Goal: Navigation & Orientation: Find specific page/section

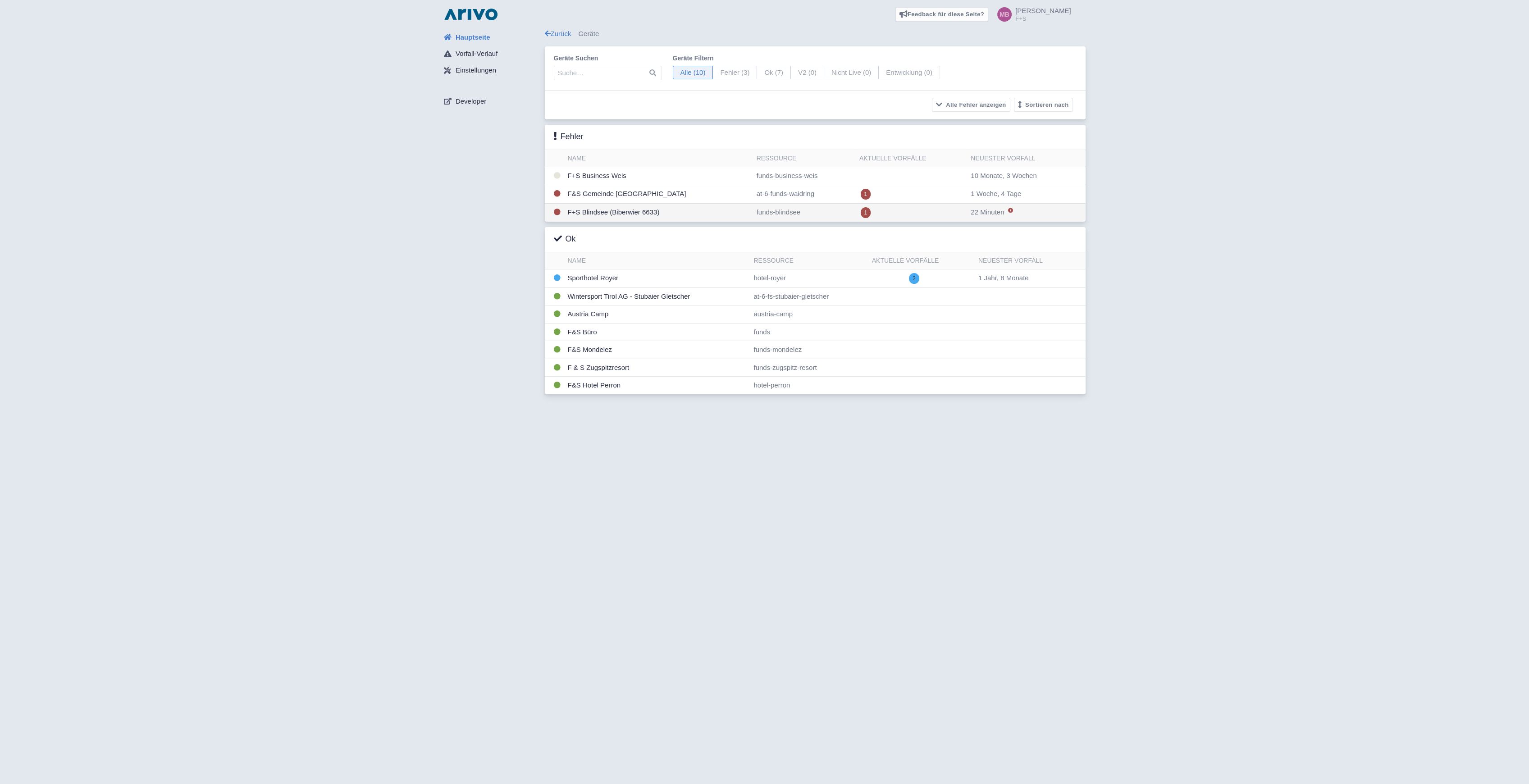
click at [612, 210] on td "F+S Blindsee (Biberwier 6633)" at bounding box center [659, 212] width 189 height 18
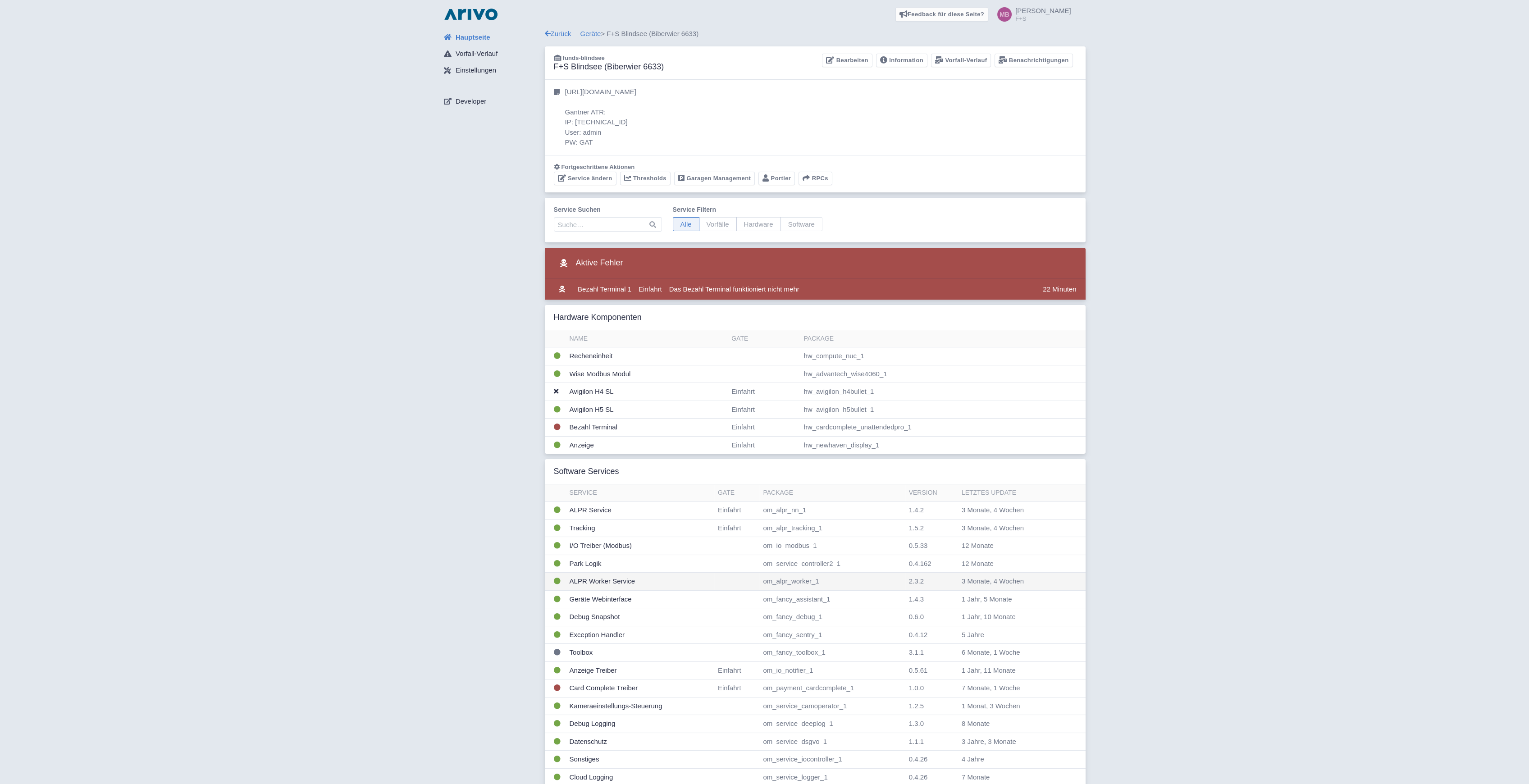
scroll to position [166, 0]
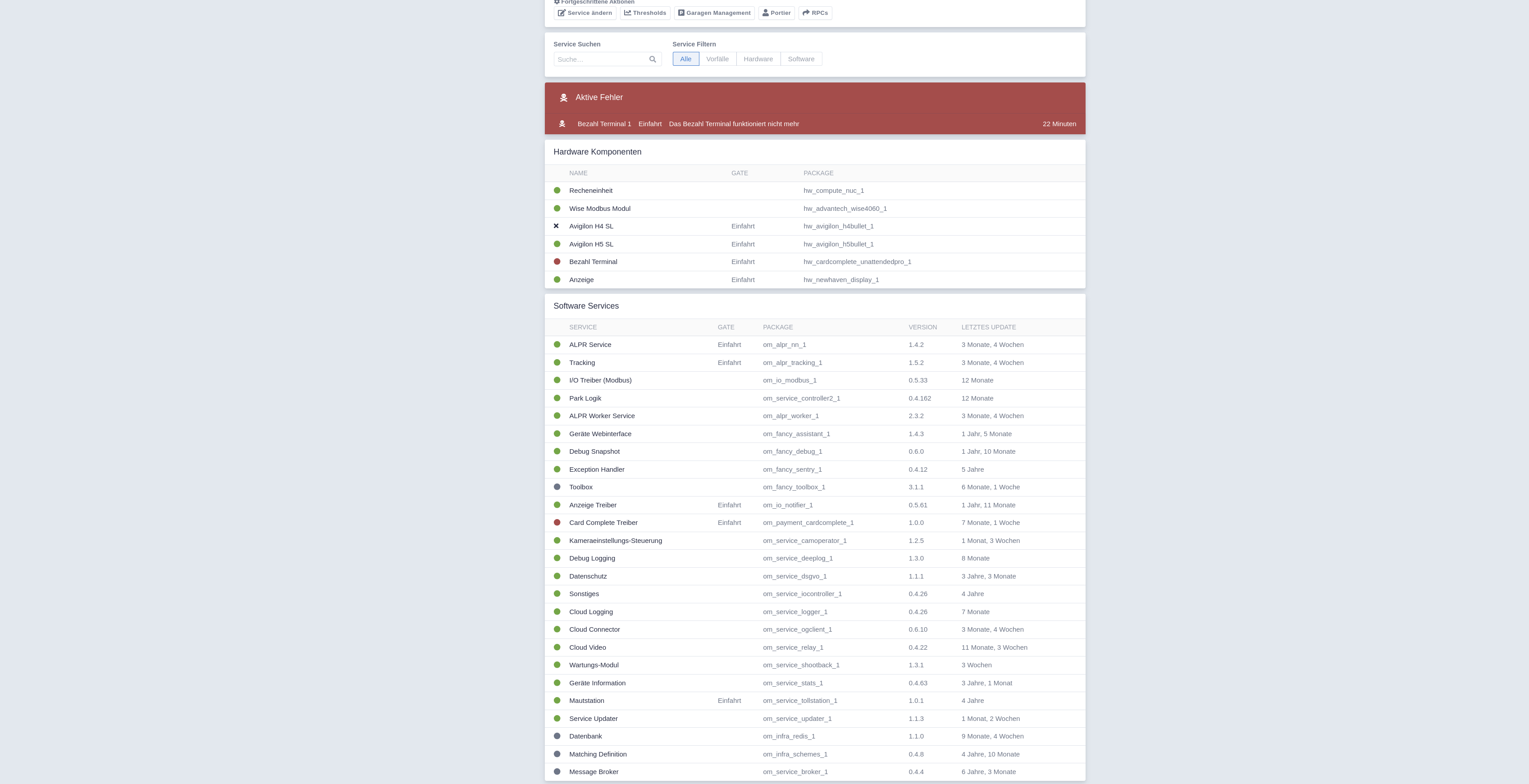
drag, startPoint x: 522, startPoint y: 558, endPoint x: 522, endPoint y: 631, distance: 73.0
drag, startPoint x: 525, startPoint y: 662, endPoint x: 526, endPoint y: 522, distance: 140.0
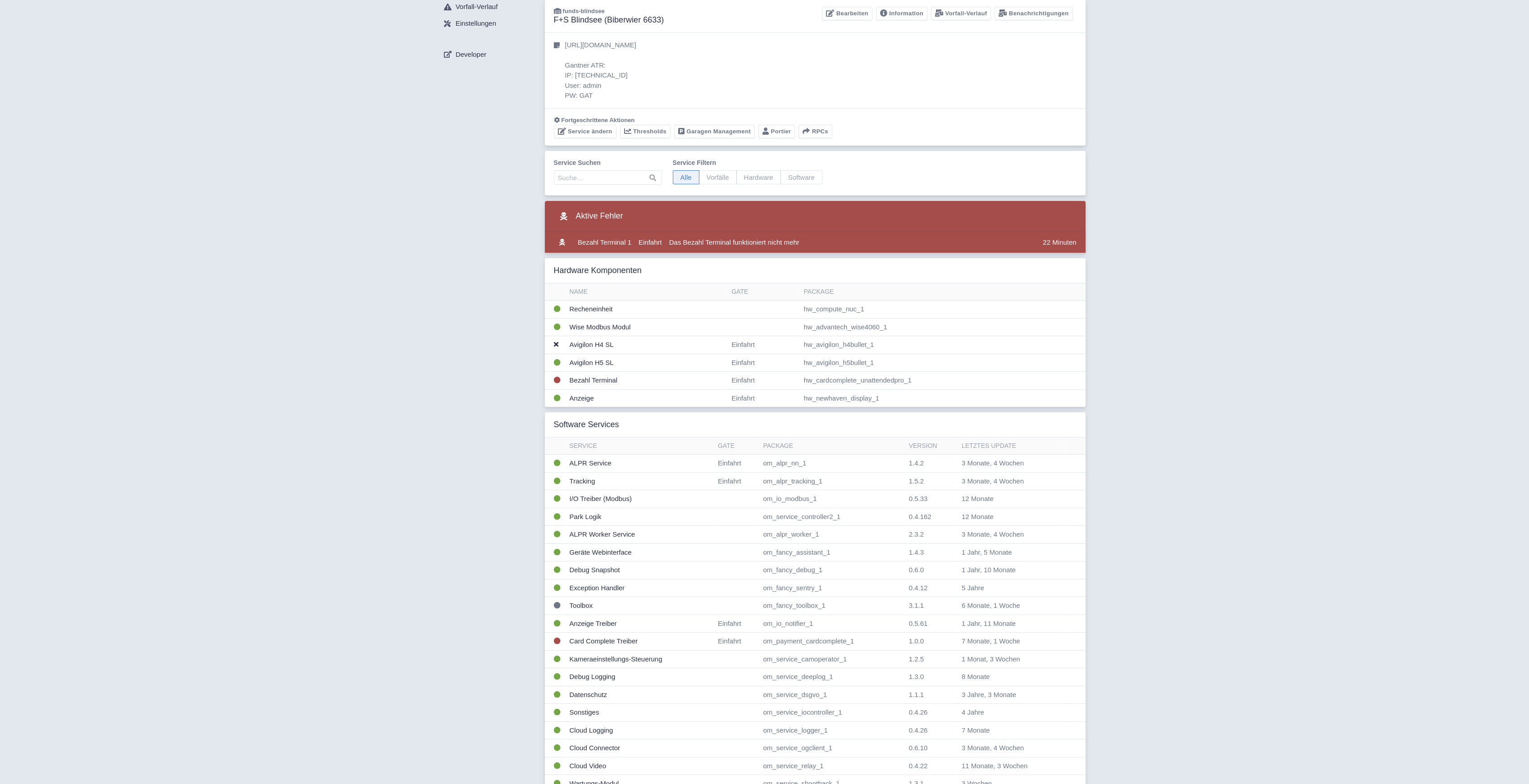
scroll to position [0, 0]
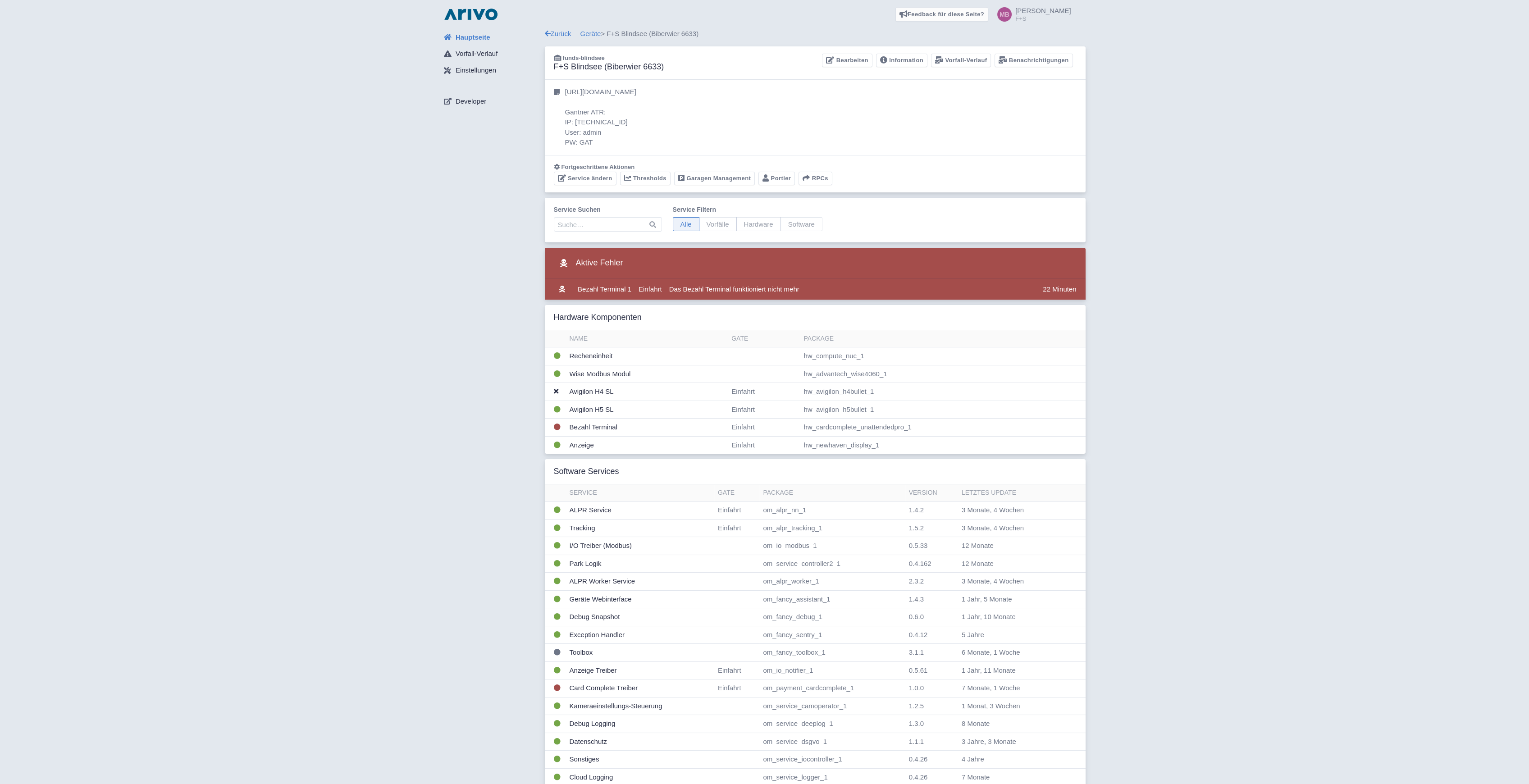
drag, startPoint x: 545, startPoint y: 456, endPoint x: 544, endPoint y: 475, distance: 19.0
drag, startPoint x: 543, startPoint y: 452, endPoint x: 539, endPoint y: 478, distance: 26.3
click at [585, 424] on td "Bezahl Terminal" at bounding box center [647, 427] width 162 height 18
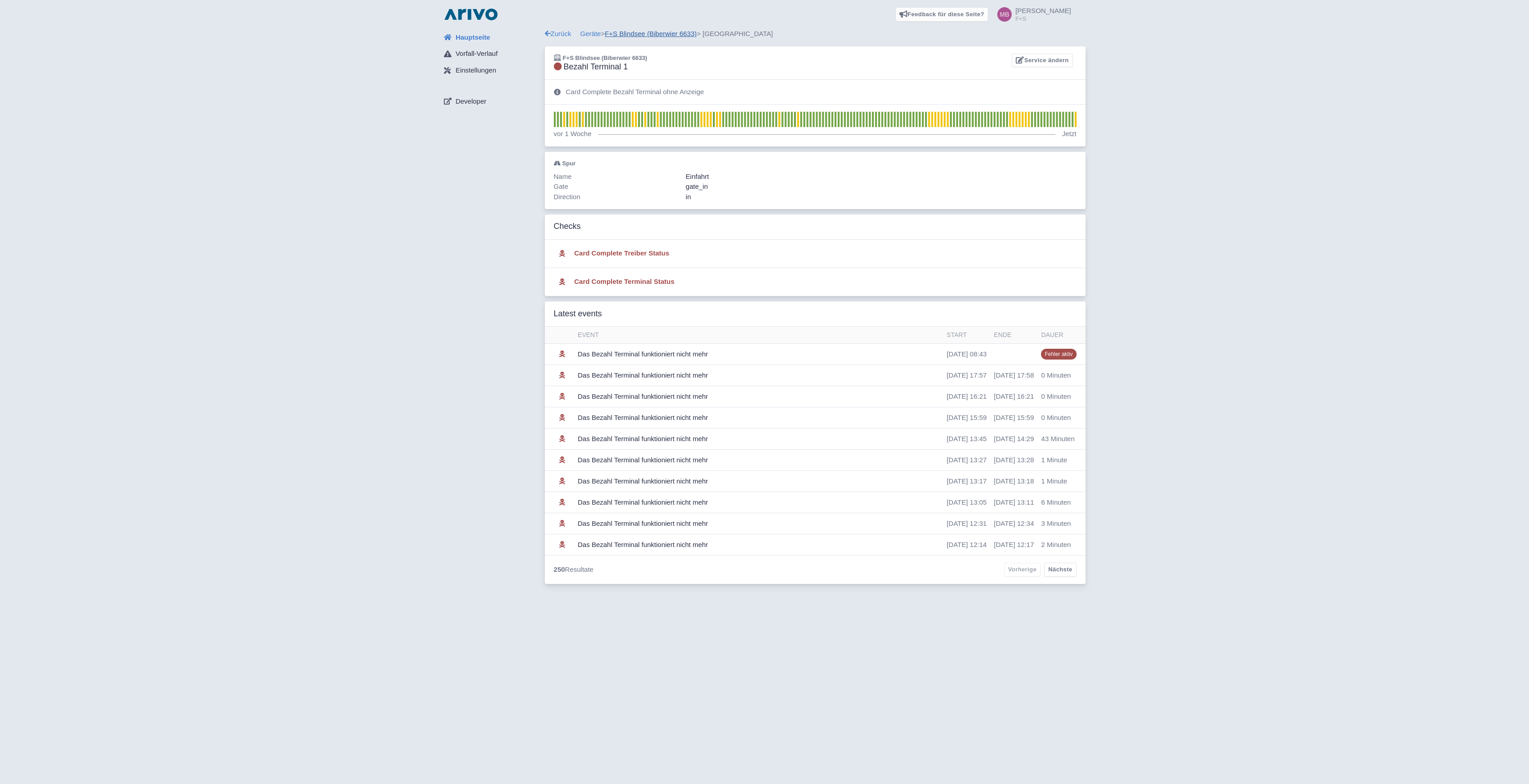
click at [664, 34] on link "F+S Blindsee (Biberwier 6633)" at bounding box center [651, 33] width 92 height 8
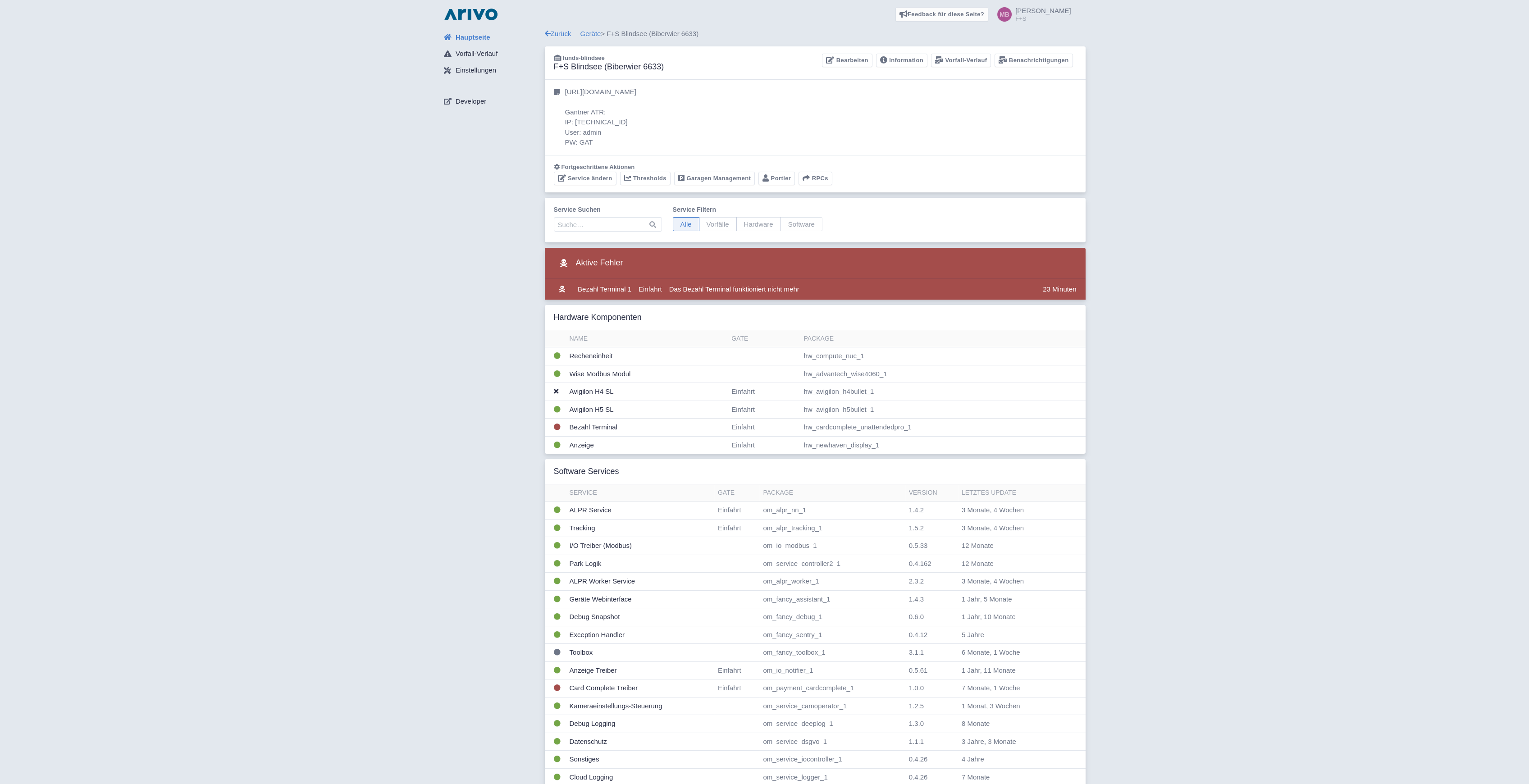
drag, startPoint x: 544, startPoint y: 456, endPoint x: 540, endPoint y: 500, distance: 44.2
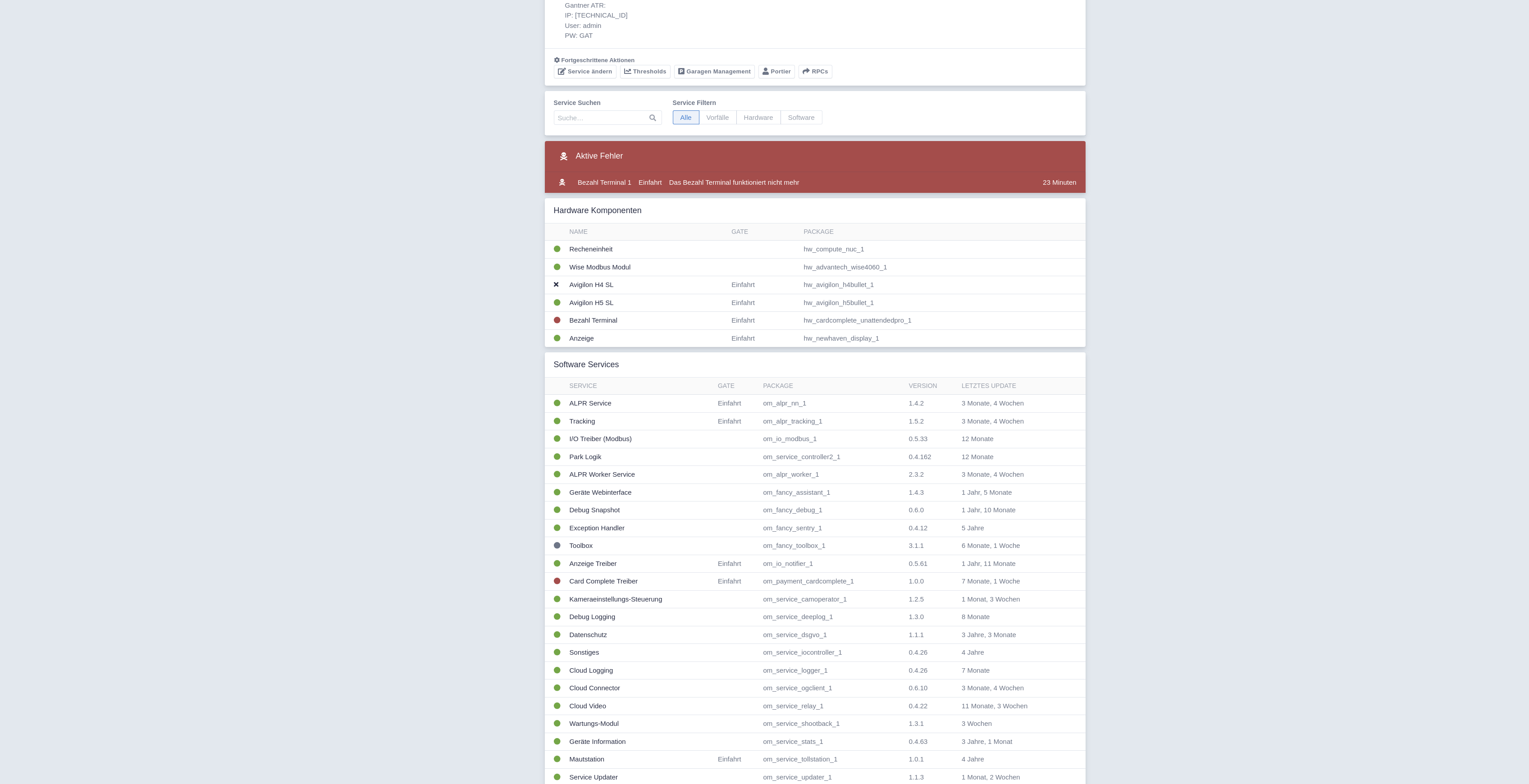
scroll to position [166, 0]
click at [465, 296] on div "Hauptseite Vorfall-Verlauf Einstellungen Developer" at bounding box center [491, 385] width 108 height 923
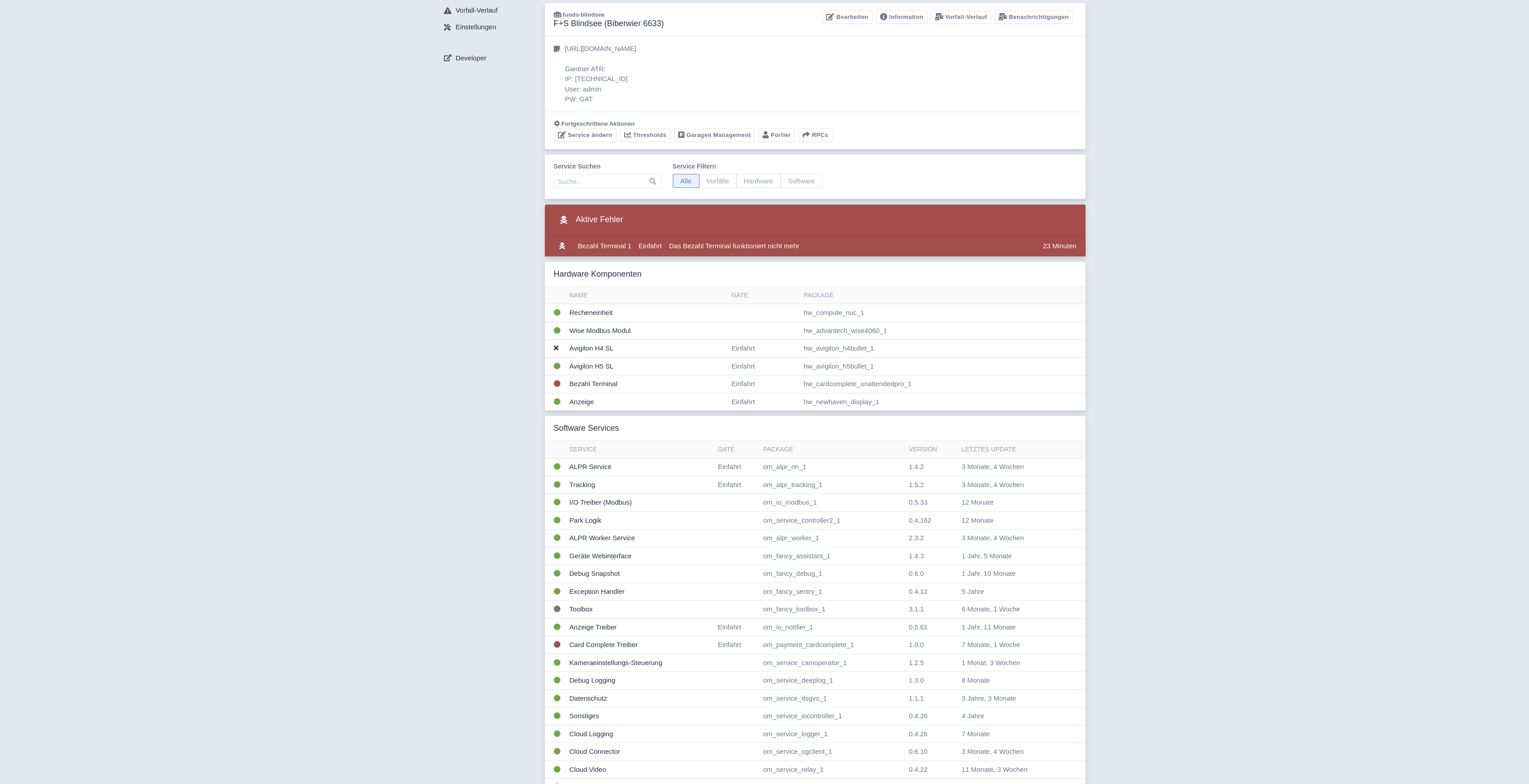
scroll to position [0, 0]
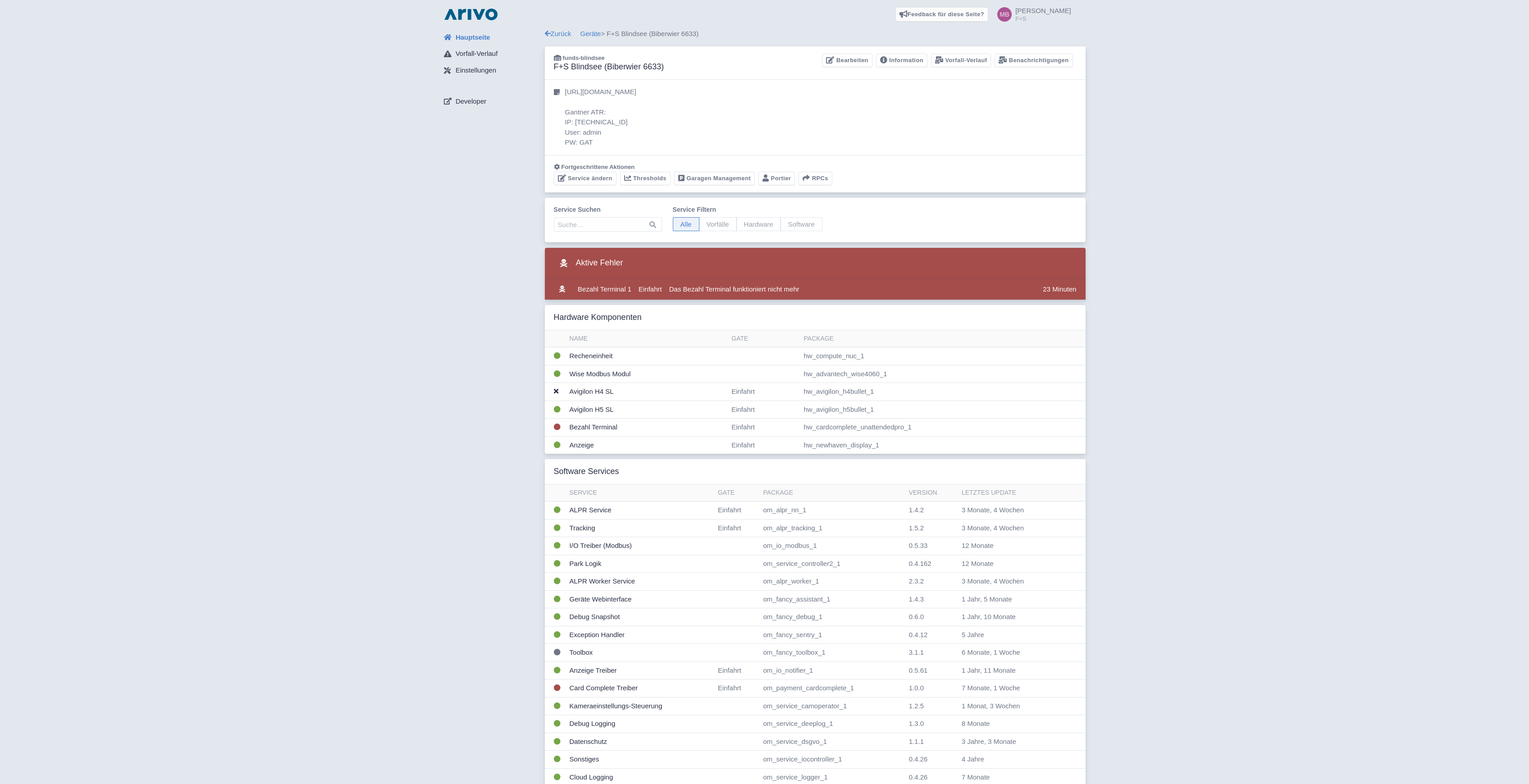
drag, startPoint x: 544, startPoint y: 456, endPoint x: 544, endPoint y: 496, distance: 40.0
drag, startPoint x: 451, startPoint y: 383, endPoint x: 435, endPoint y: 527, distance: 144.9
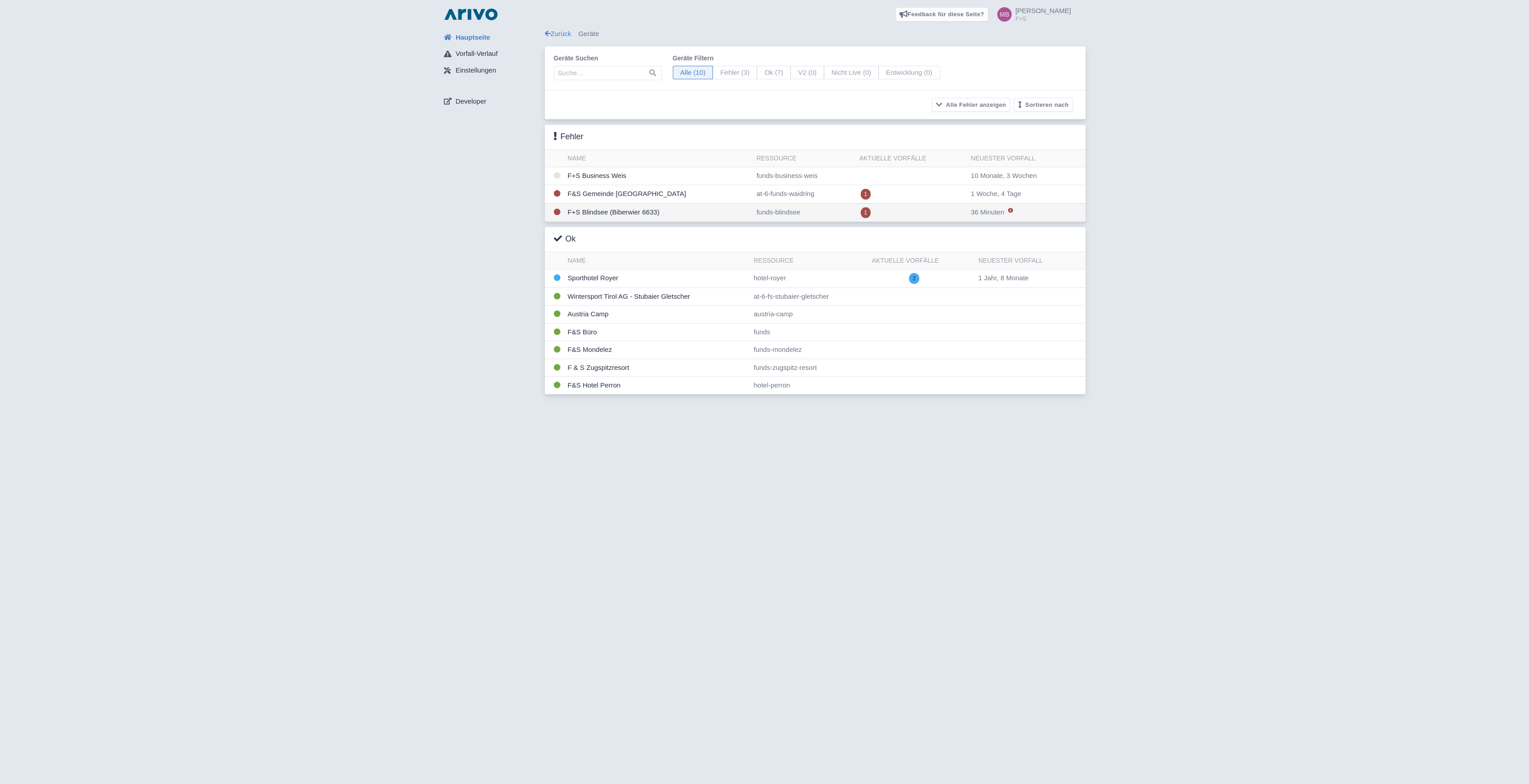
click at [628, 210] on td "F+S Blindsee (Biberwier 6633)" at bounding box center [659, 212] width 189 height 18
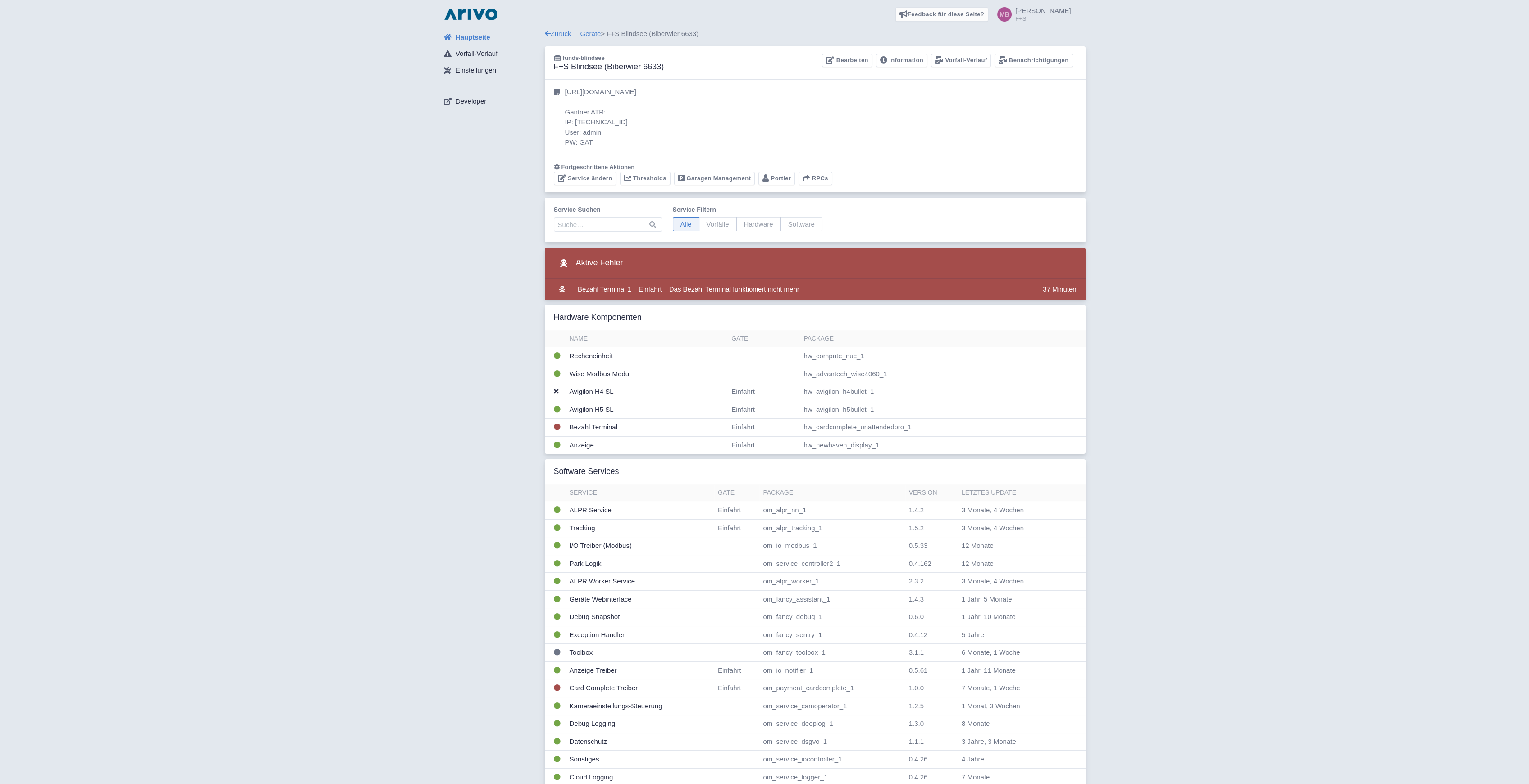
click at [445, 296] on div "Hauptseite Vorfall-Verlauf Einstellungen Developer" at bounding box center [491, 490] width 108 height 923
click at [609, 431] on td "Bezahl Terminal" at bounding box center [647, 427] width 162 height 18
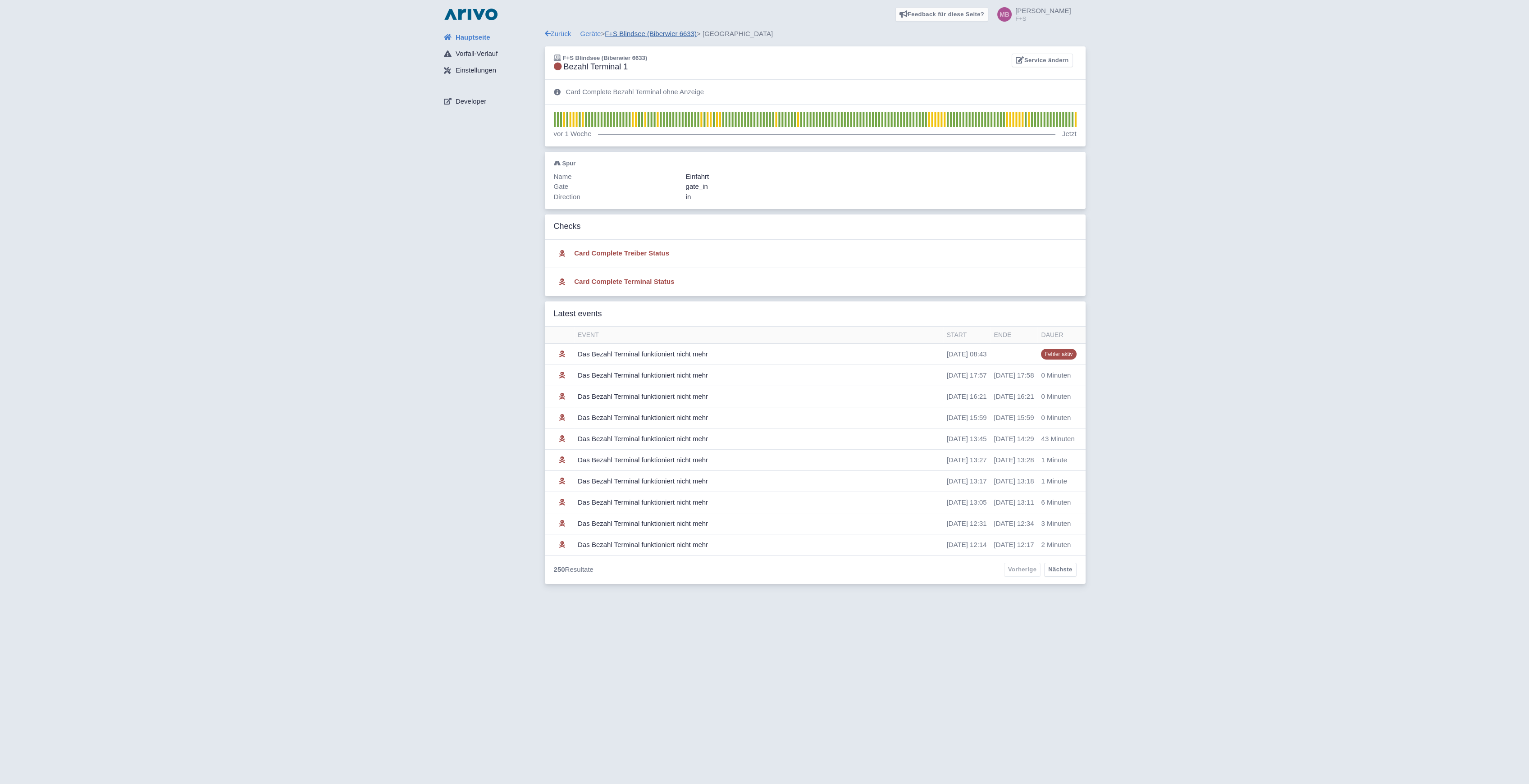
click at [627, 34] on link "F+S Blindsee (Biberwier 6633)" at bounding box center [651, 33] width 92 height 8
click at [598, 34] on link "Geräte" at bounding box center [591, 33] width 21 height 8
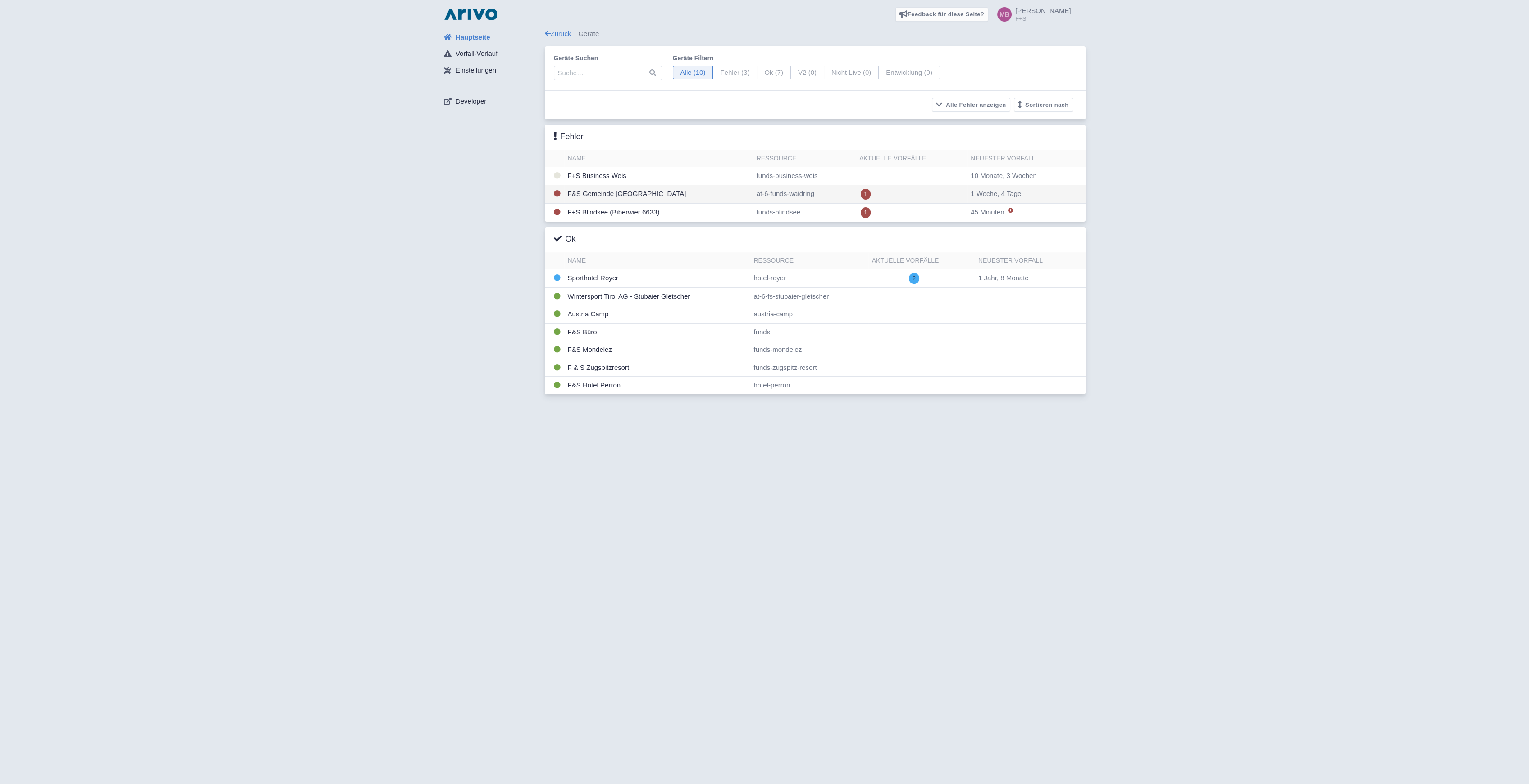
click at [624, 196] on td "F&S Gemeinde [GEOGRAPHIC_DATA]" at bounding box center [659, 193] width 189 height 18
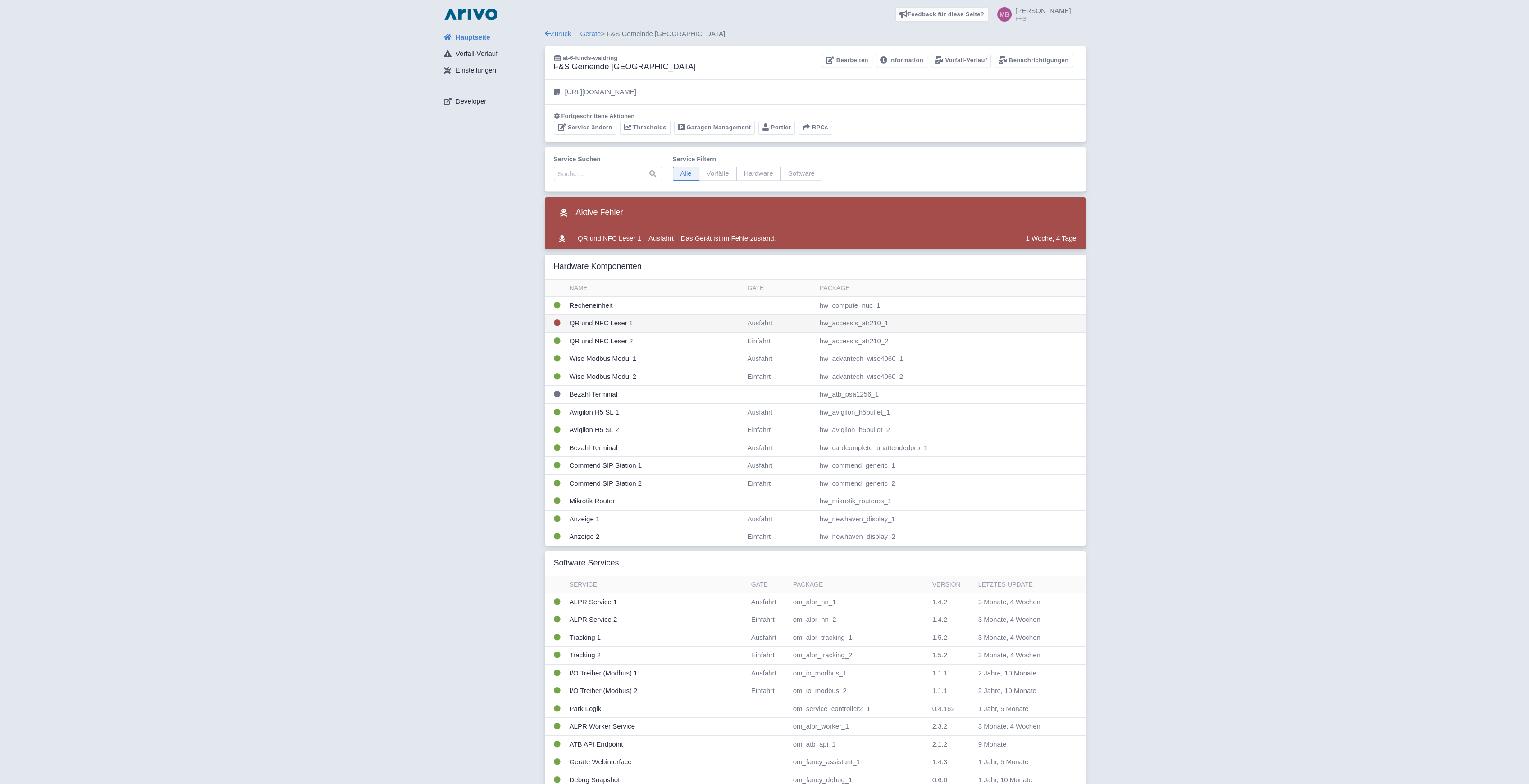
click at [598, 323] on td "QR und NFC Leser 1" at bounding box center [655, 323] width 178 height 18
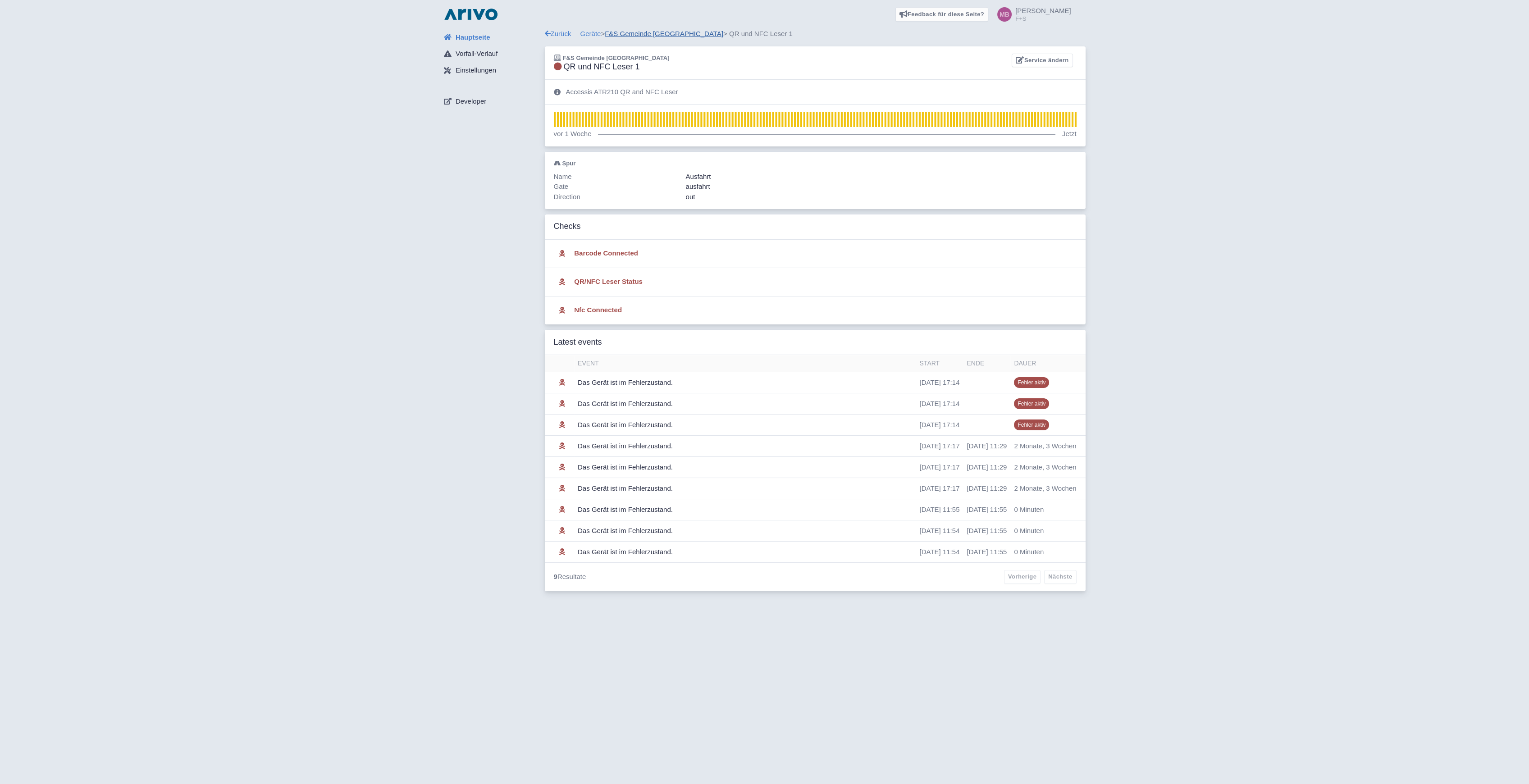
click at [645, 30] on link "F&S Gemeinde [GEOGRAPHIC_DATA]" at bounding box center [664, 33] width 119 height 8
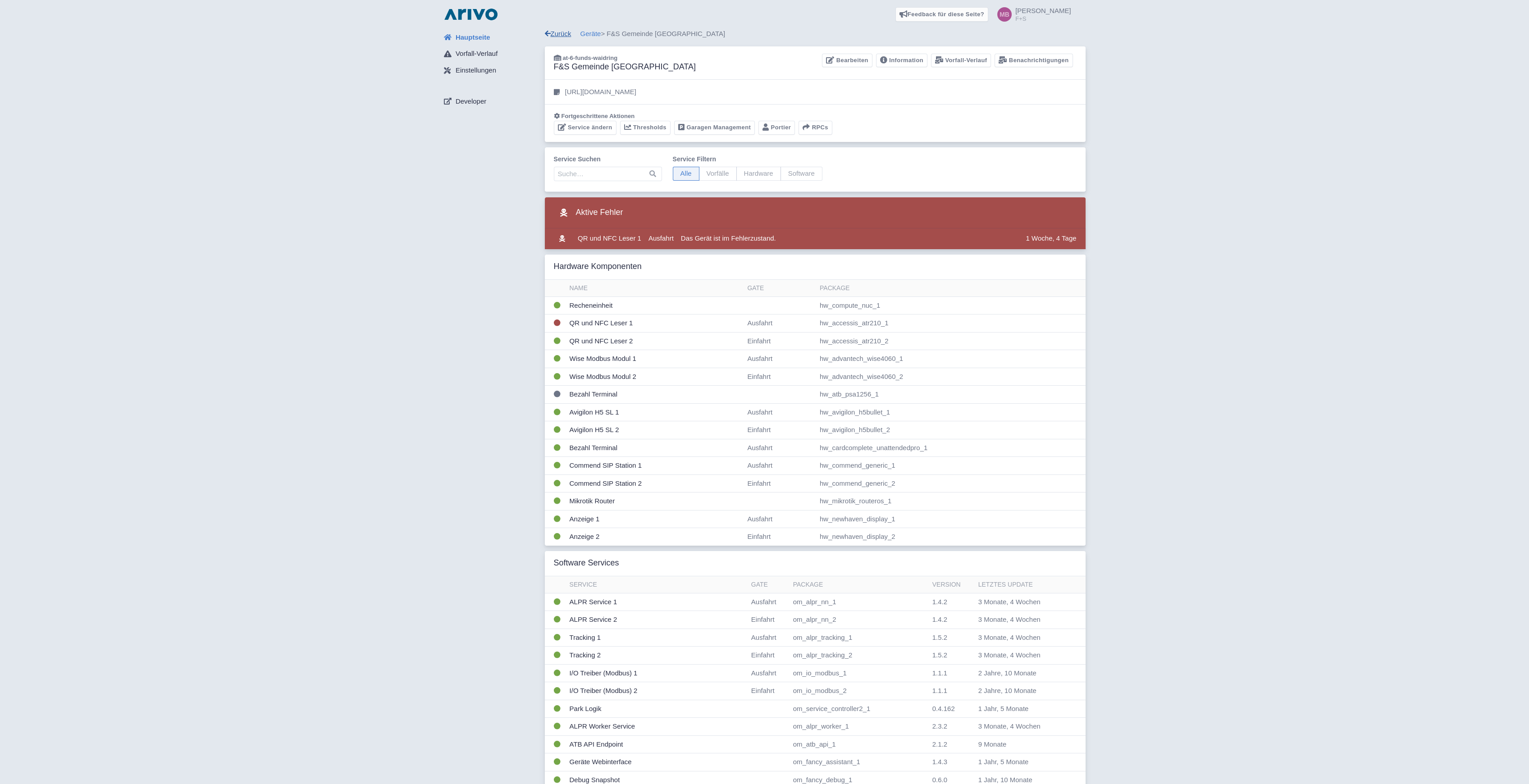
click at [567, 31] on link "Zurück" at bounding box center [558, 33] width 27 height 8
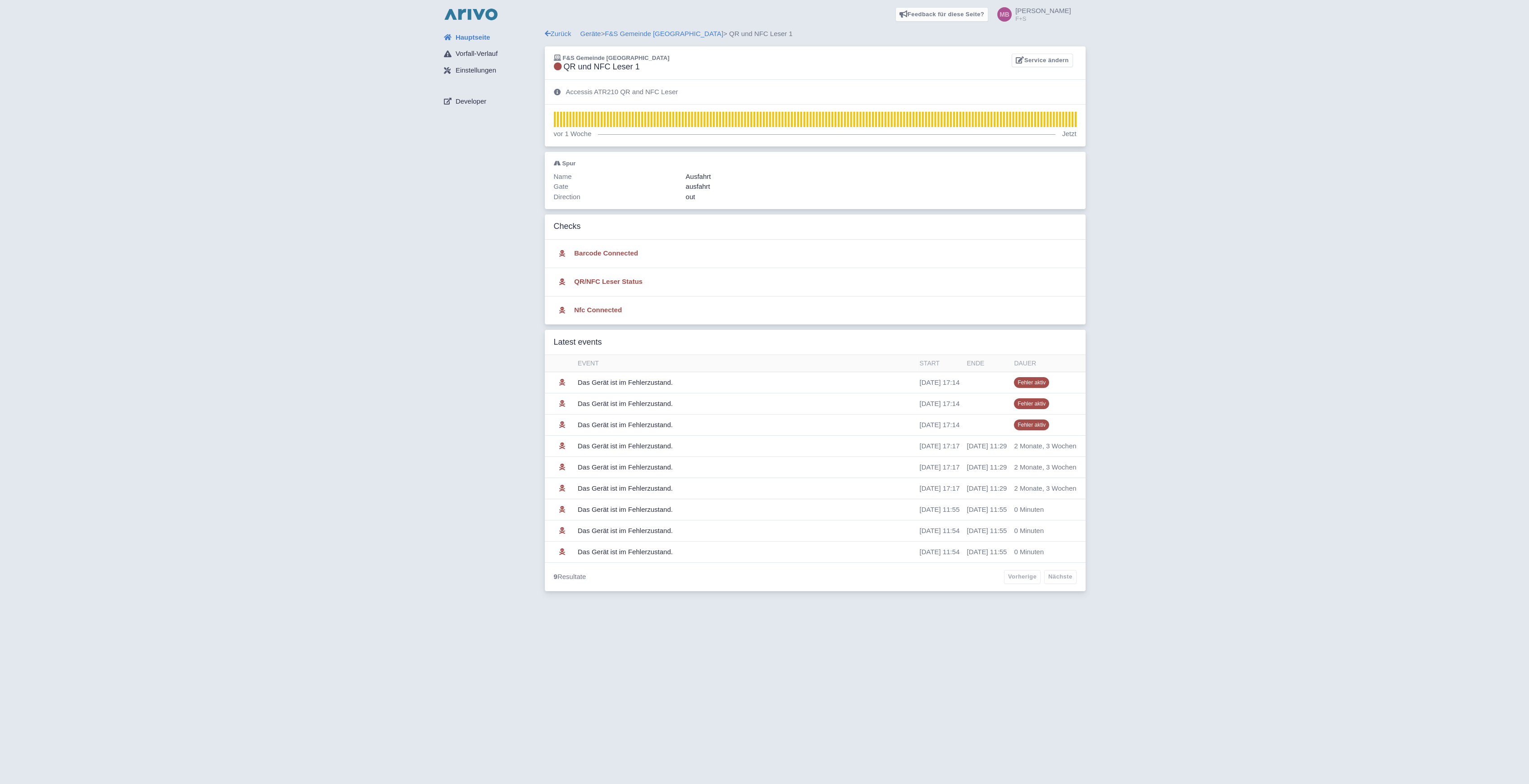
click at [461, 10] on img at bounding box center [471, 14] width 58 height 14
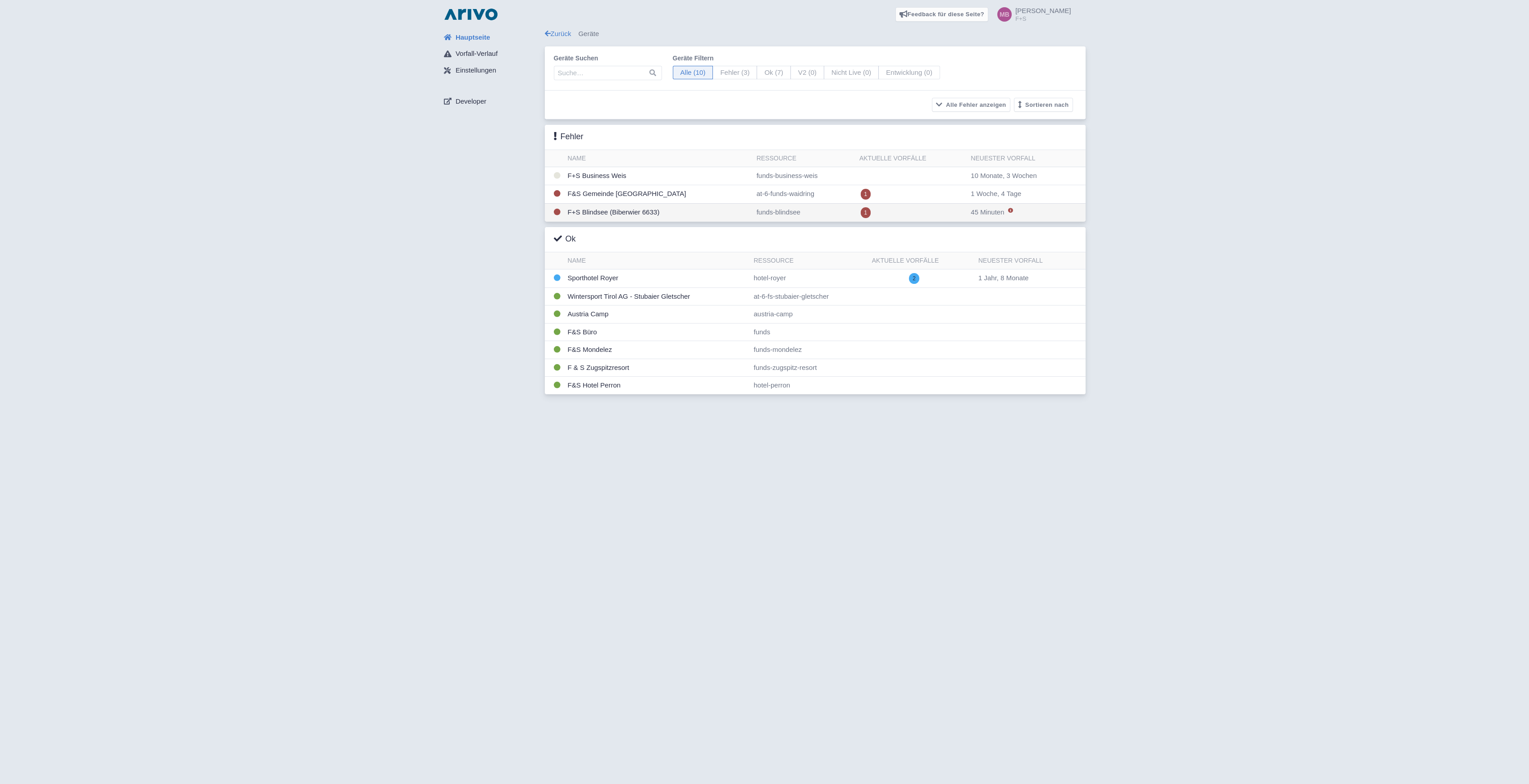
click at [635, 207] on td "F+S Blindsee (Biberwier 6633)" at bounding box center [659, 212] width 189 height 18
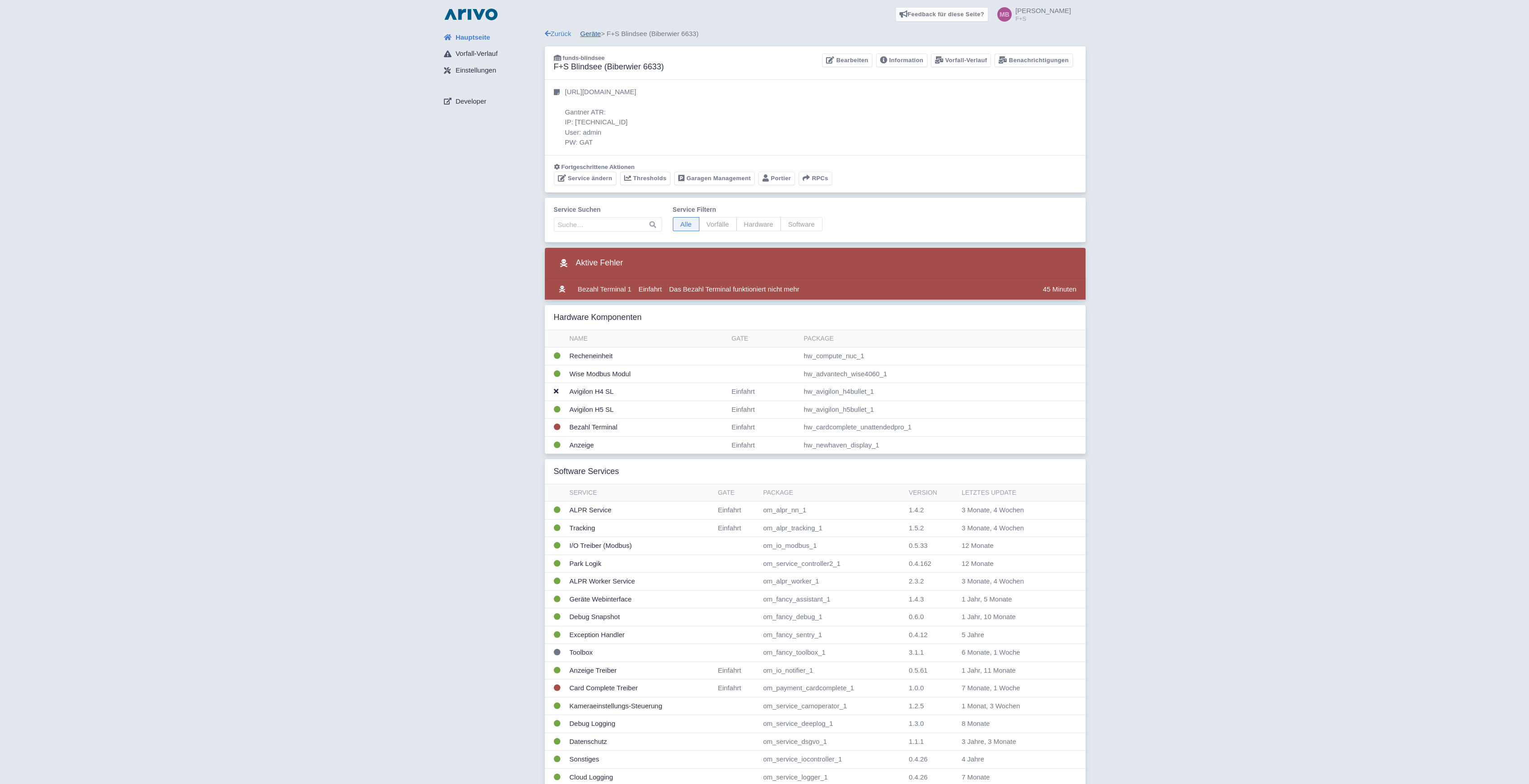
click at [594, 30] on link "Geräte" at bounding box center [591, 33] width 21 height 8
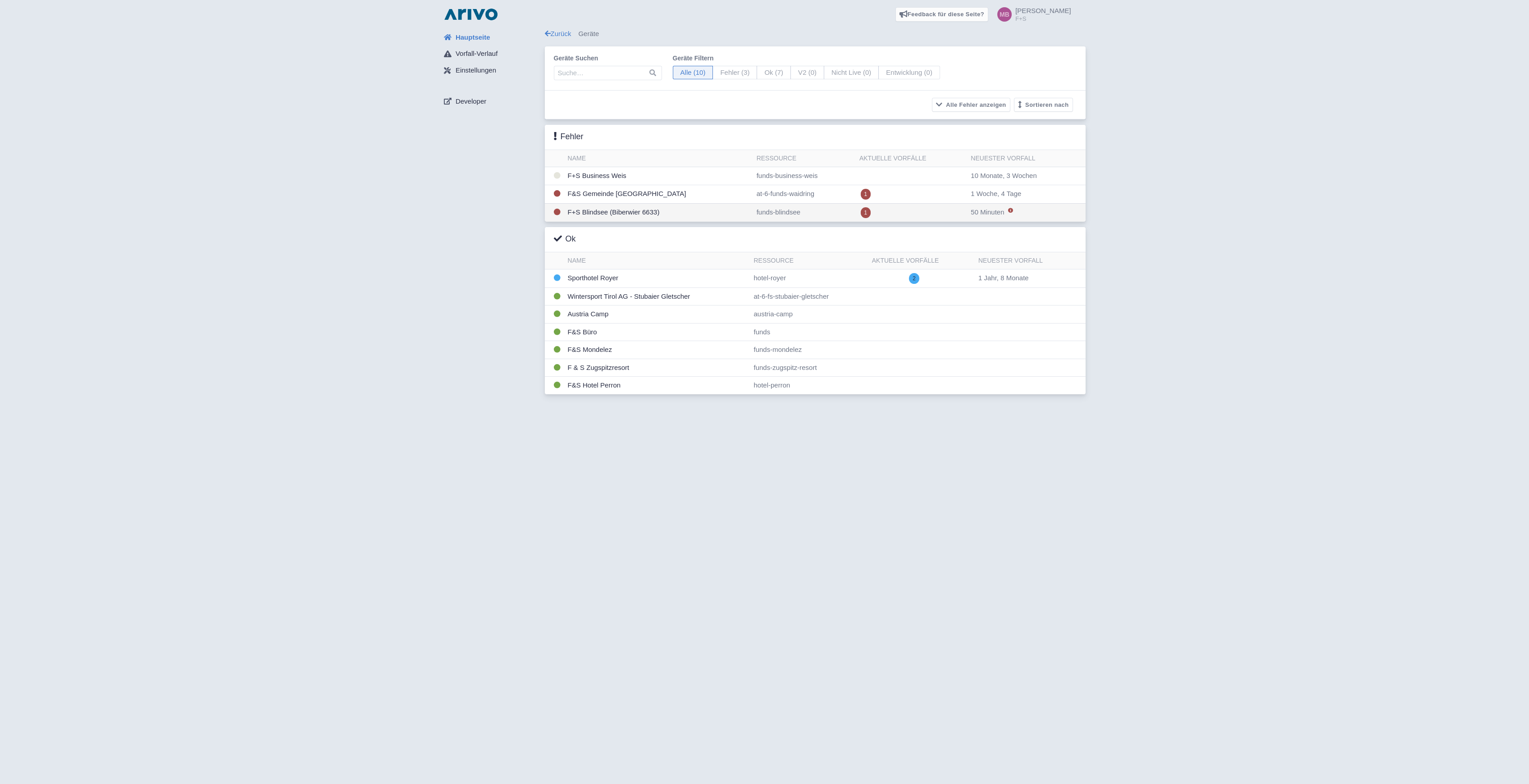
click at [636, 212] on td "F+S Blindsee (Biberwier 6633)" at bounding box center [659, 212] width 189 height 18
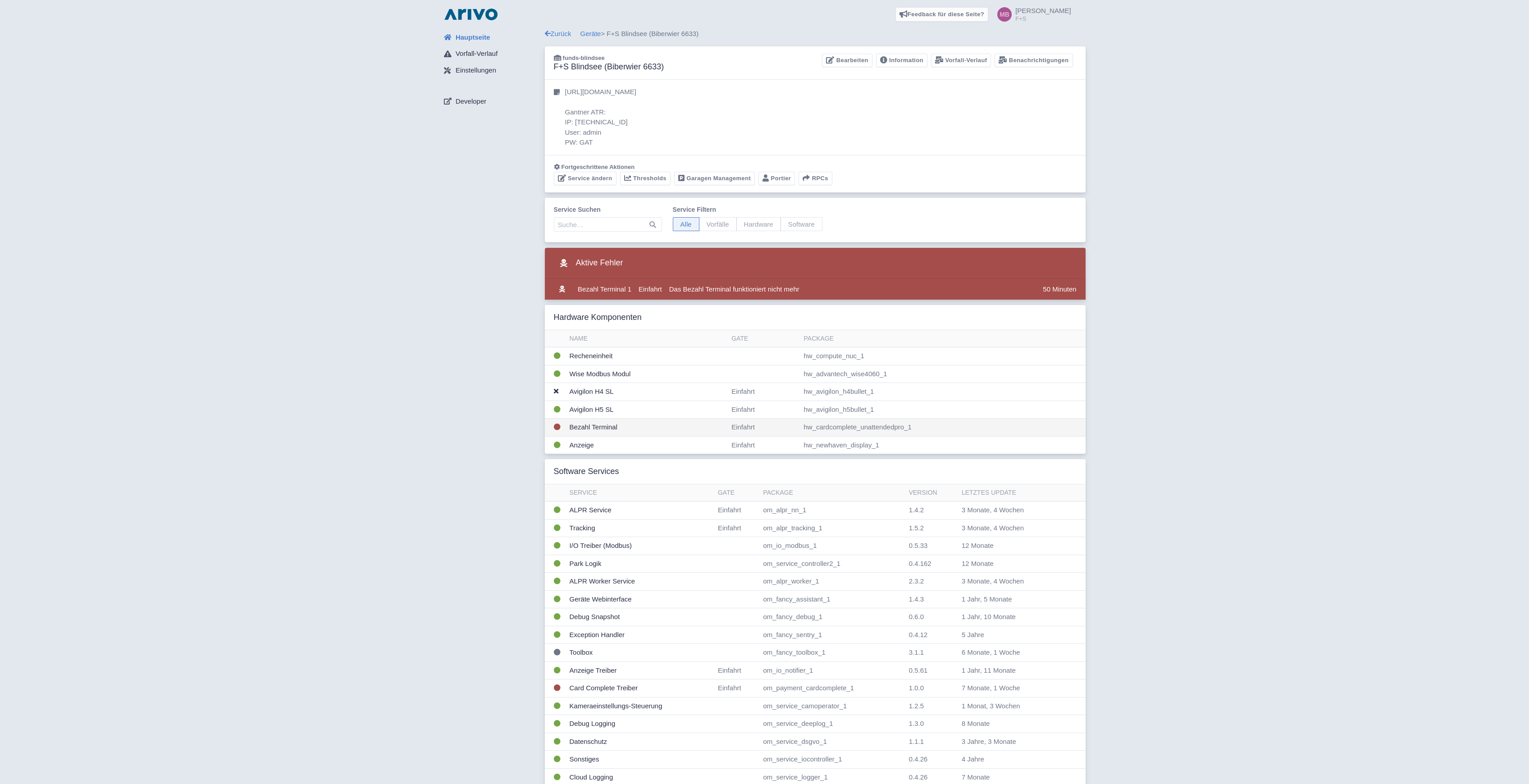
click at [595, 424] on td "Bezahl Terminal" at bounding box center [647, 427] width 162 height 18
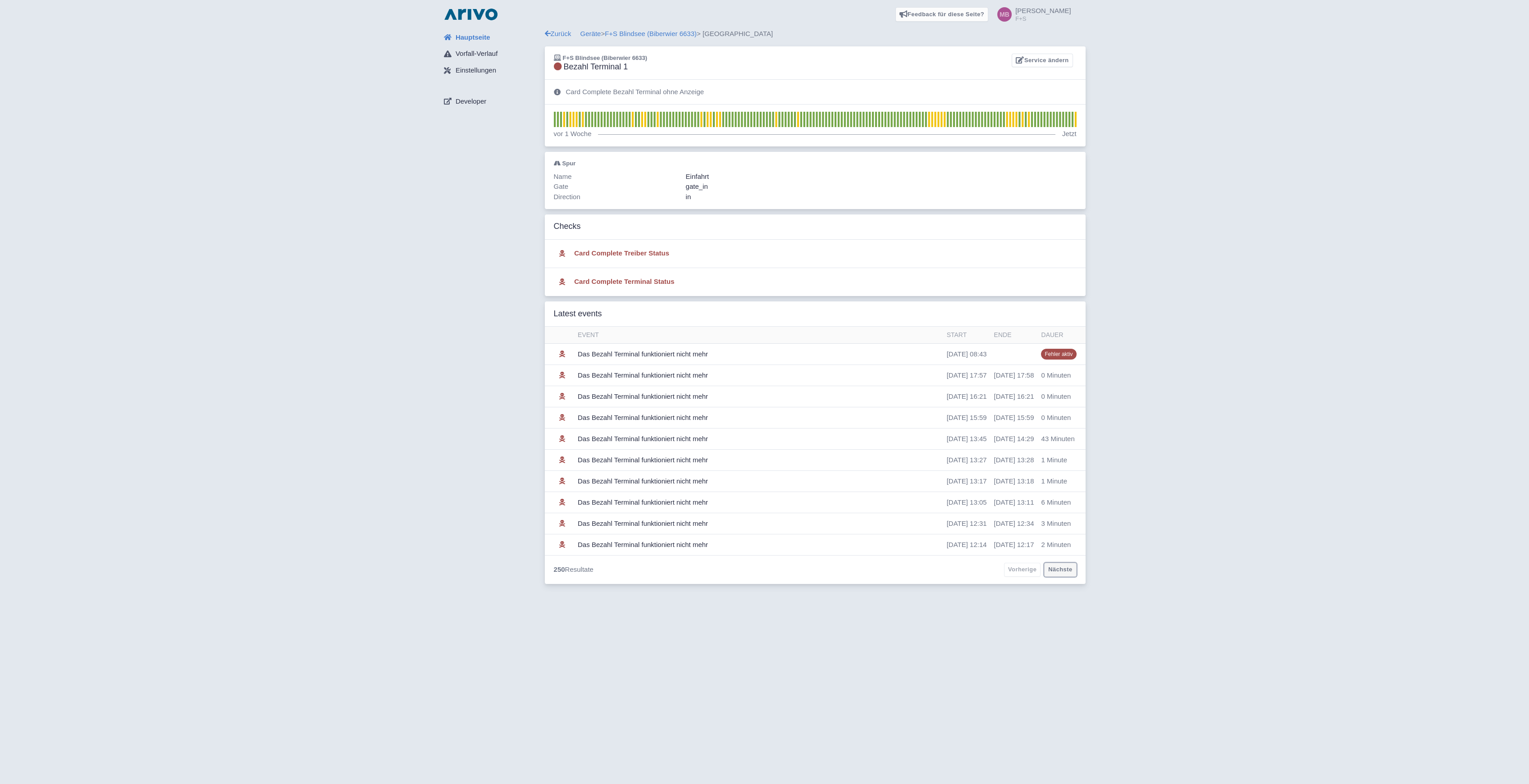
click at [1068, 572] on link "Nächste" at bounding box center [1060, 570] width 32 height 14
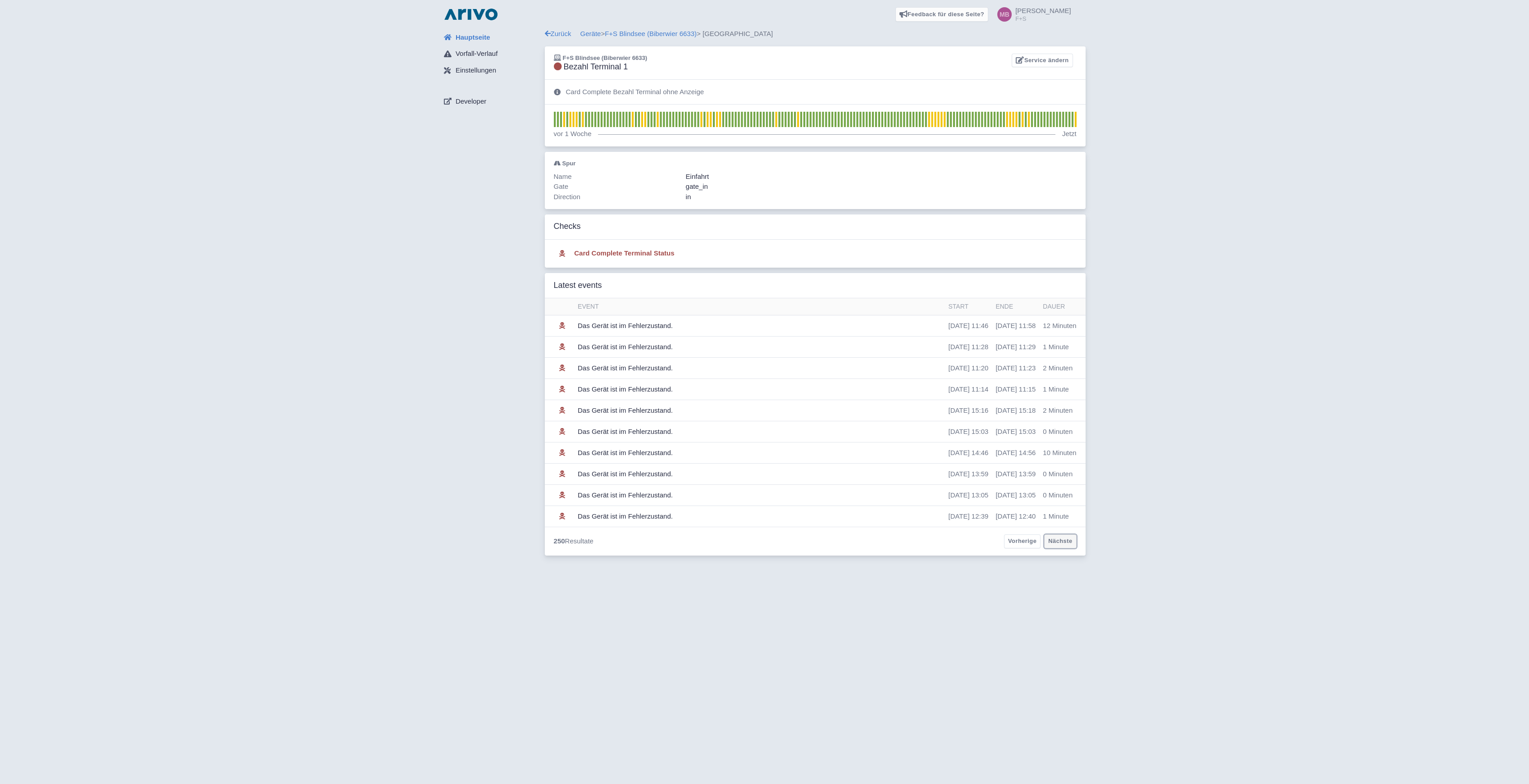
click at [1067, 541] on link "Nächste" at bounding box center [1060, 541] width 32 height 14
click at [1067, 541] on link "Nächste" at bounding box center [1060, 541] width 32 height 14
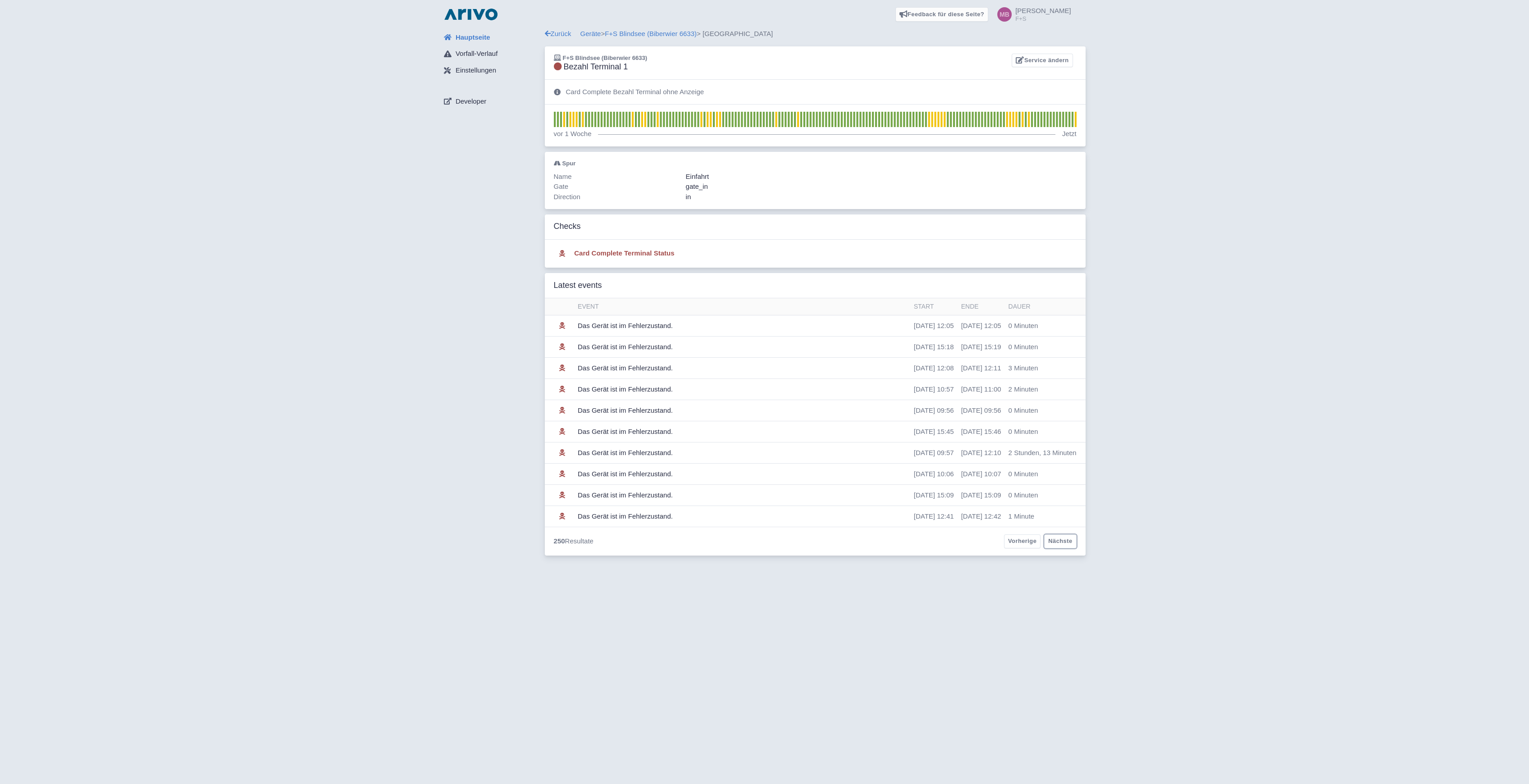
click at [1067, 541] on link "Nächste" at bounding box center [1060, 541] width 32 height 14
click at [1067, 541] on link "Nächste" at bounding box center [1060, 541] width 32 height 14
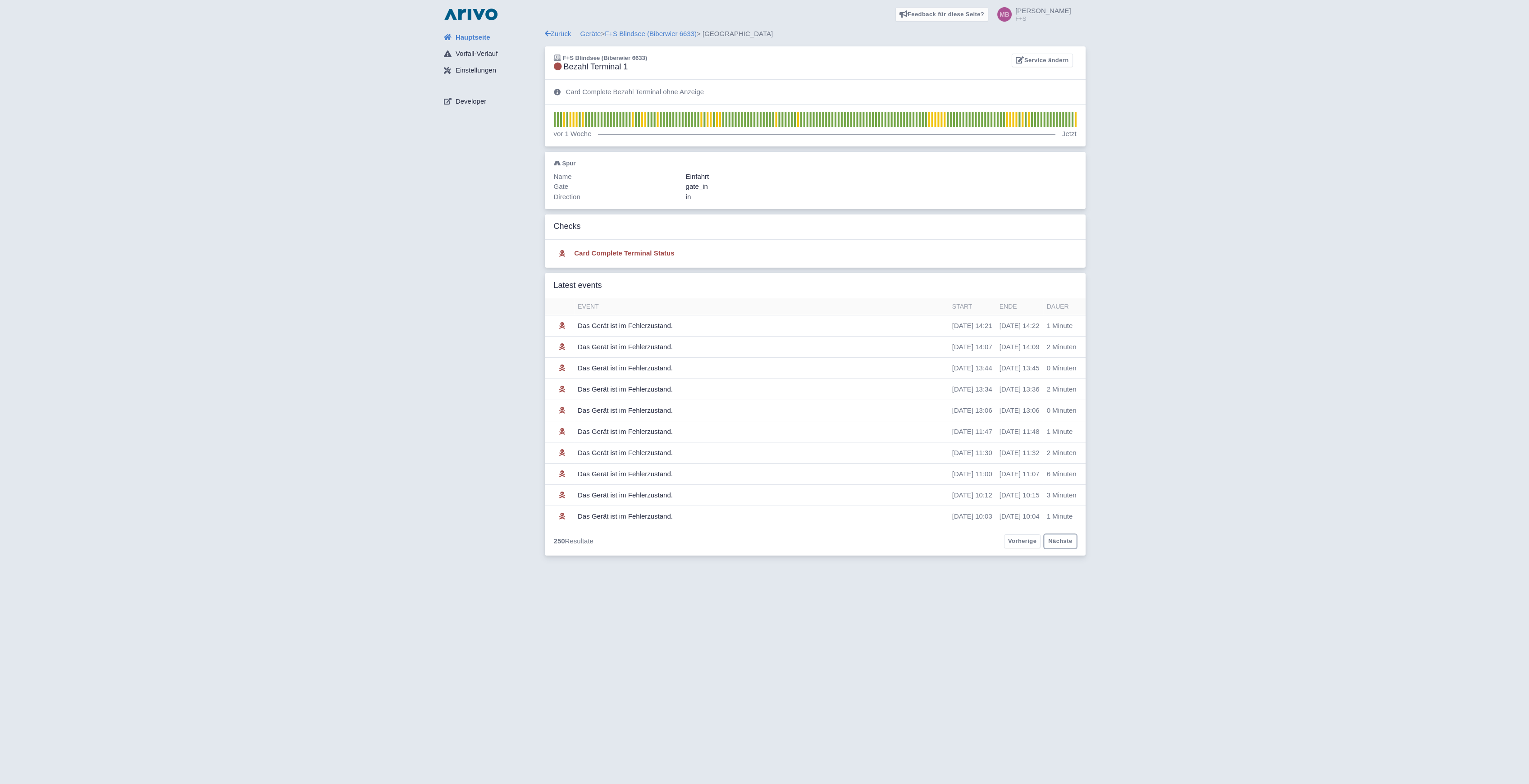
click at [1067, 541] on link "Nächste" at bounding box center [1060, 541] width 32 height 14
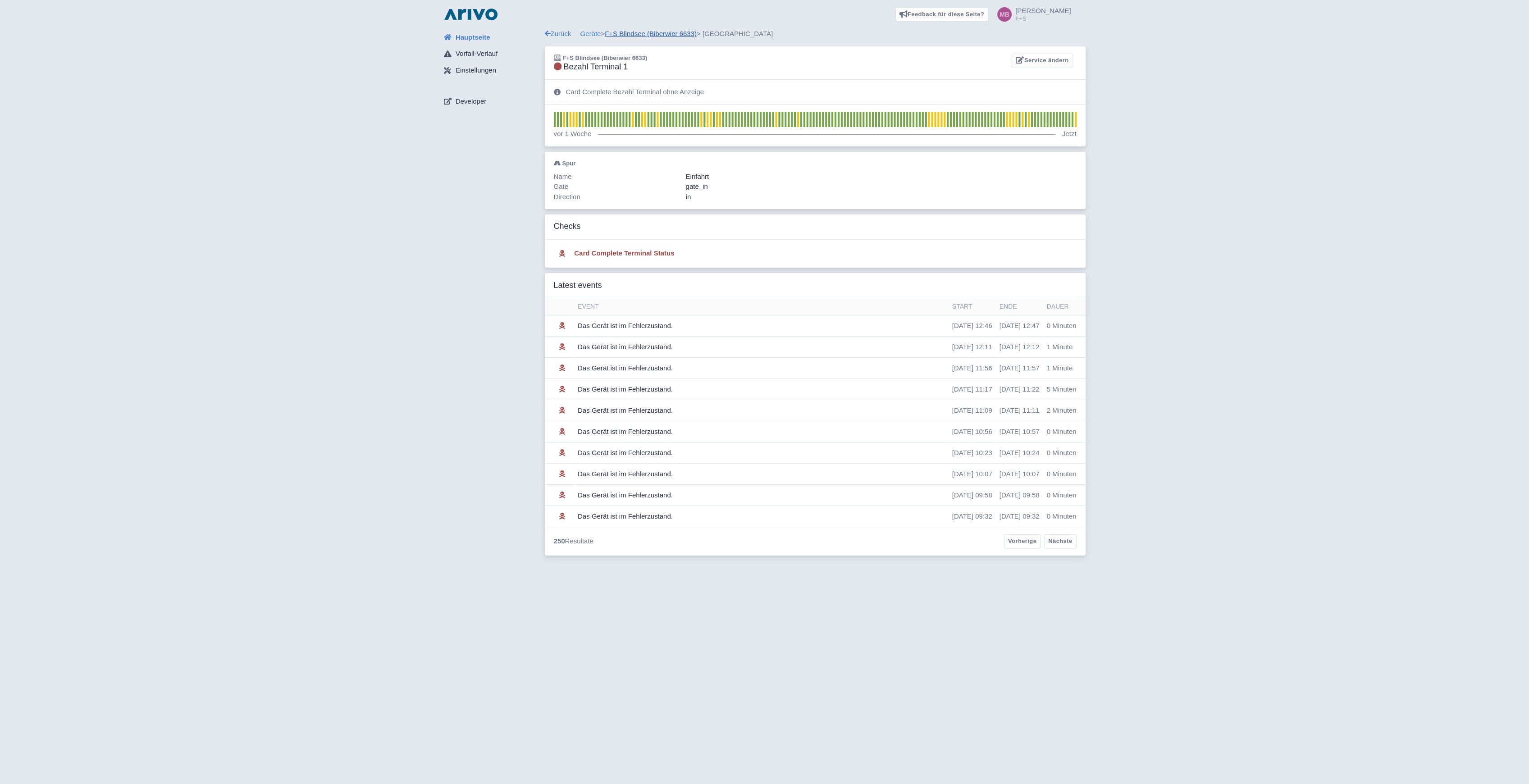
click at [622, 34] on link "F+S Blindsee (Biberwier 6633)" at bounding box center [651, 33] width 92 height 8
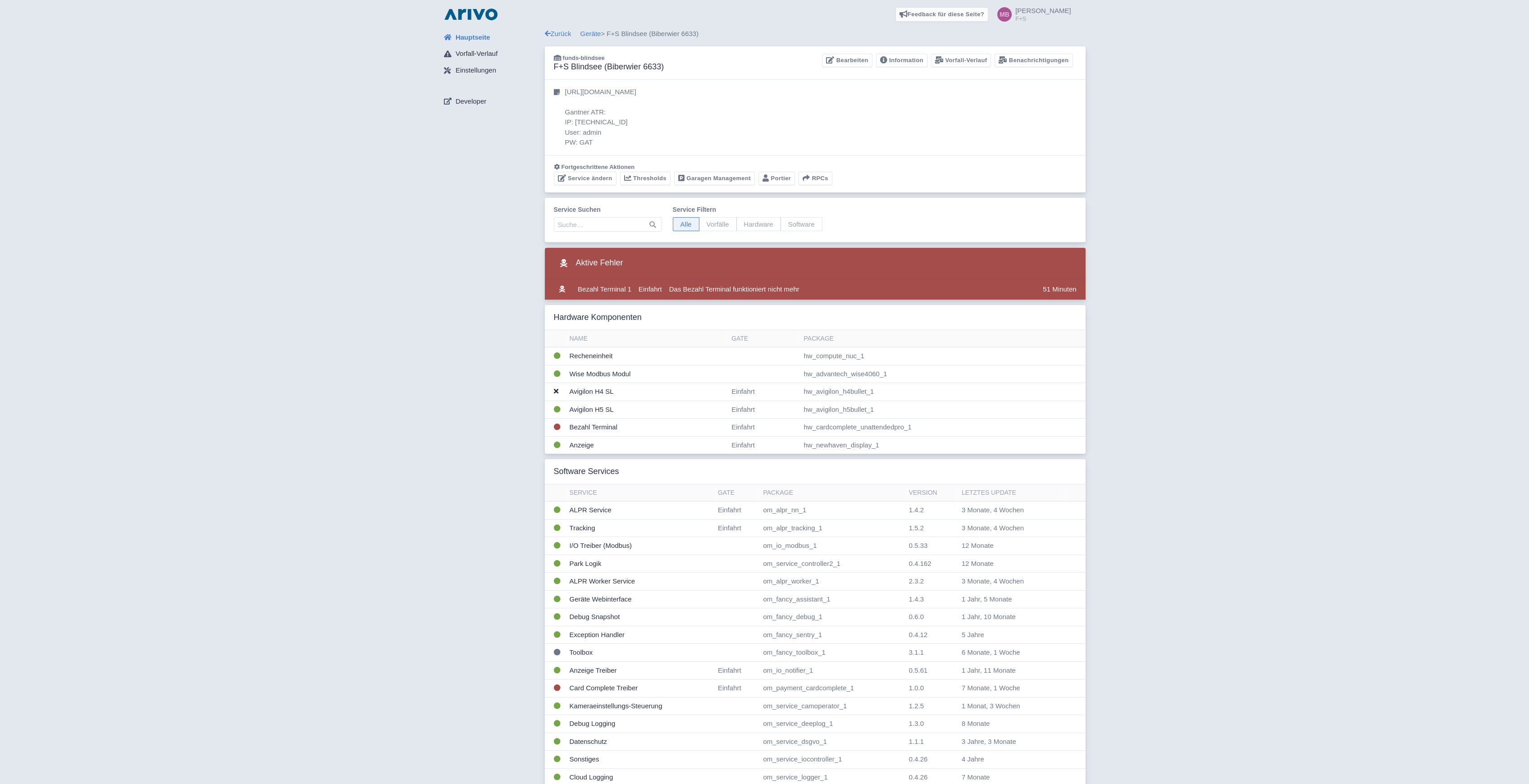
click at [1272, 444] on div "Hauptseite Vorfall-Verlauf Einstellungen Developer Zurück Geräte > F+S Blindsee…" at bounding box center [764, 490] width 1515 height 923
drag, startPoint x: 443, startPoint y: 445, endPoint x: 452, endPoint y: 437, distance: 12.0
click at [443, 445] on div "Hauptseite Vorfall-Verlauf Einstellungen Developer" at bounding box center [491, 490] width 108 height 923
click at [592, 37] on link "Geräte" at bounding box center [591, 33] width 21 height 8
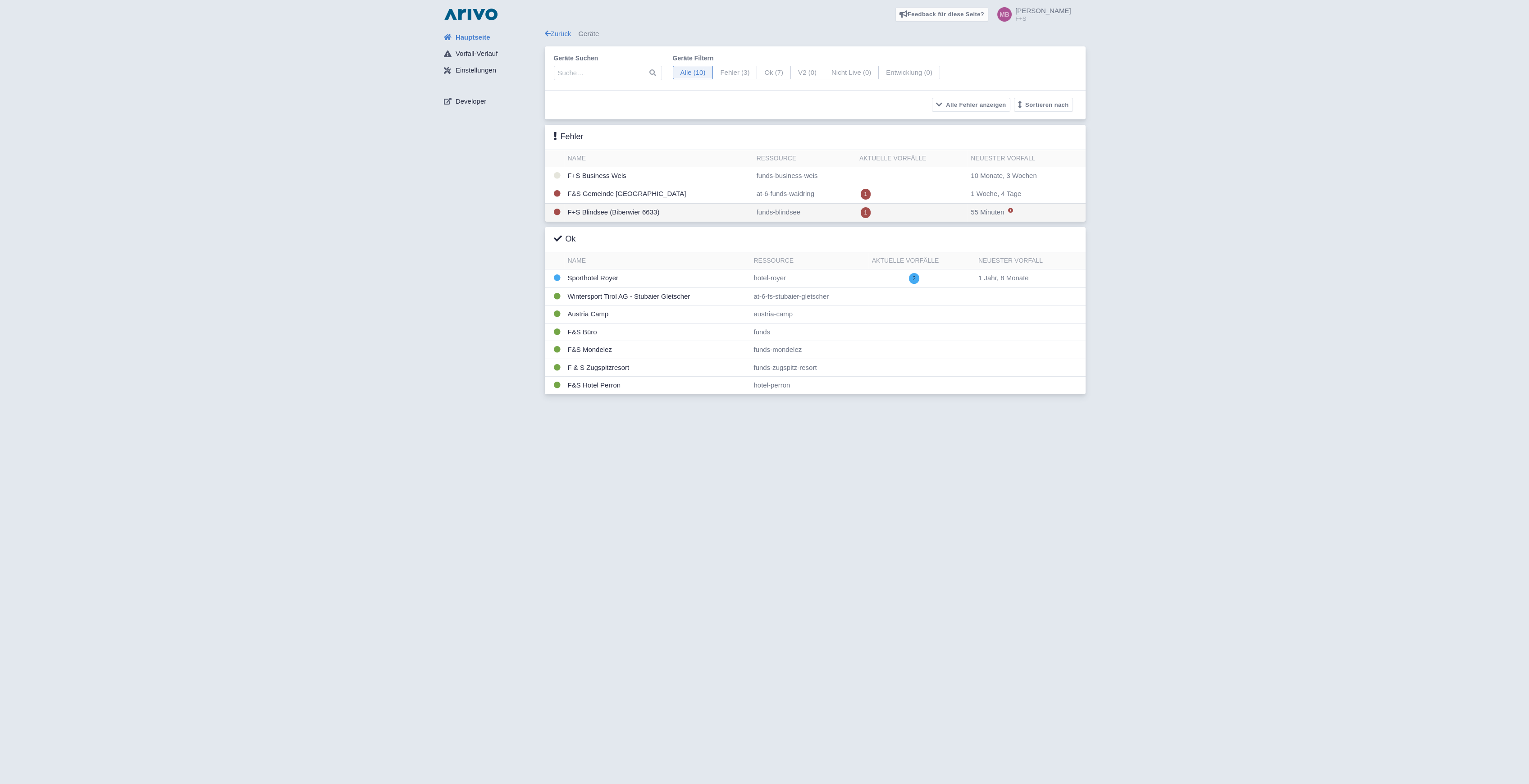
click at [635, 207] on td "F+S Blindsee (Biberwier 6633)" at bounding box center [659, 212] width 189 height 18
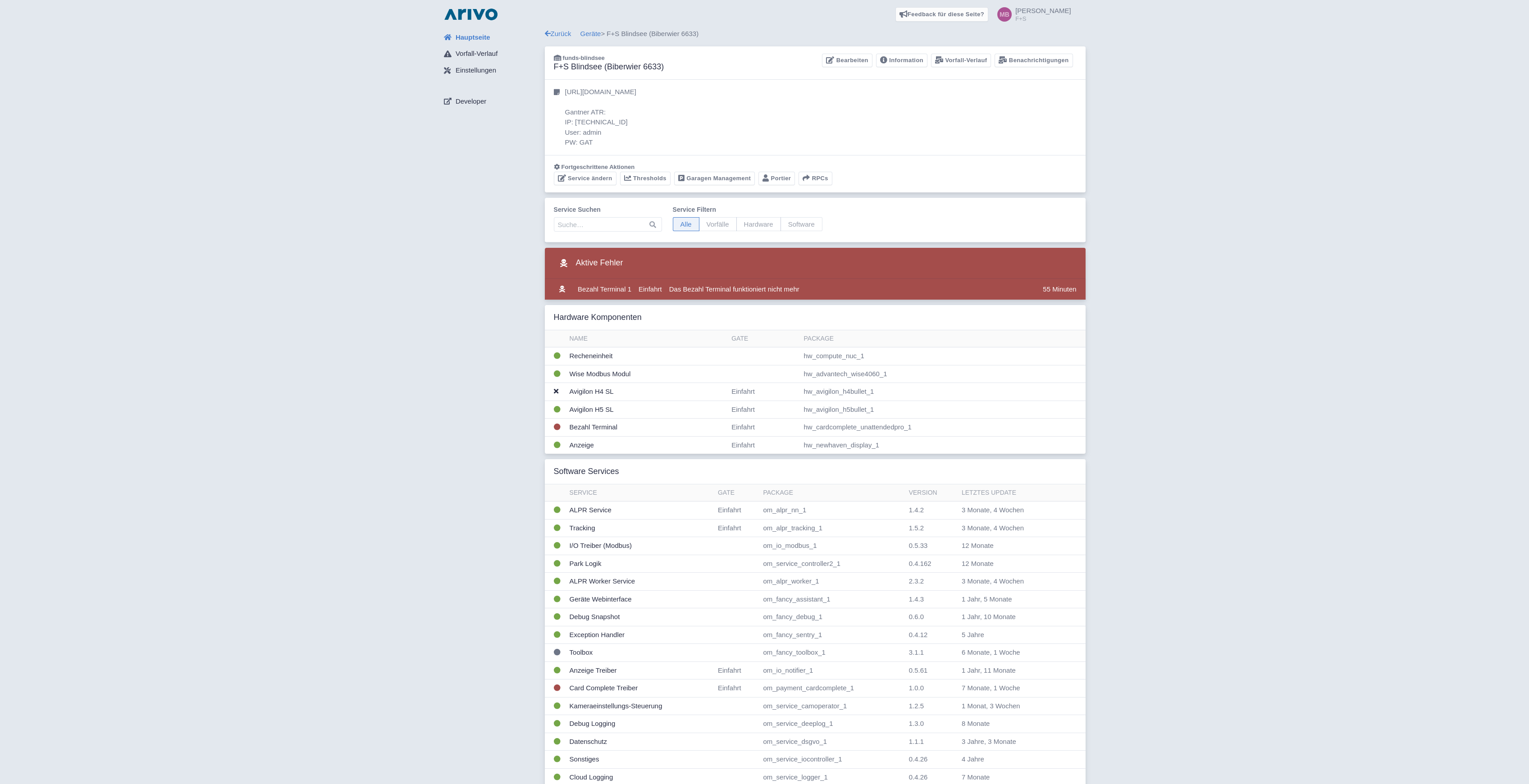
click at [447, 339] on div "Hauptseite Vorfall-Verlauf Einstellungen Developer" at bounding box center [491, 490] width 108 height 923
click at [598, 34] on link "Geräte" at bounding box center [591, 33] width 21 height 8
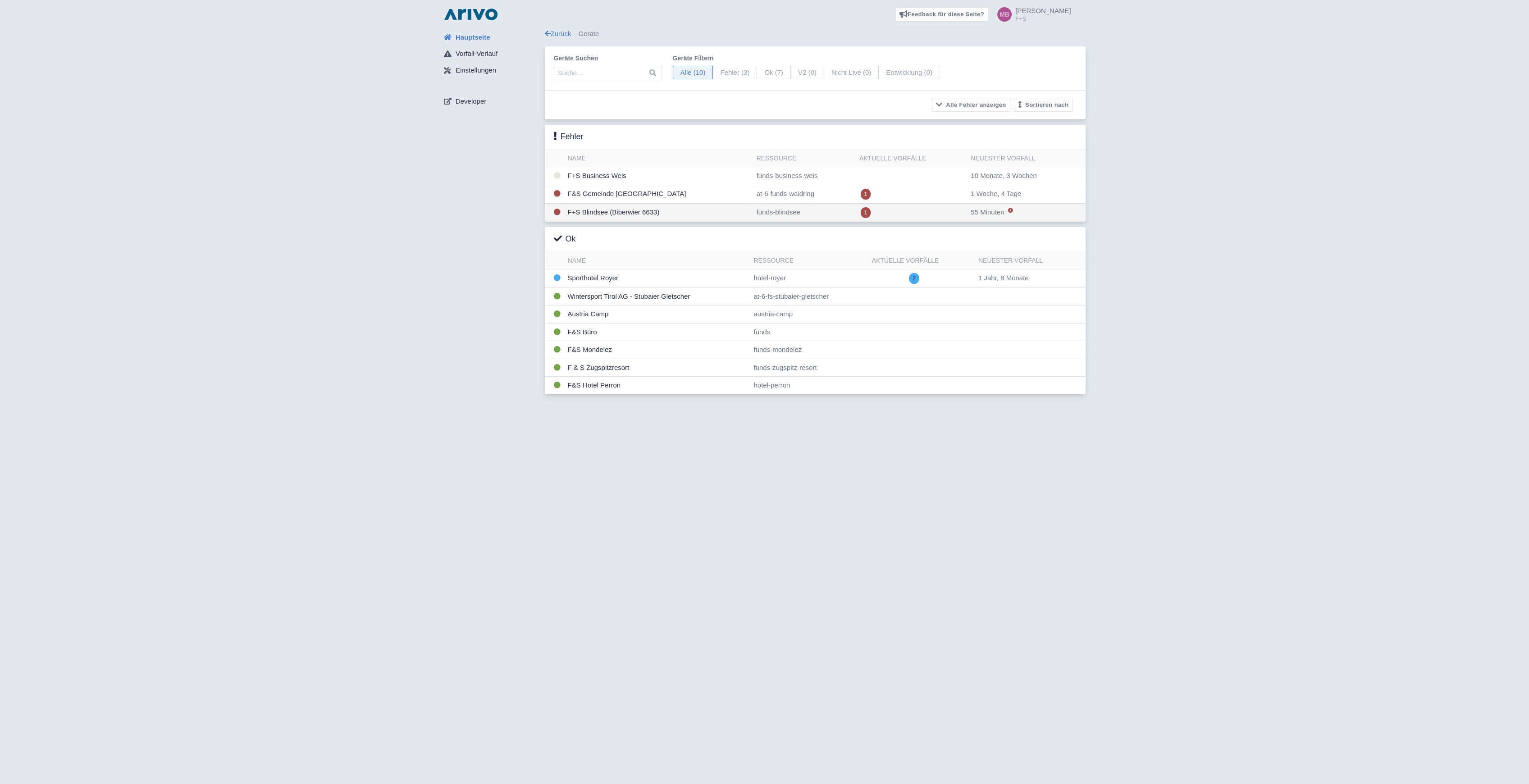
click at [643, 210] on td "F+S Blindsee (Biberwier 6633)" at bounding box center [659, 212] width 189 height 18
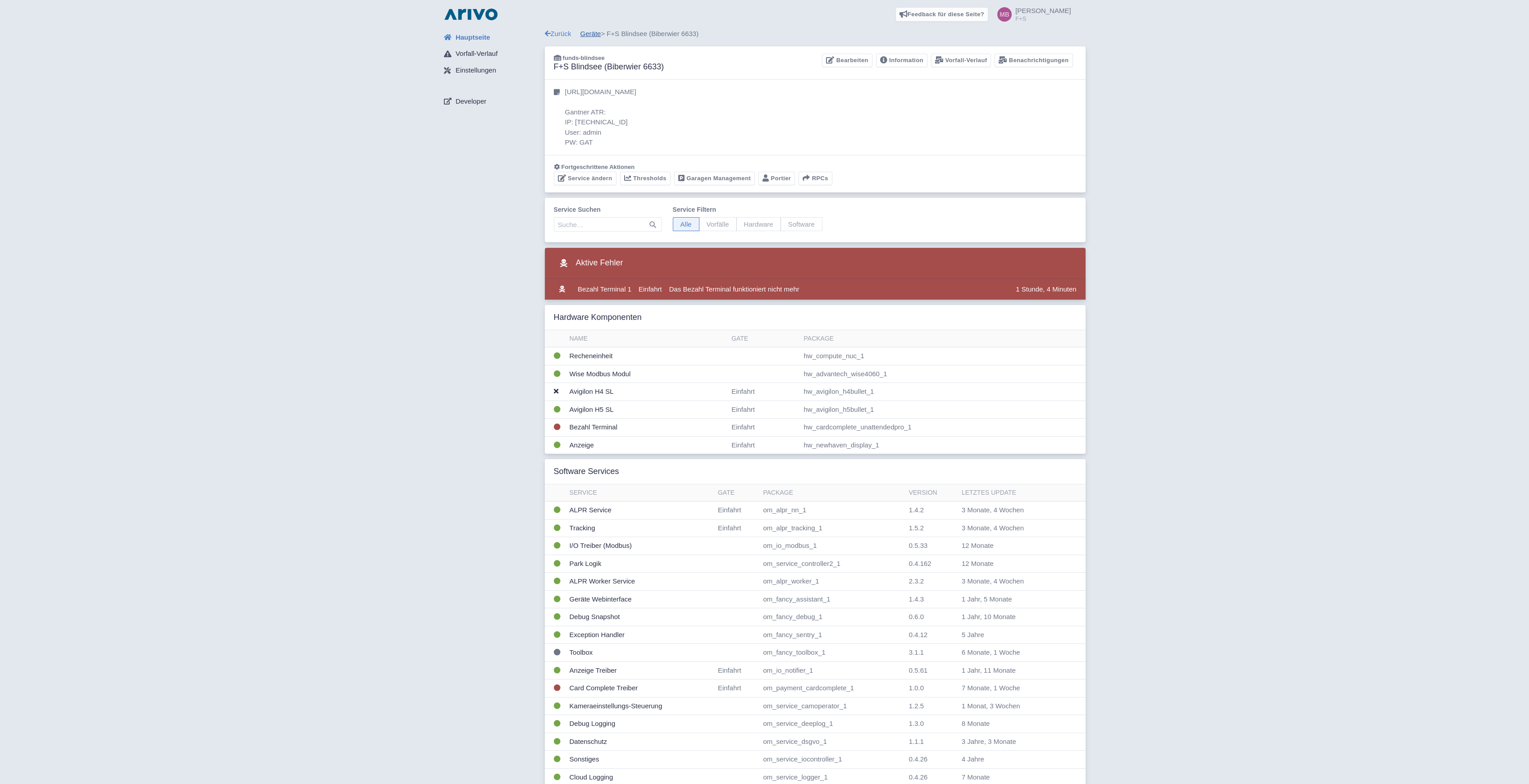
click at [593, 35] on link "Geräte" at bounding box center [591, 33] width 21 height 8
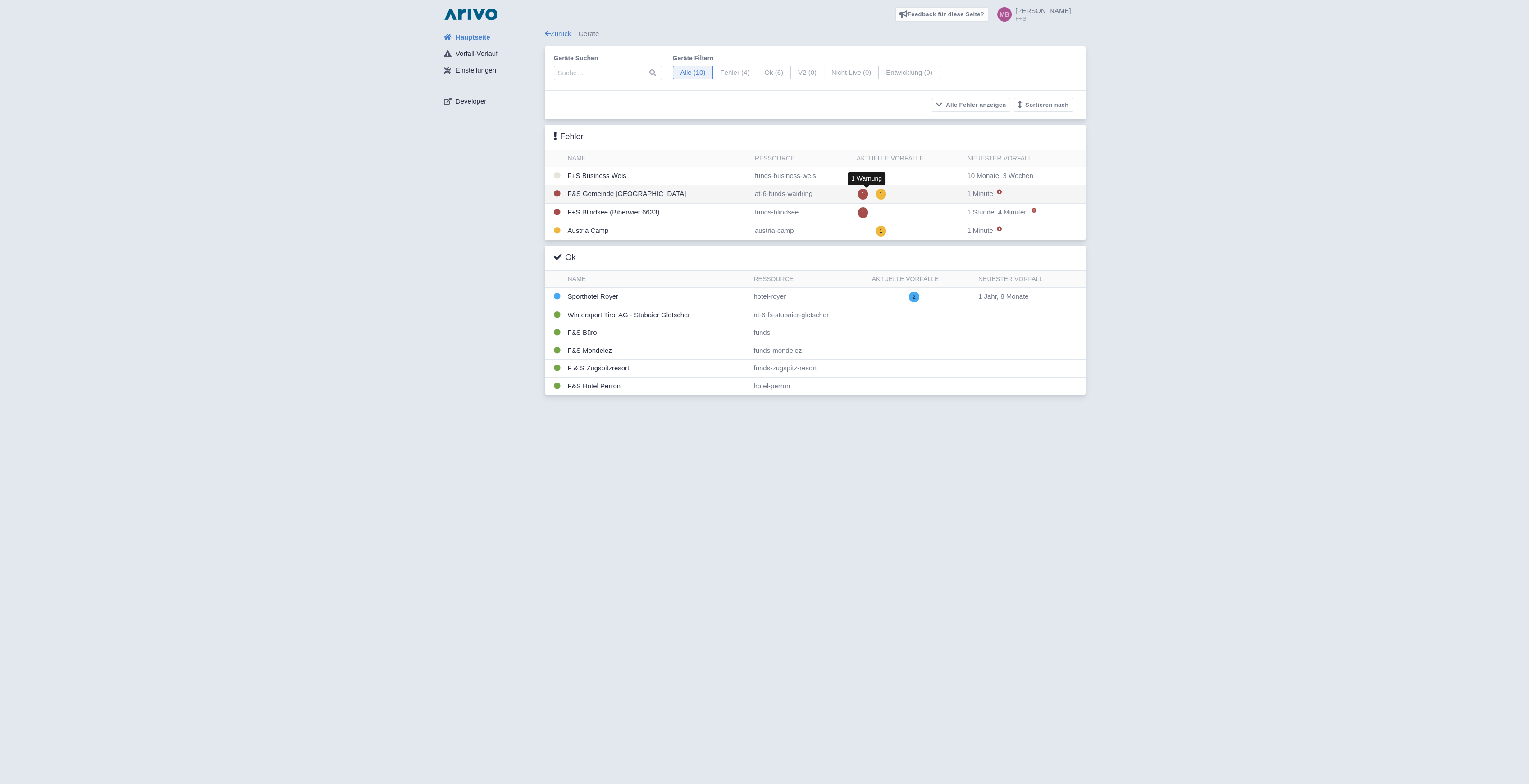
click at [876, 192] on span "1" at bounding box center [881, 194] width 10 height 11
click at [591, 232] on td "Austria Camp" at bounding box center [658, 231] width 187 height 18
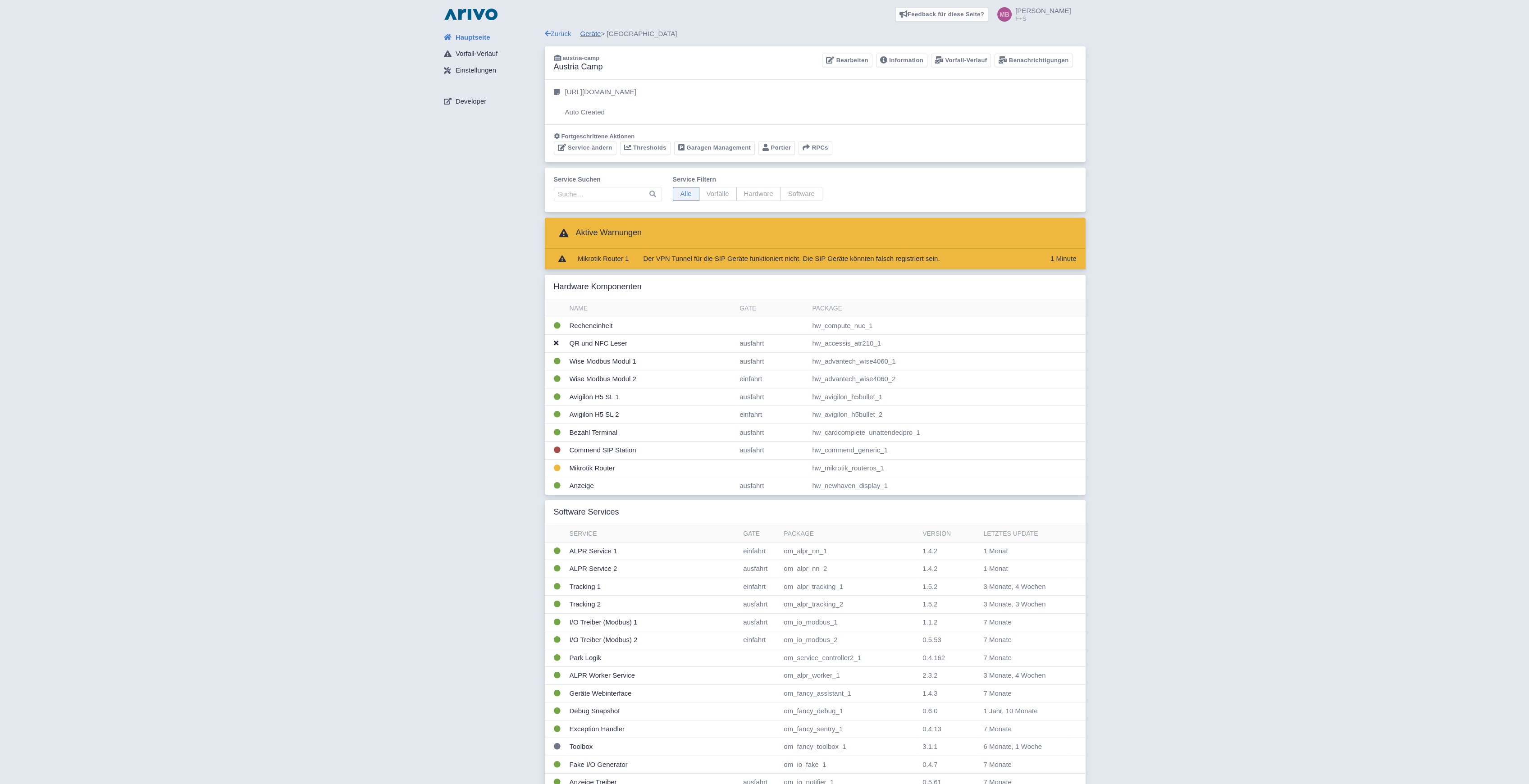
click at [594, 31] on link "Geräte" at bounding box center [591, 33] width 21 height 8
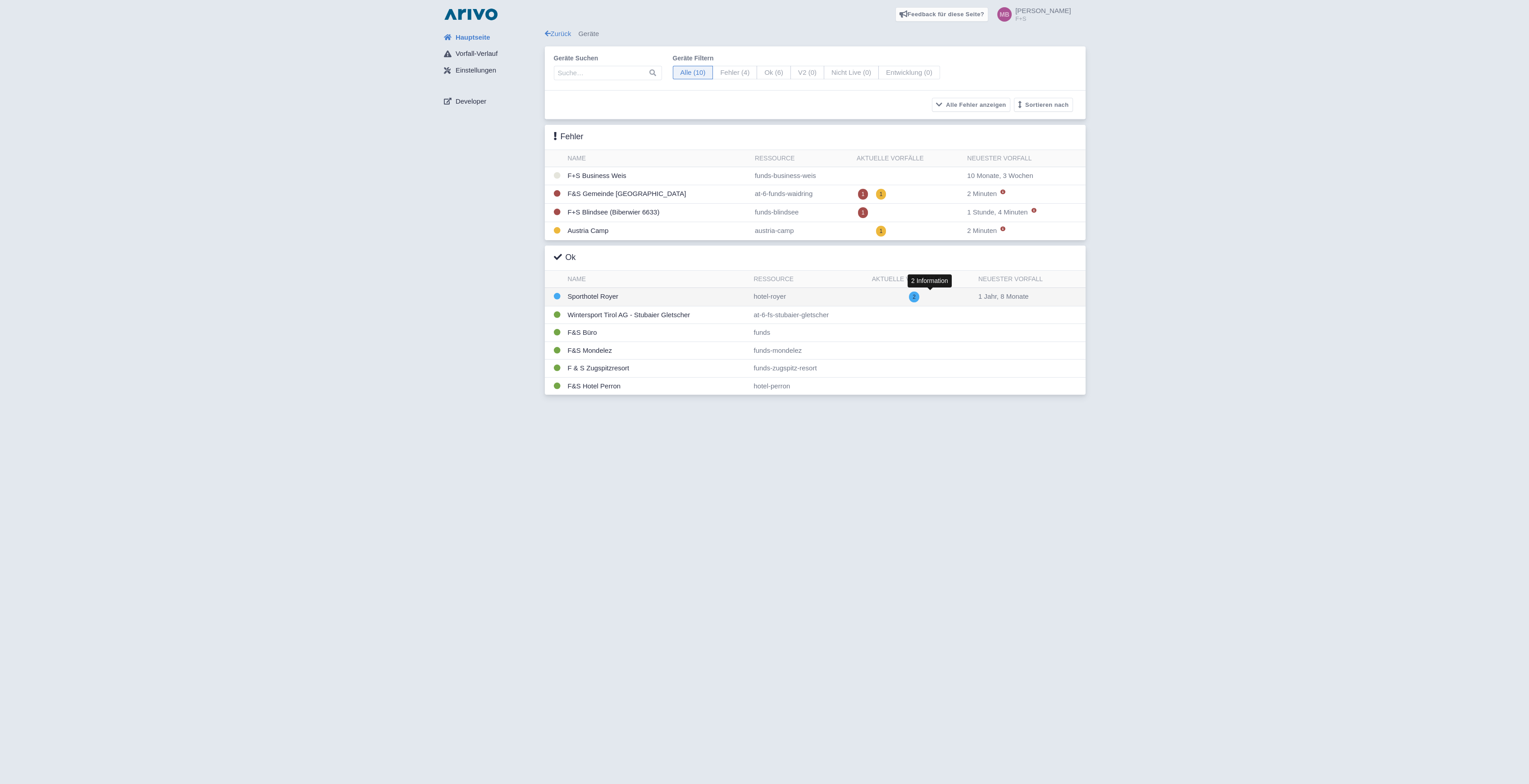
click at [919, 294] on span "2" at bounding box center [913, 297] width 10 height 11
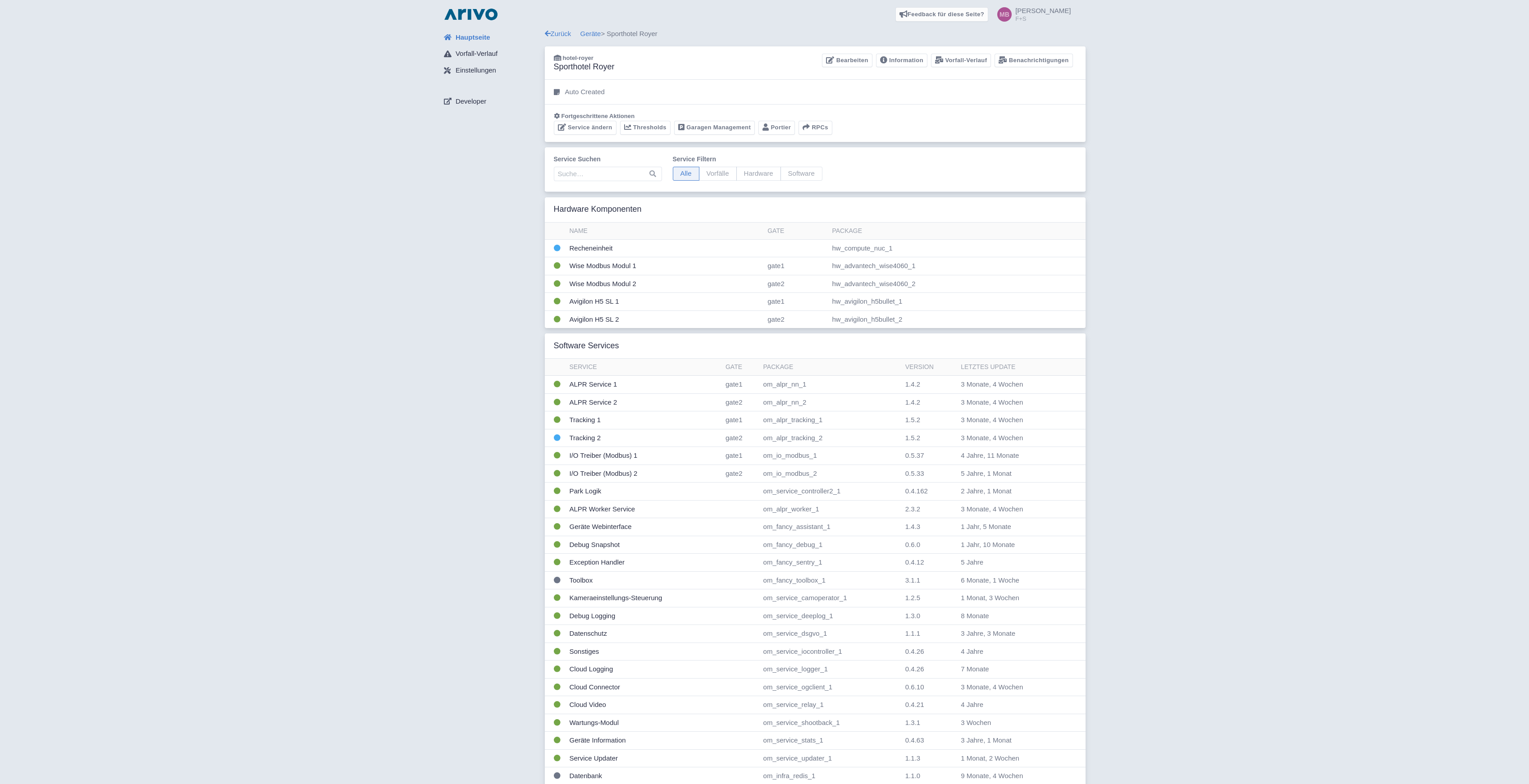
click at [591, 297] on td "Avigilon H5 SL 1" at bounding box center [665, 301] width 198 height 18
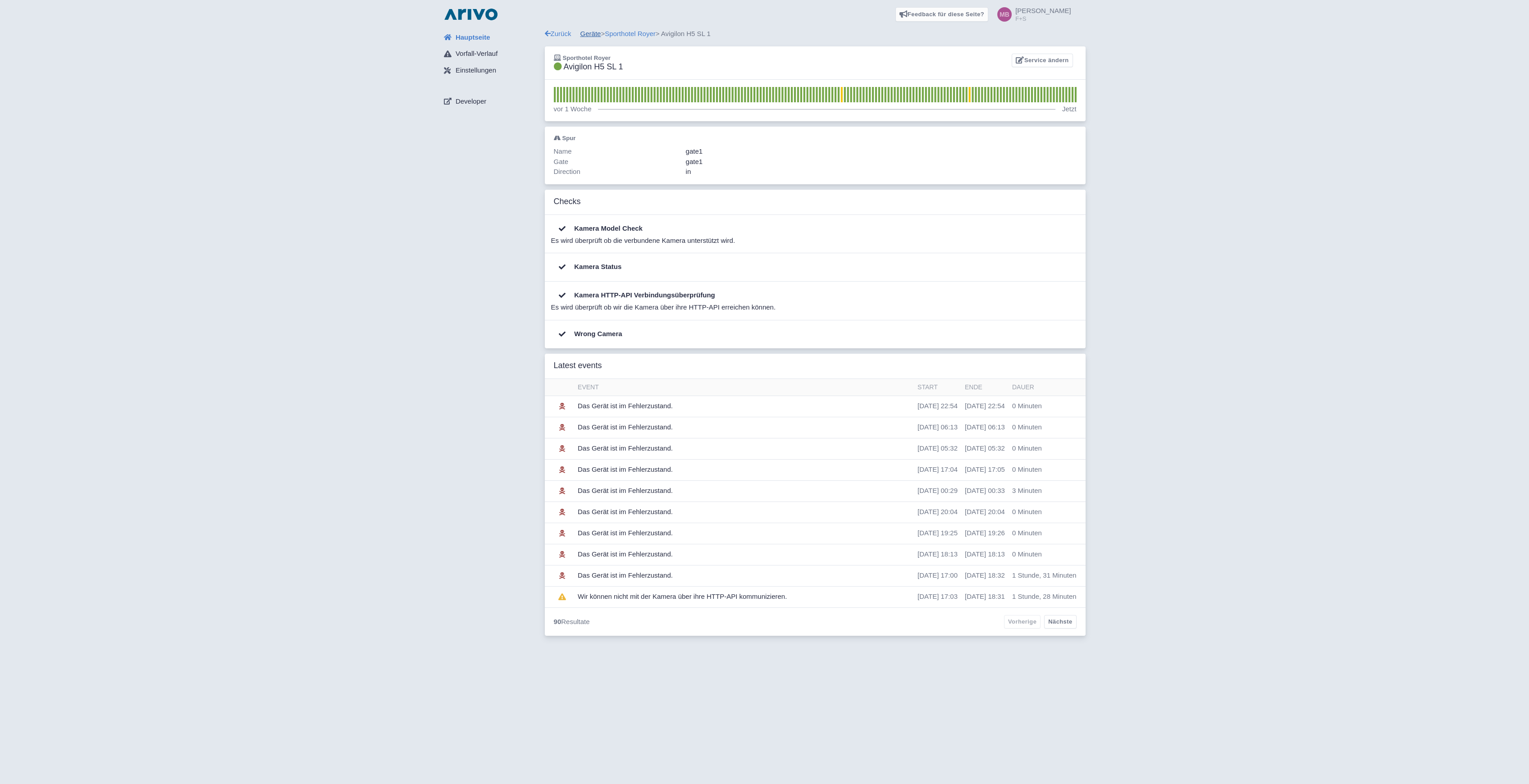
click at [596, 34] on link "Geräte" at bounding box center [591, 33] width 21 height 8
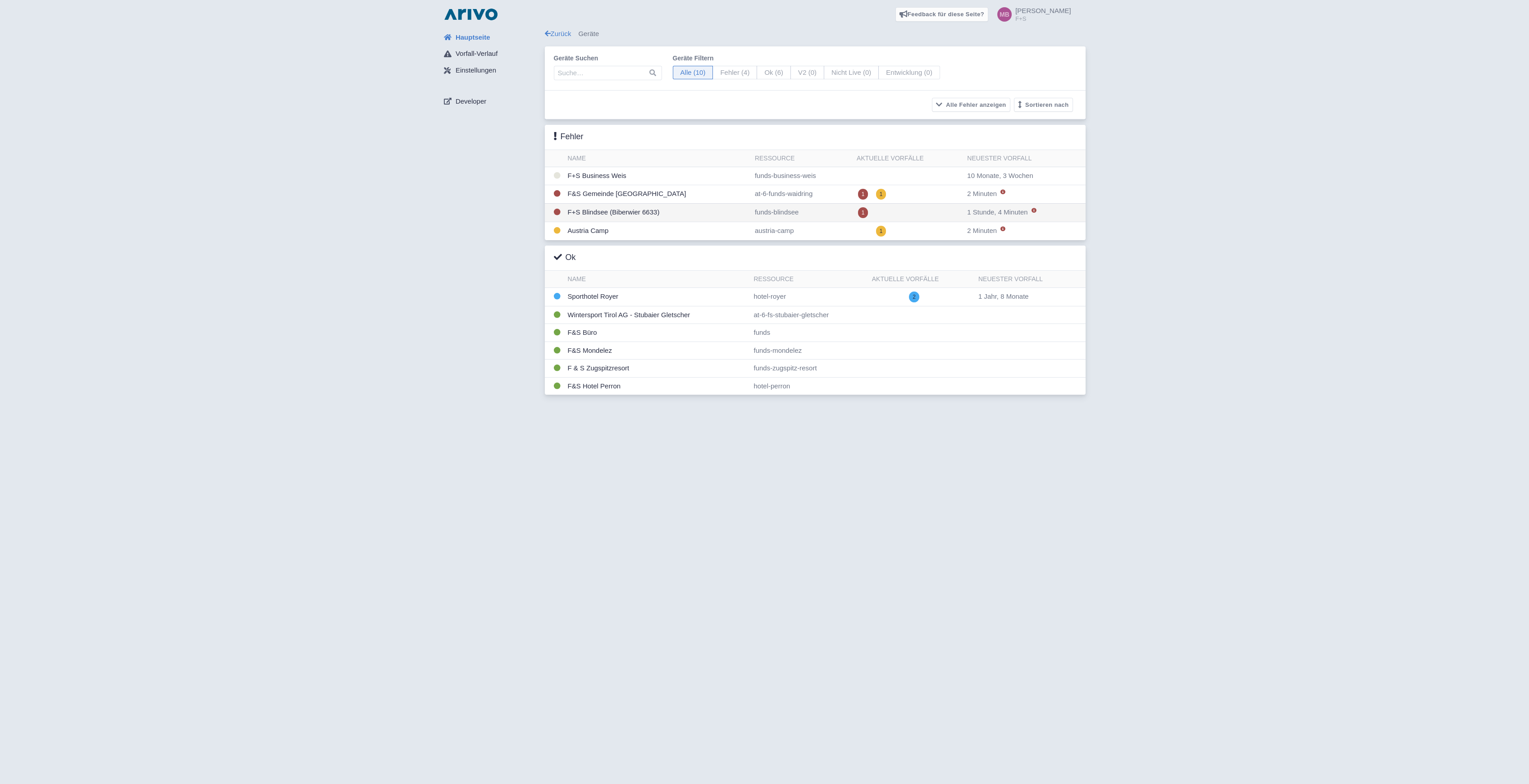
click at [588, 211] on td "F+S Blindsee (Biberwier 6633)" at bounding box center [658, 212] width 187 height 18
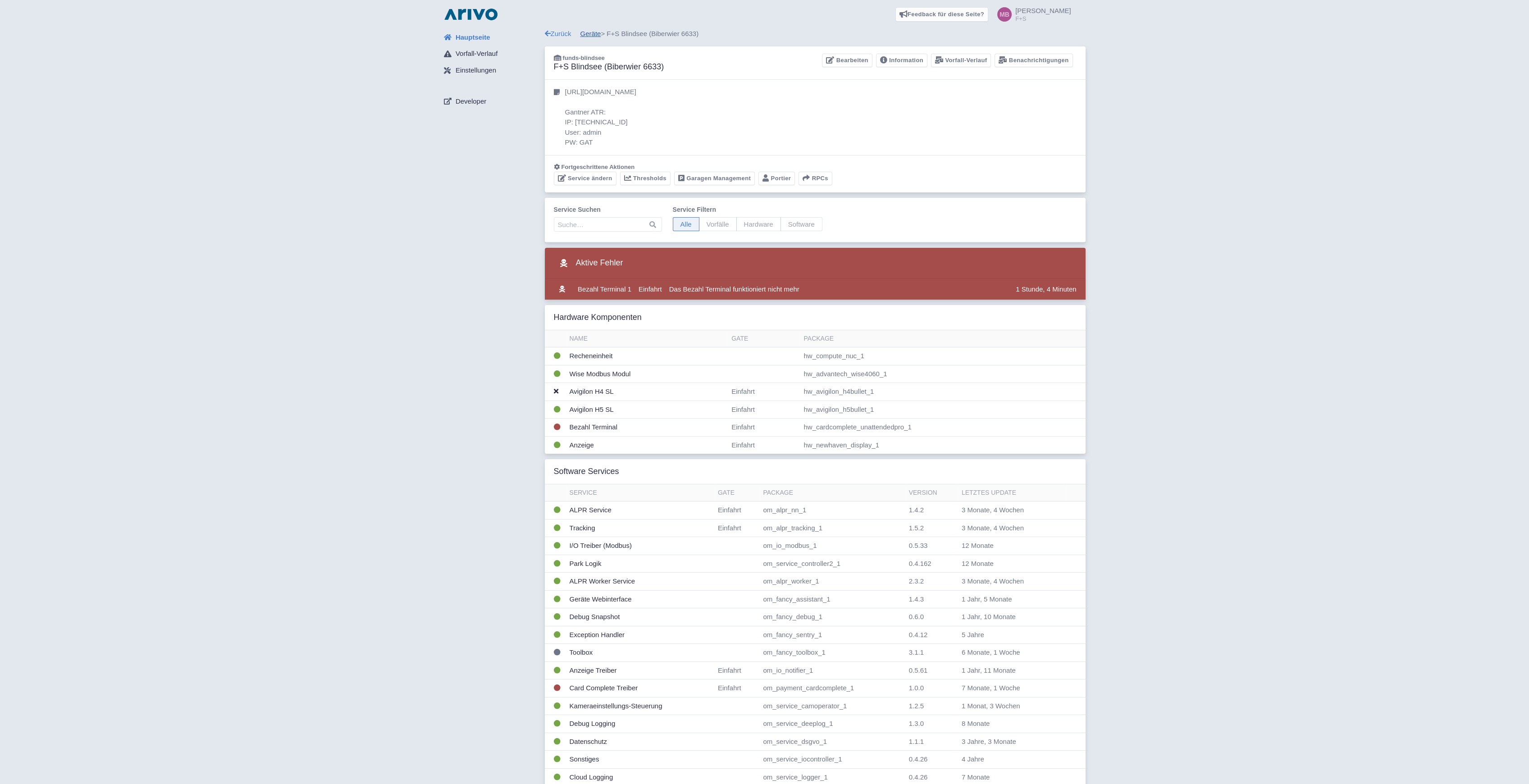
click at [601, 30] on link "Geräte" at bounding box center [591, 33] width 21 height 8
click at [592, 31] on link "Geräte" at bounding box center [591, 33] width 21 height 8
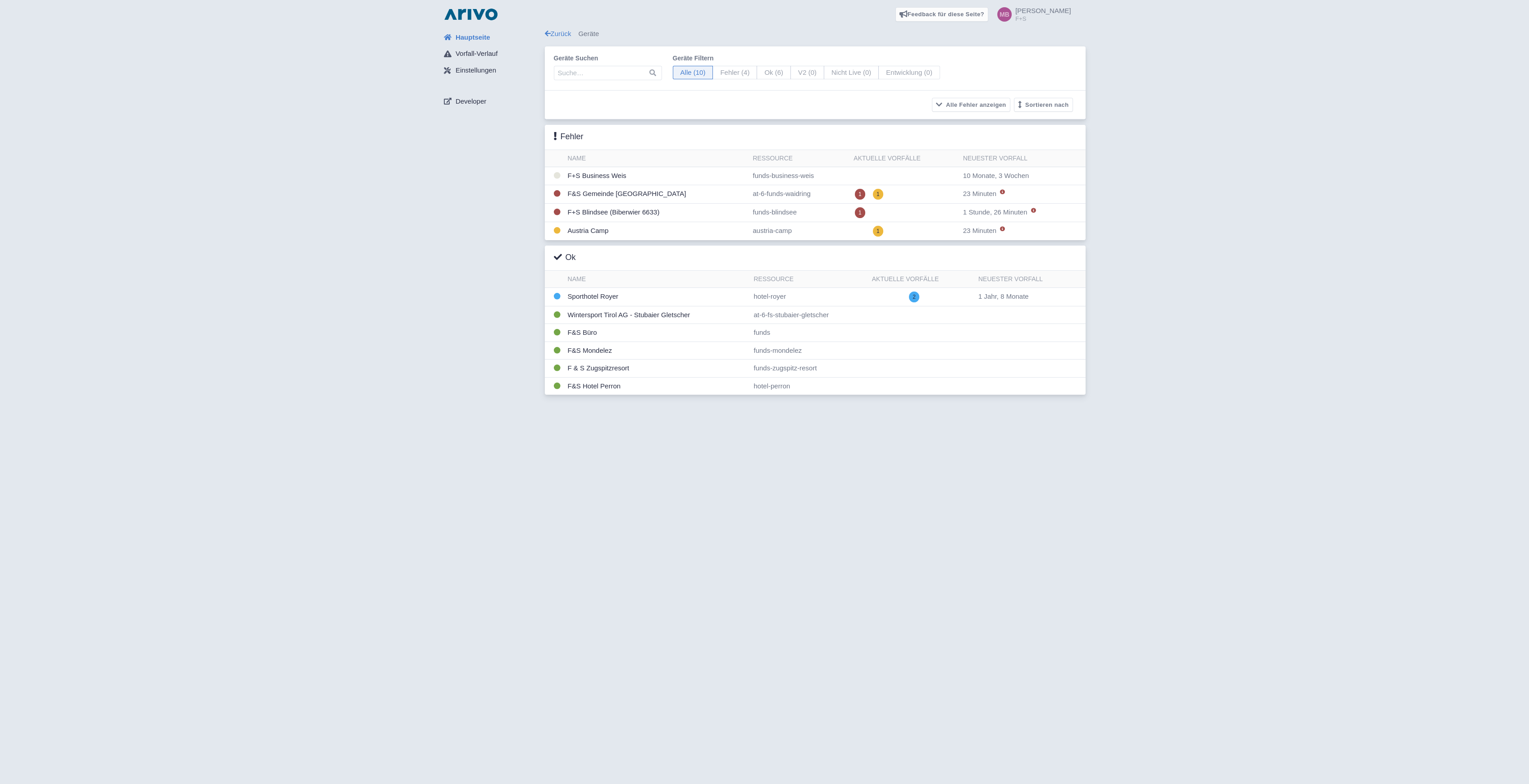
click at [667, 471] on div "Feedback für diese Seite? Screenshot mitsenden [GEOGRAPHIC_DATA] Danke für Ihr …" at bounding box center [764, 392] width 1529 height 784
click at [586, 333] on td "F+S Blindsee (Biberwier 6633)" at bounding box center [658, 332] width 186 height 18
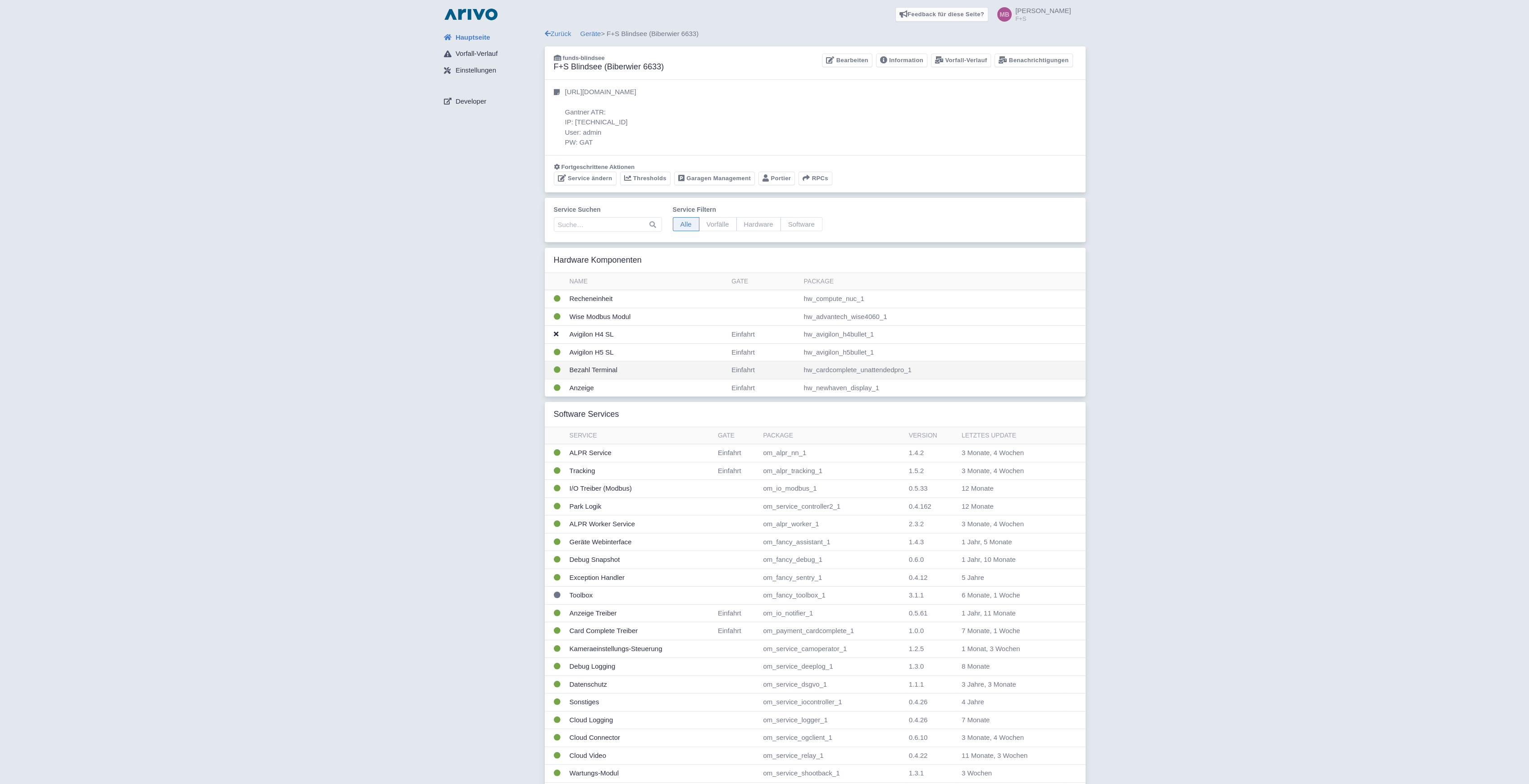
click at [586, 373] on td "Bezahl Terminal" at bounding box center [647, 370] width 162 height 18
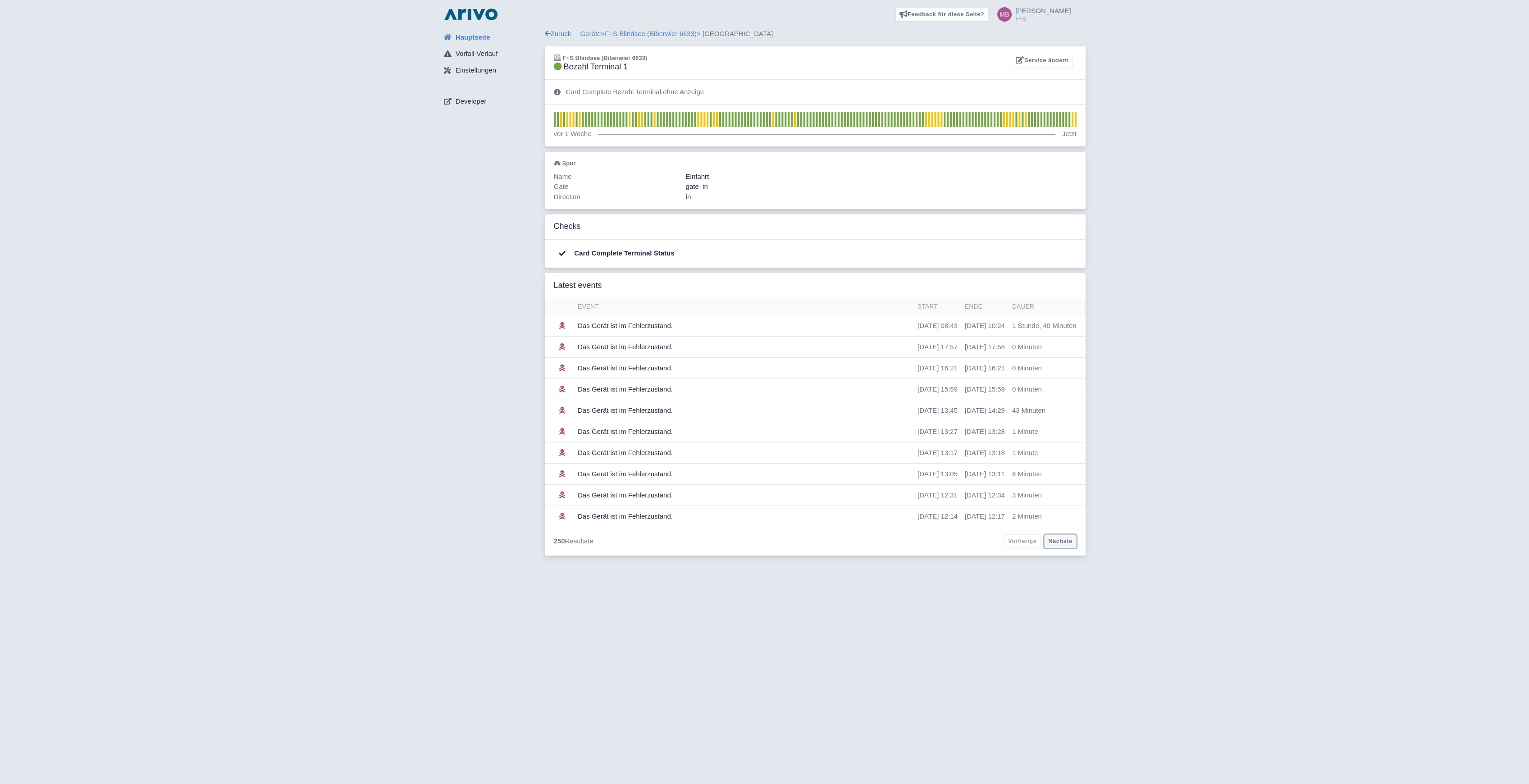
click at [1060, 545] on link "Nächste" at bounding box center [1060, 541] width 32 height 14
click at [1030, 540] on div "250 Resultate Vorherige Nächste" at bounding box center [815, 541] width 541 height 29
click at [1068, 542] on link "Nächste" at bounding box center [1060, 541] width 32 height 14
click at [661, 31] on link "F+S Blindsee (Biberwier 6633)" at bounding box center [651, 33] width 92 height 8
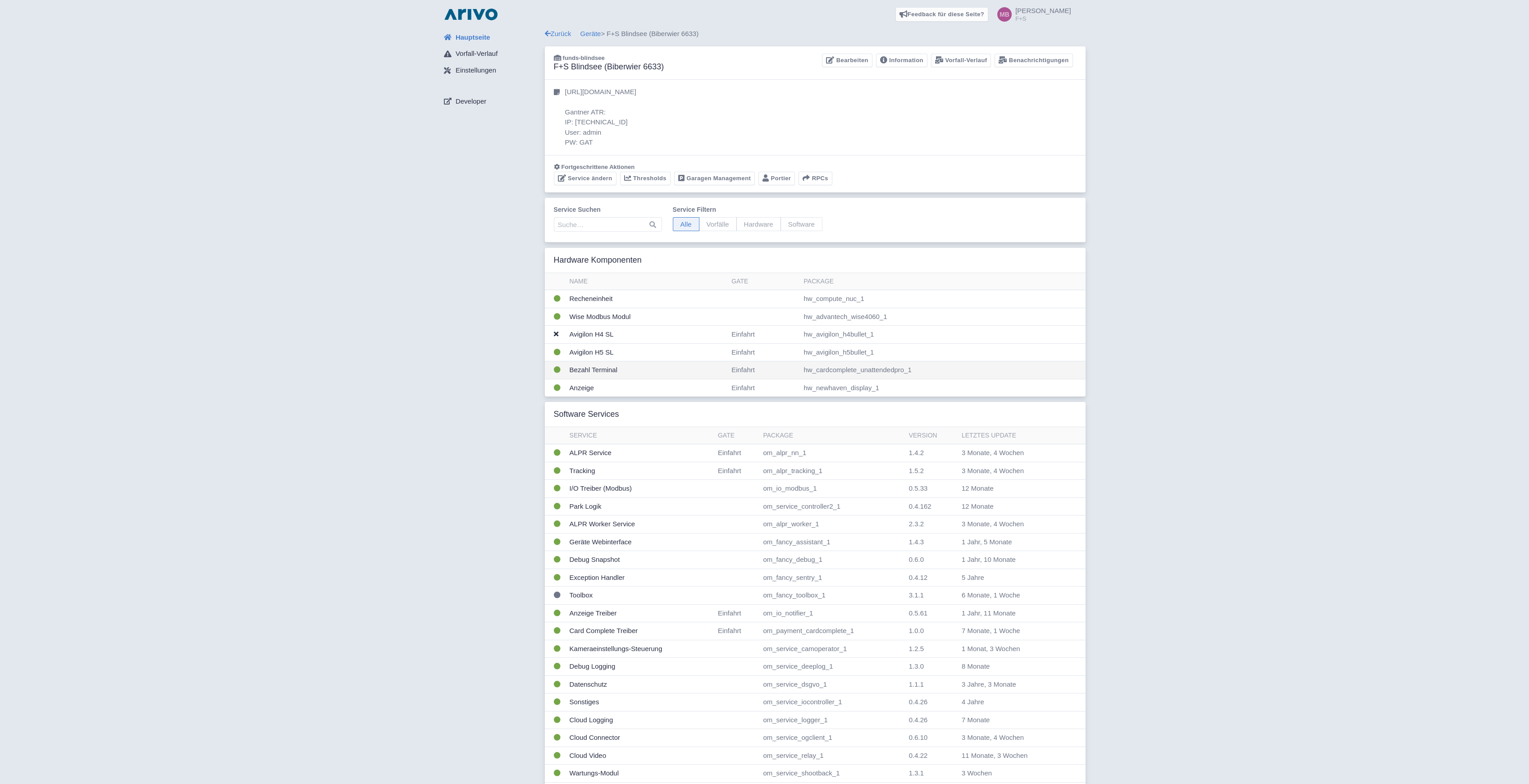
click at [593, 370] on td "Bezahl Terminal" at bounding box center [647, 370] width 162 height 18
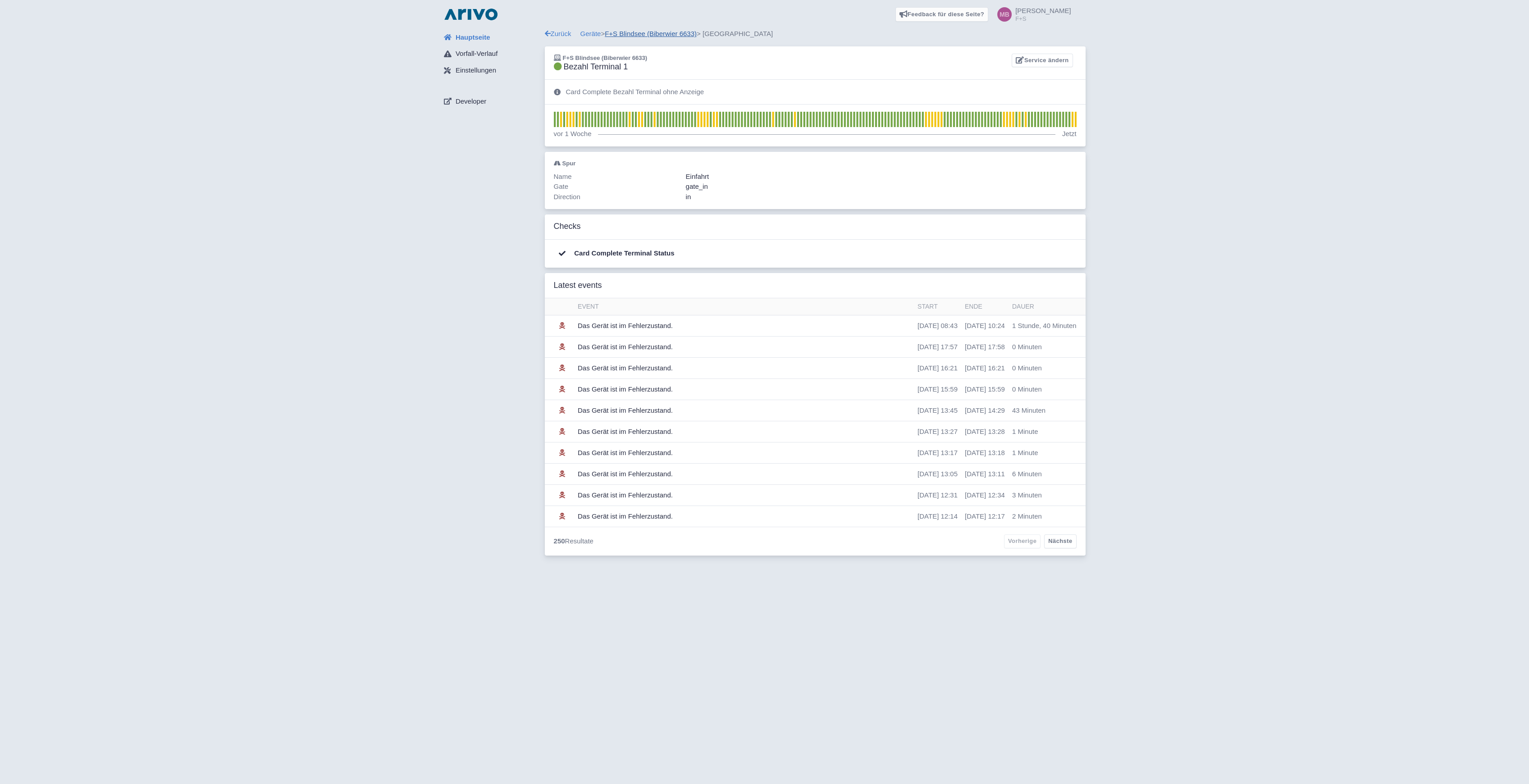
click at [635, 35] on link "F+S Blindsee (Biberwier 6633)" at bounding box center [651, 33] width 92 height 8
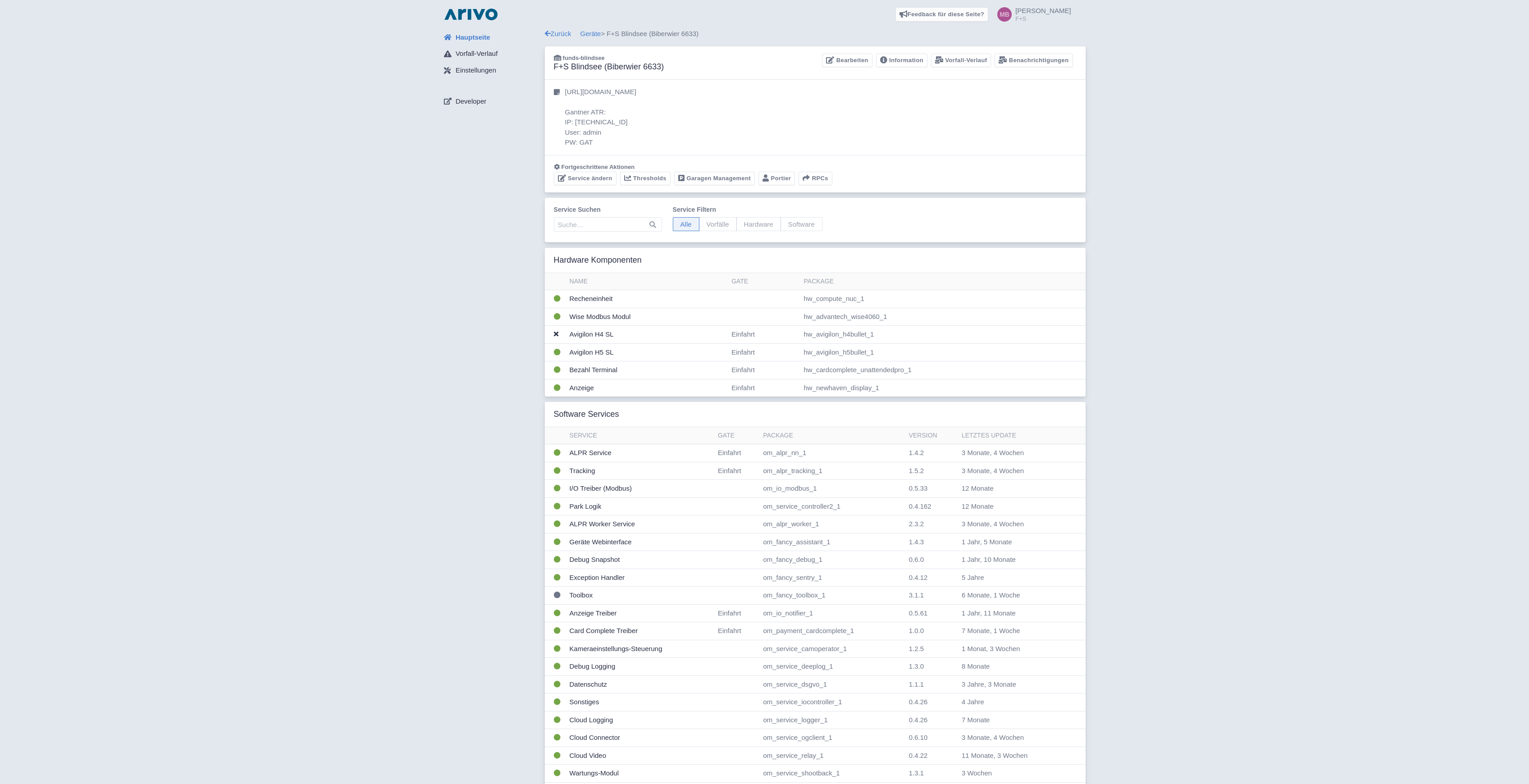
click at [595, 36] on link "Geräte" at bounding box center [591, 33] width 21 height 8
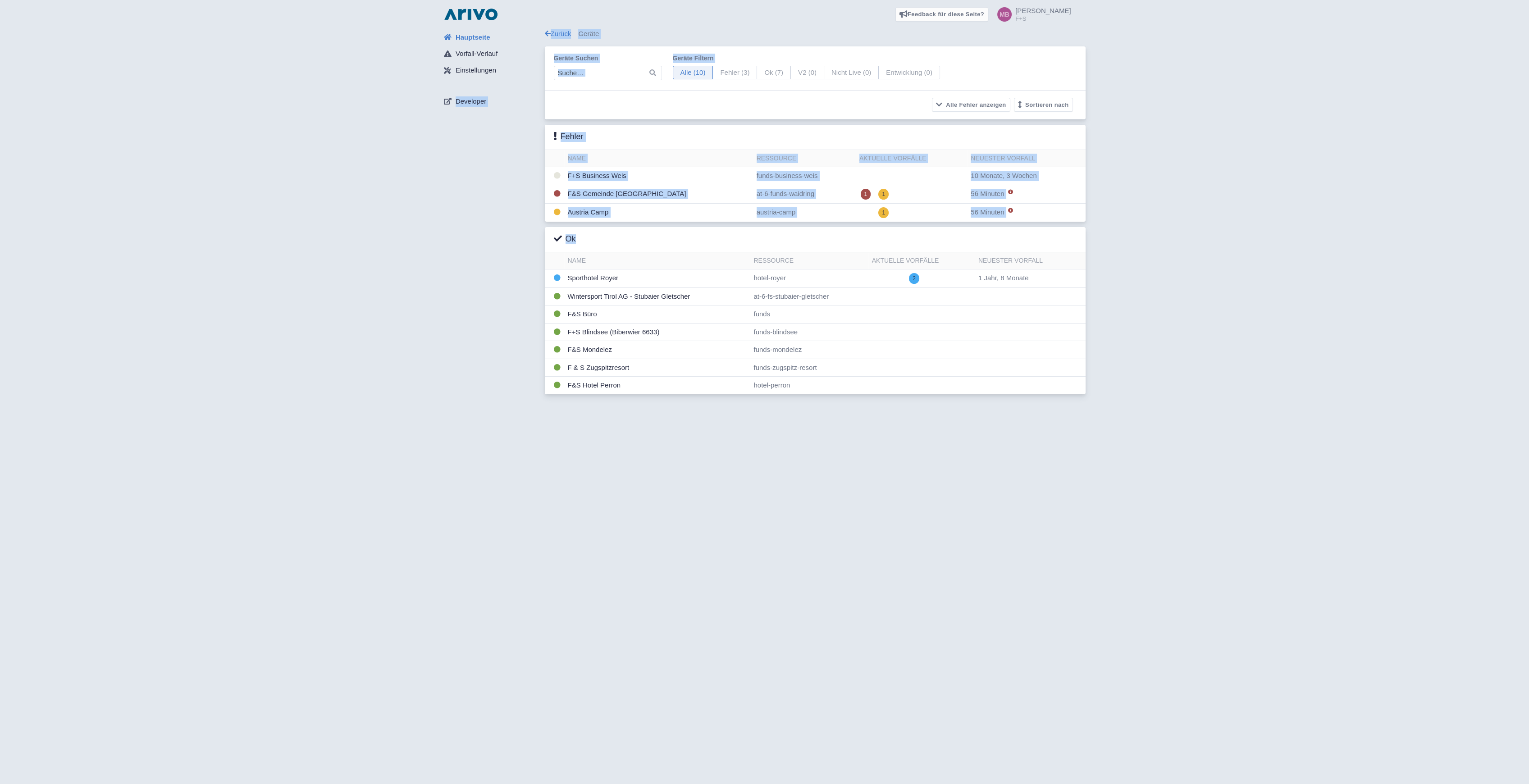
drag, startPoint x: 1170, startPoint y: 443, endPoint x: 543, endPoint y: 237, distance: 660.0
click at [543, 237] on div "Feedback für diese Seite? Screenshot mitsenden Senden Danke für Ihr Feedback" at bounding box center [764, 392] width 1529 height 784
click at [543, 237] on div "Hauptseite Vorfall-Verlauf Einstellungen Developer" at bounding box center [491, 214] width 108 height 371
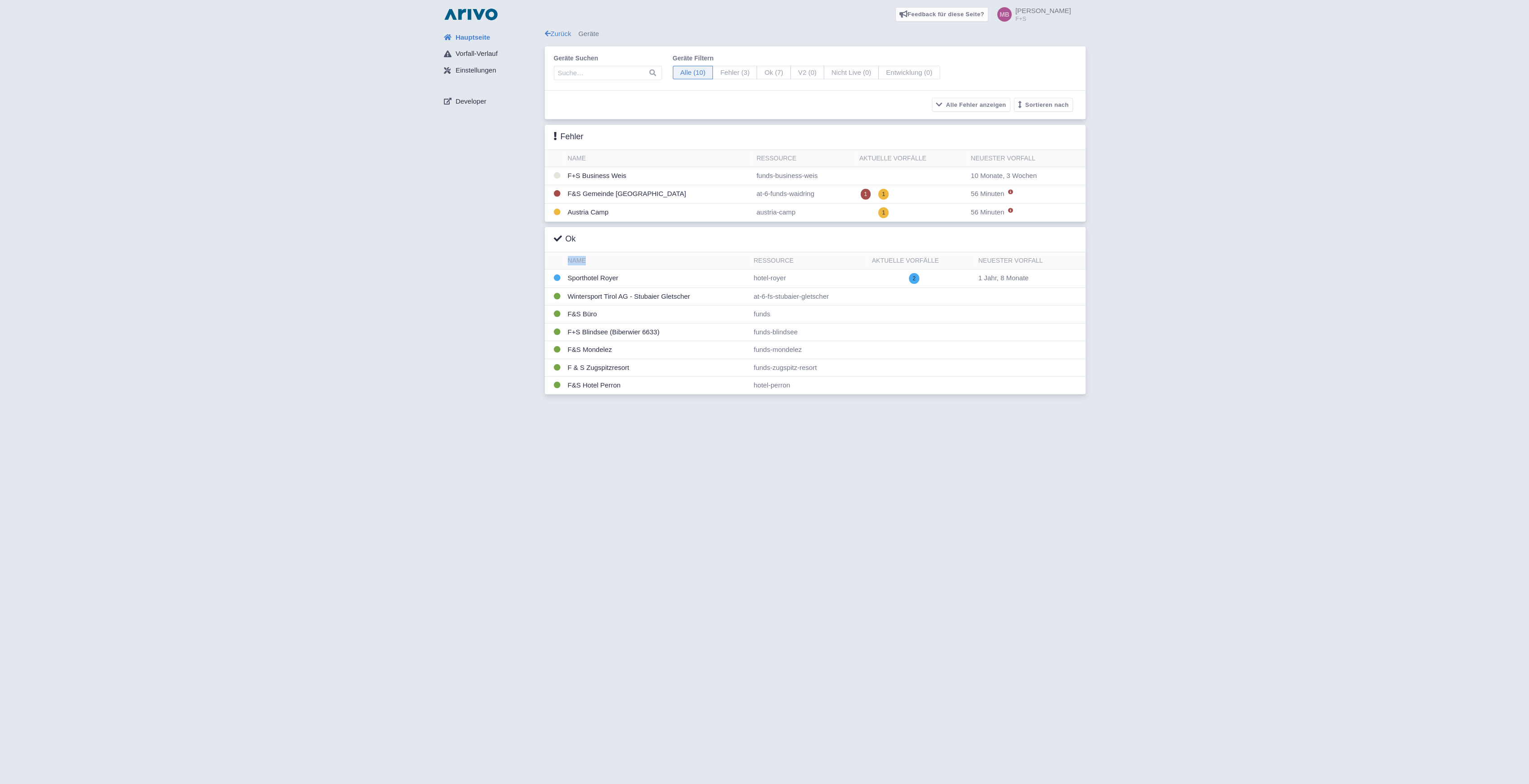
drag, startPoint x: 1153, startPoint y: 418, endPoint x: 658, endPoint y: 259, distance: 519.9
click at [658, 259] on div "Feedback für diese Seite? Screenshot mitsenden Senden Danke für Ihr Feedback" at bounding box center [764, 392] width 1529 height 784
click at [483, 226] on div "Hauptseite Vorfall-Verlauf Einstellungen Developer" at bounding box center [491, 214] width 108 height 371
click at [592, 299] on td "Wintersport Tirol AG - Stubaier Gletscher" at bounding box center [658, 296] width 186 height 18
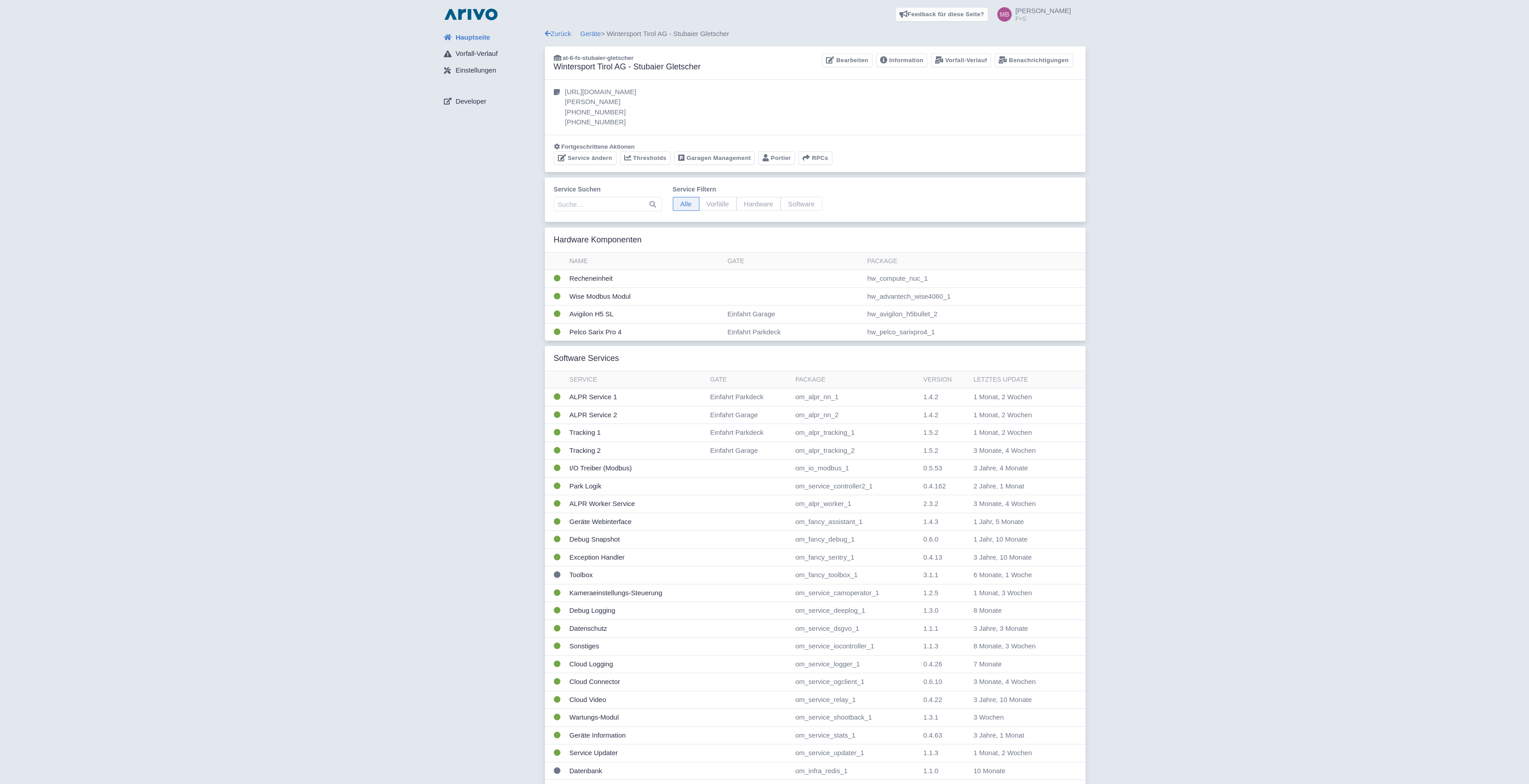
click at [495, 295] on div "Hauptseite Vorfall-Verlauf Einstellungen Developer" at bounding box center [491, 425] width 108 height 792
click at [596, 33] on link "Geräte" at bounding box center [591, 33] width 21 height 8
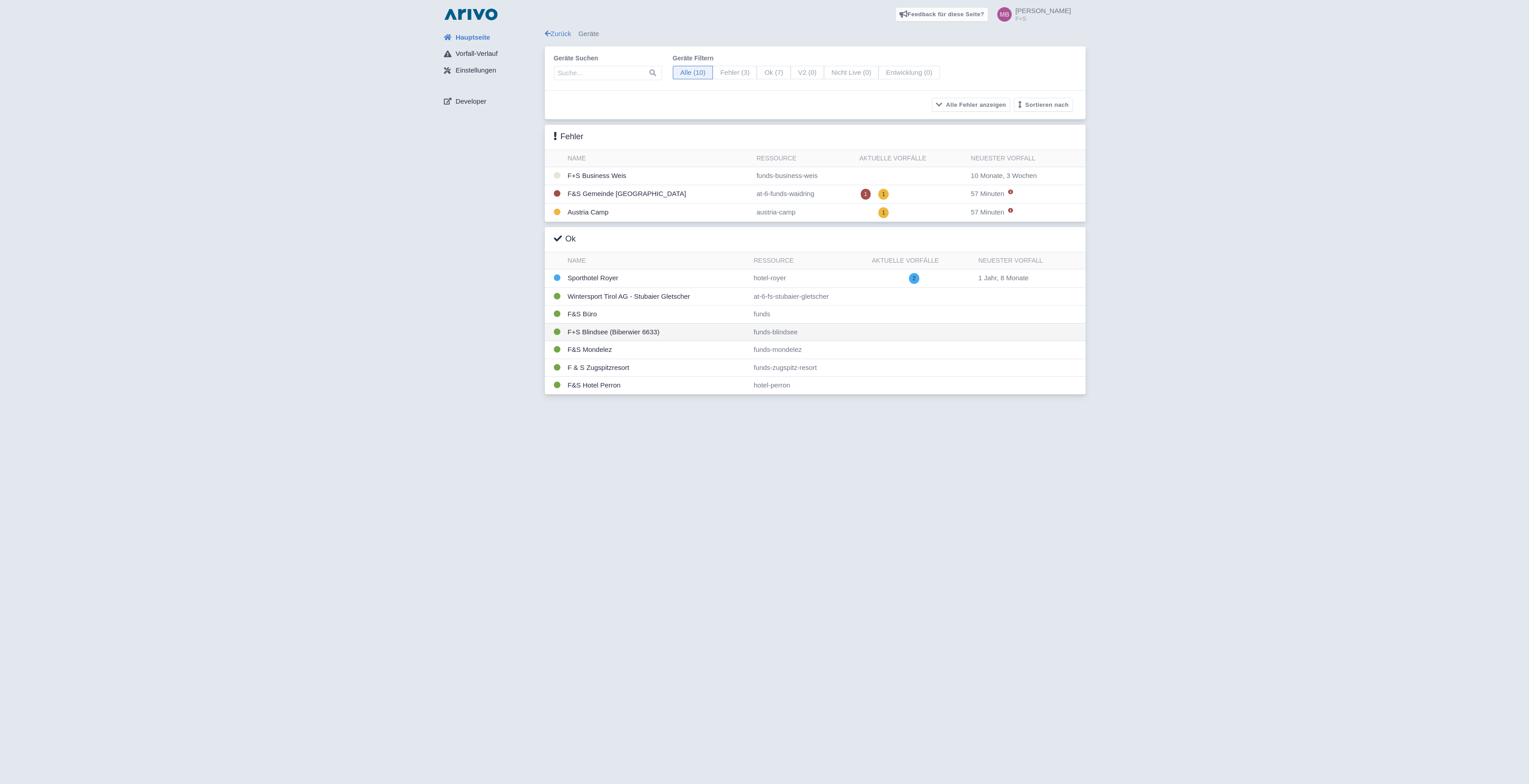
click at [609, 332] on td "F+S Blindsee (Biberwier 6633)" at bounding box center [658, 332] width 186 height 18
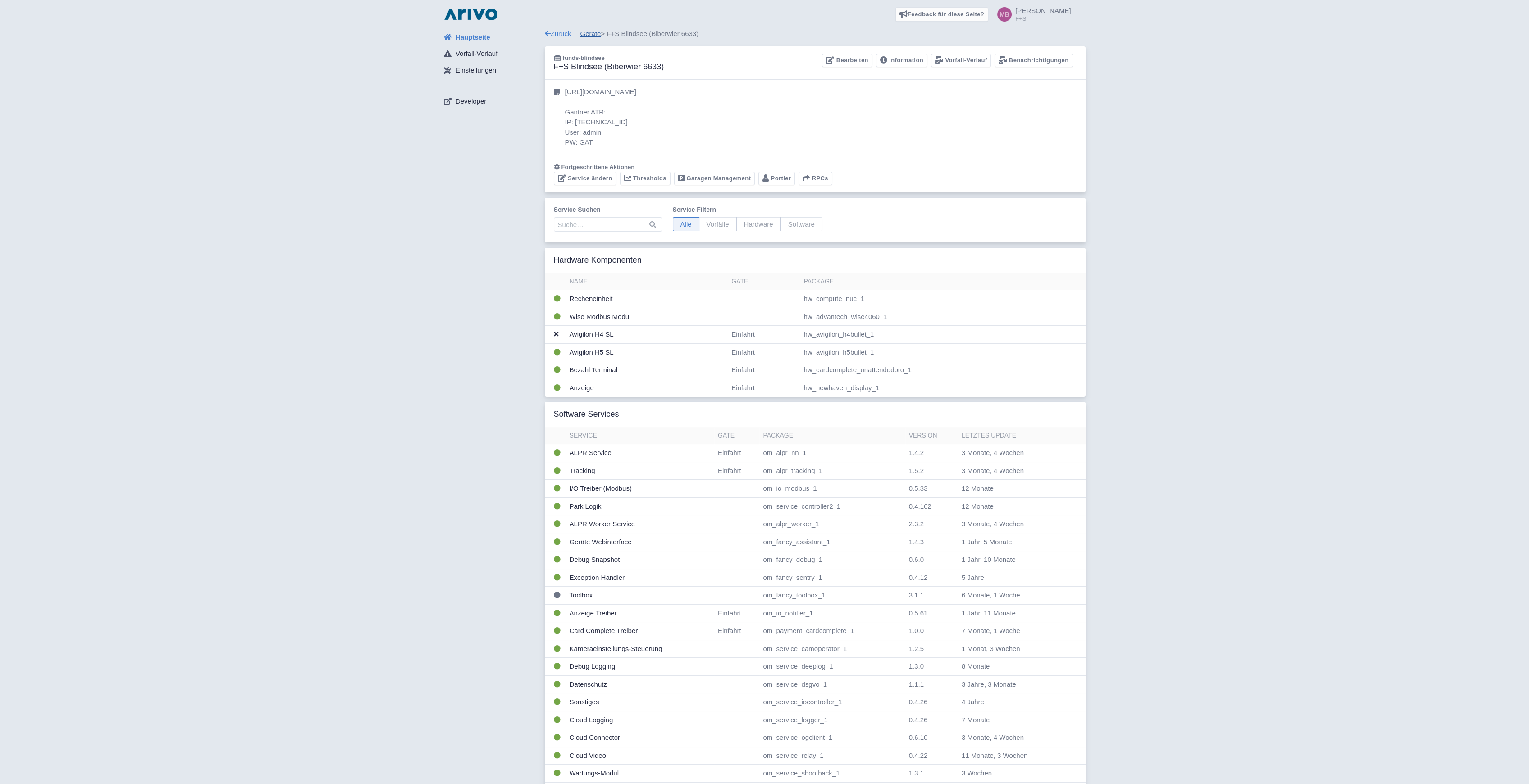
click at [592, 34] on link "Geräte" at bounding box center [591, 33] width 21 height 8
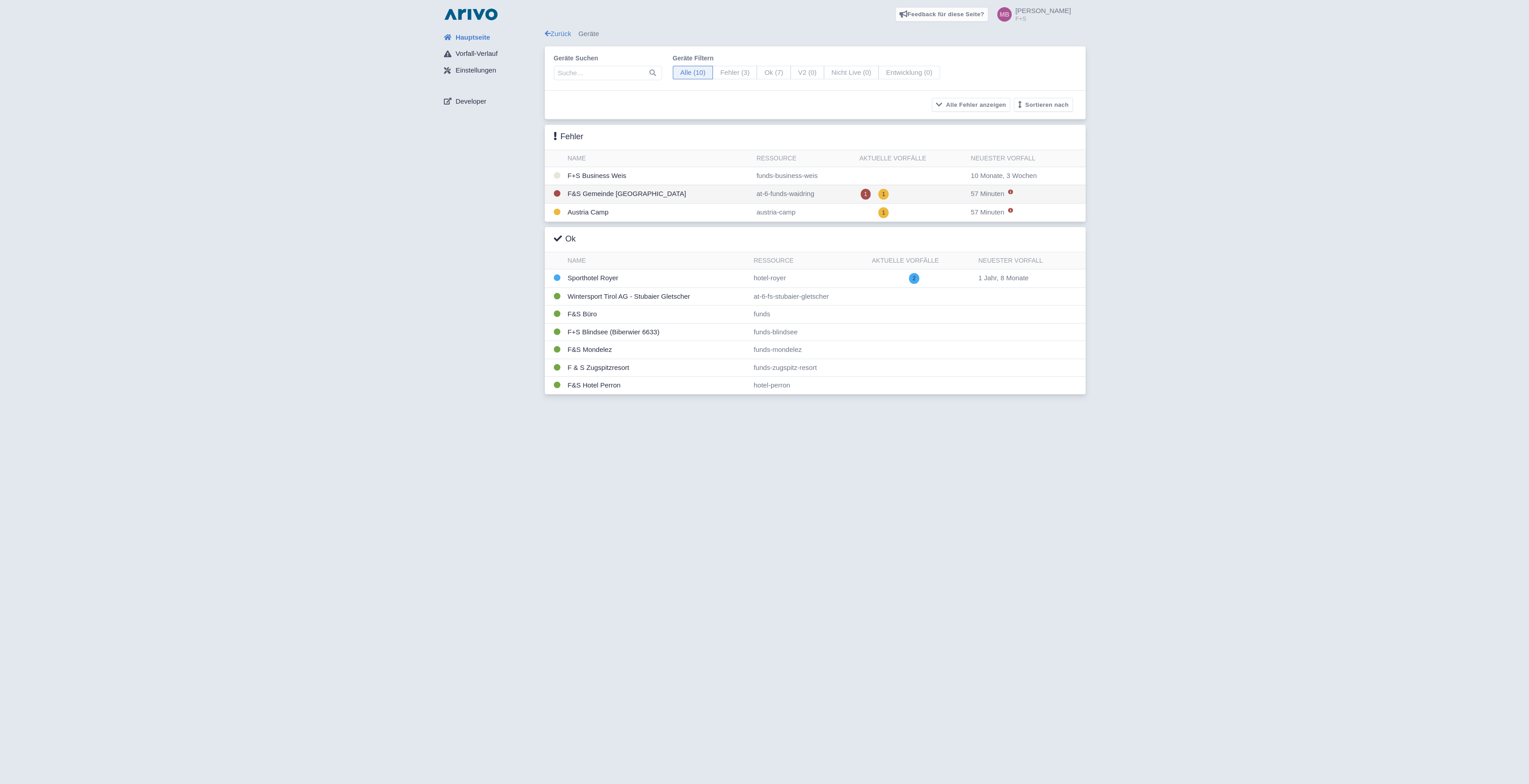
click at [640, 194] on td "F&S Gemeinde [GEOGRAPHIC_DATA]" at bounding box center [659, 193] width 189 height 18
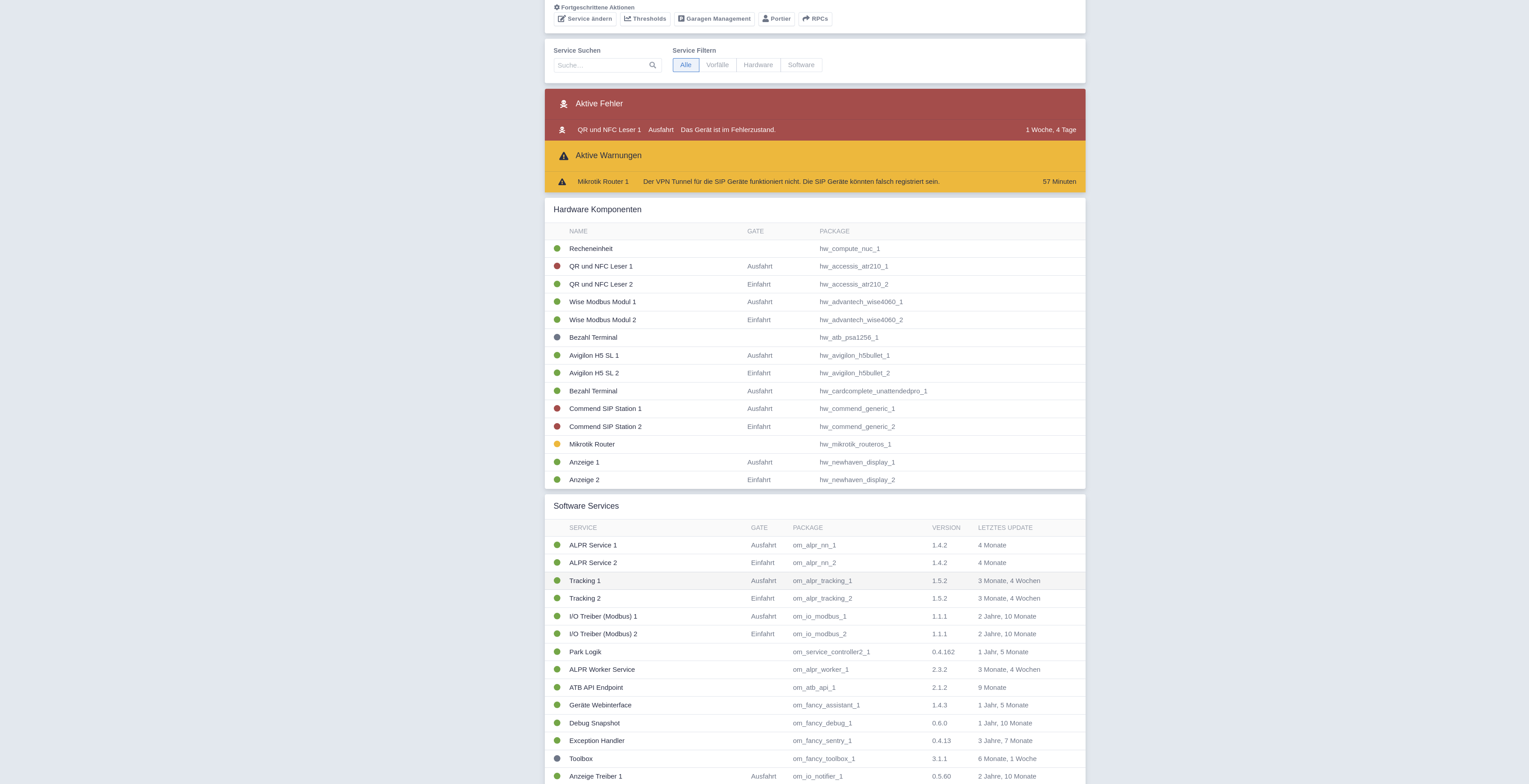
scroll to position [120, 0]
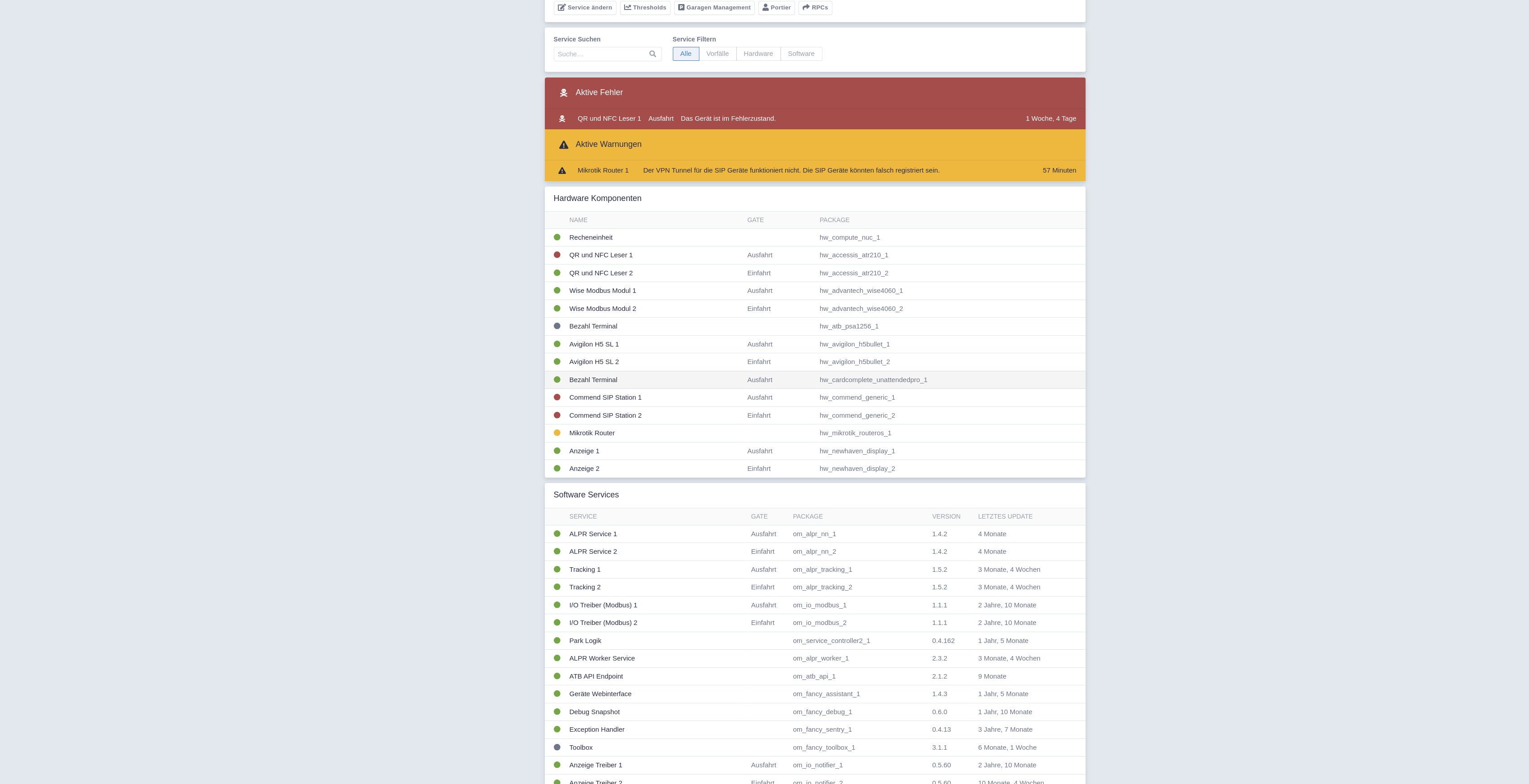
click at [621, 379] on td "Bezahl Terminal" at bounding box center [655, 380] width 178 height 18
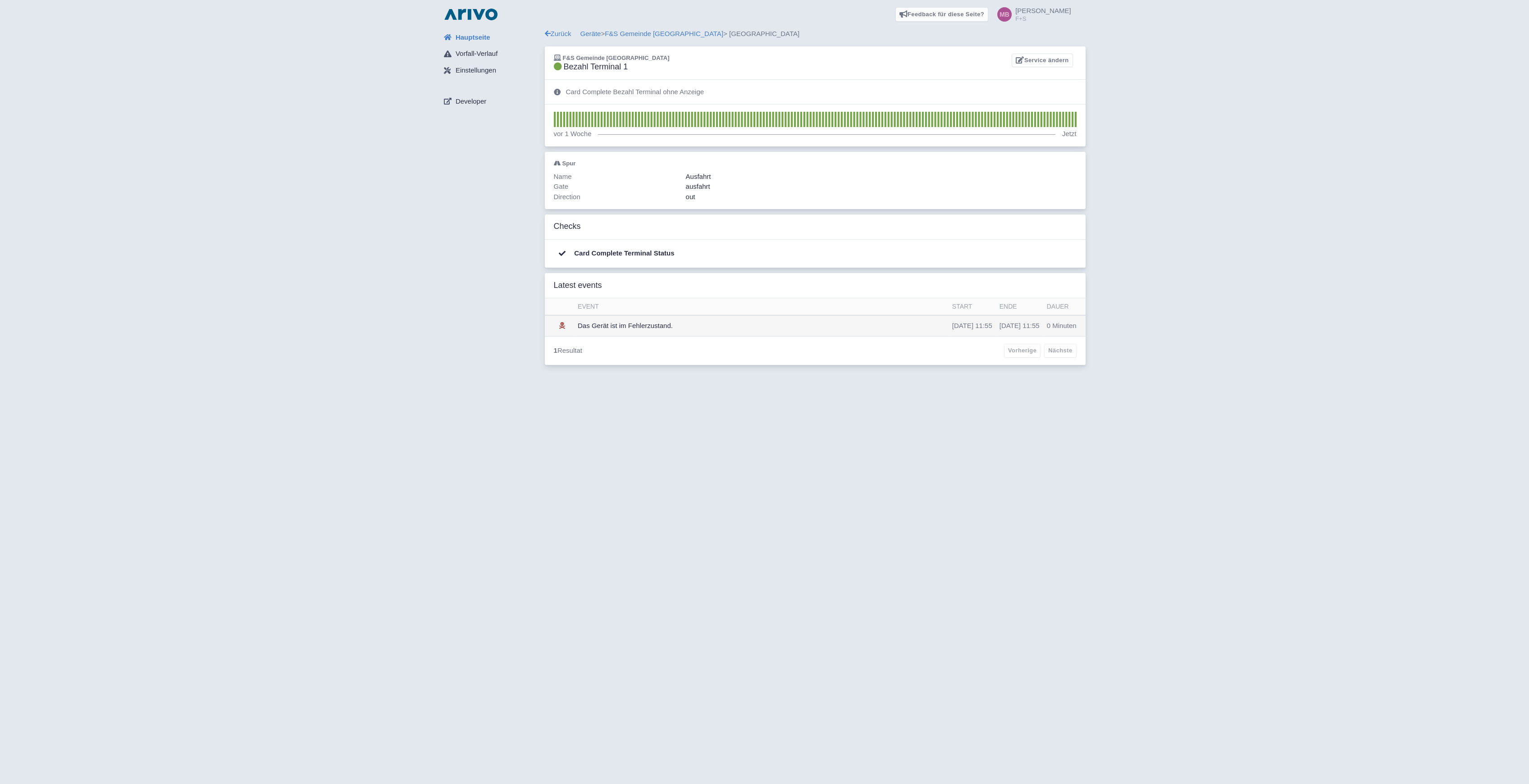
click at [1070, 323] on td "0 Minuten" at bounding box center [1064, 326] width 42 height 21
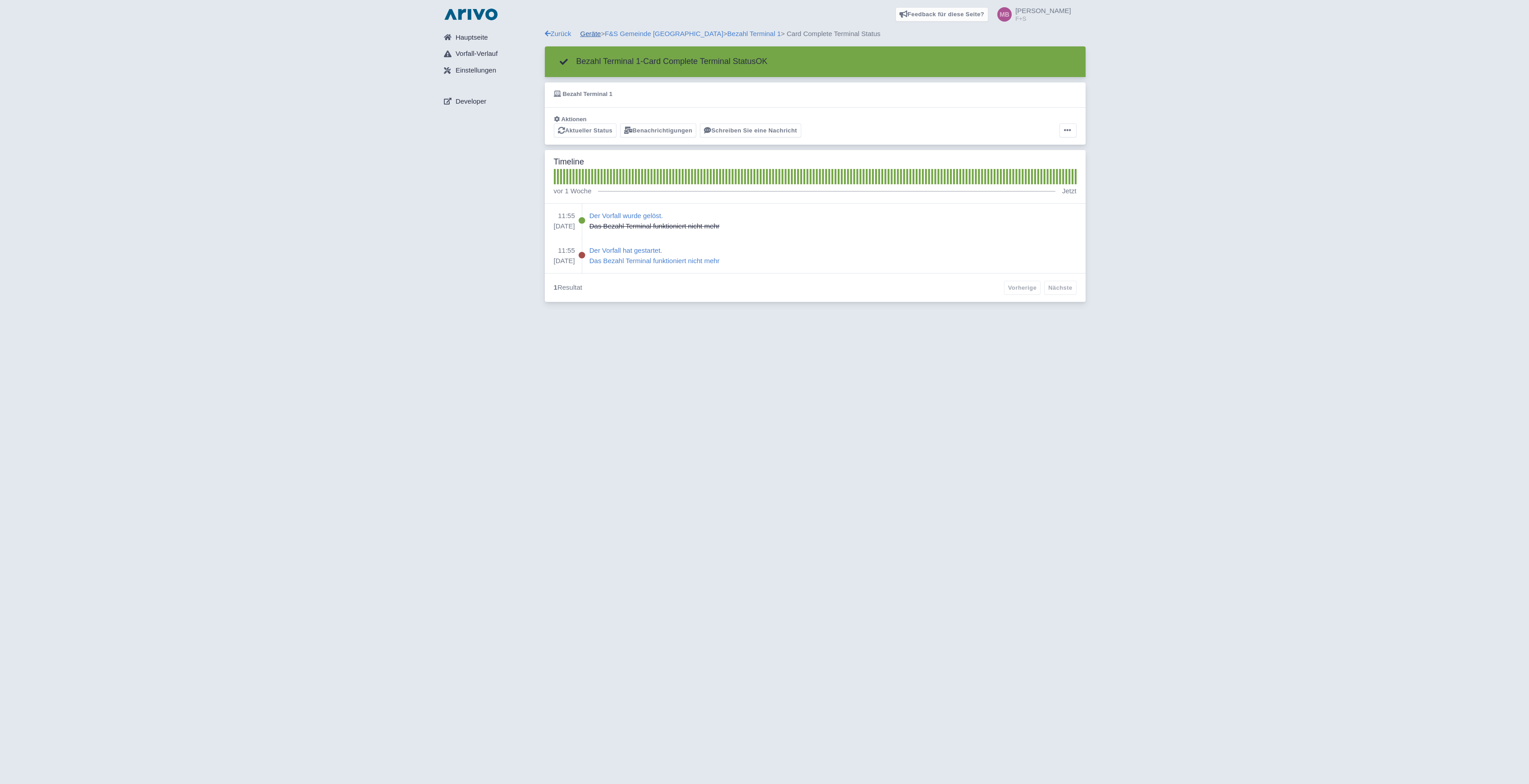
click at [597, 31] on link "Geräte" at bounding box center [591, 33] width 21 height 8
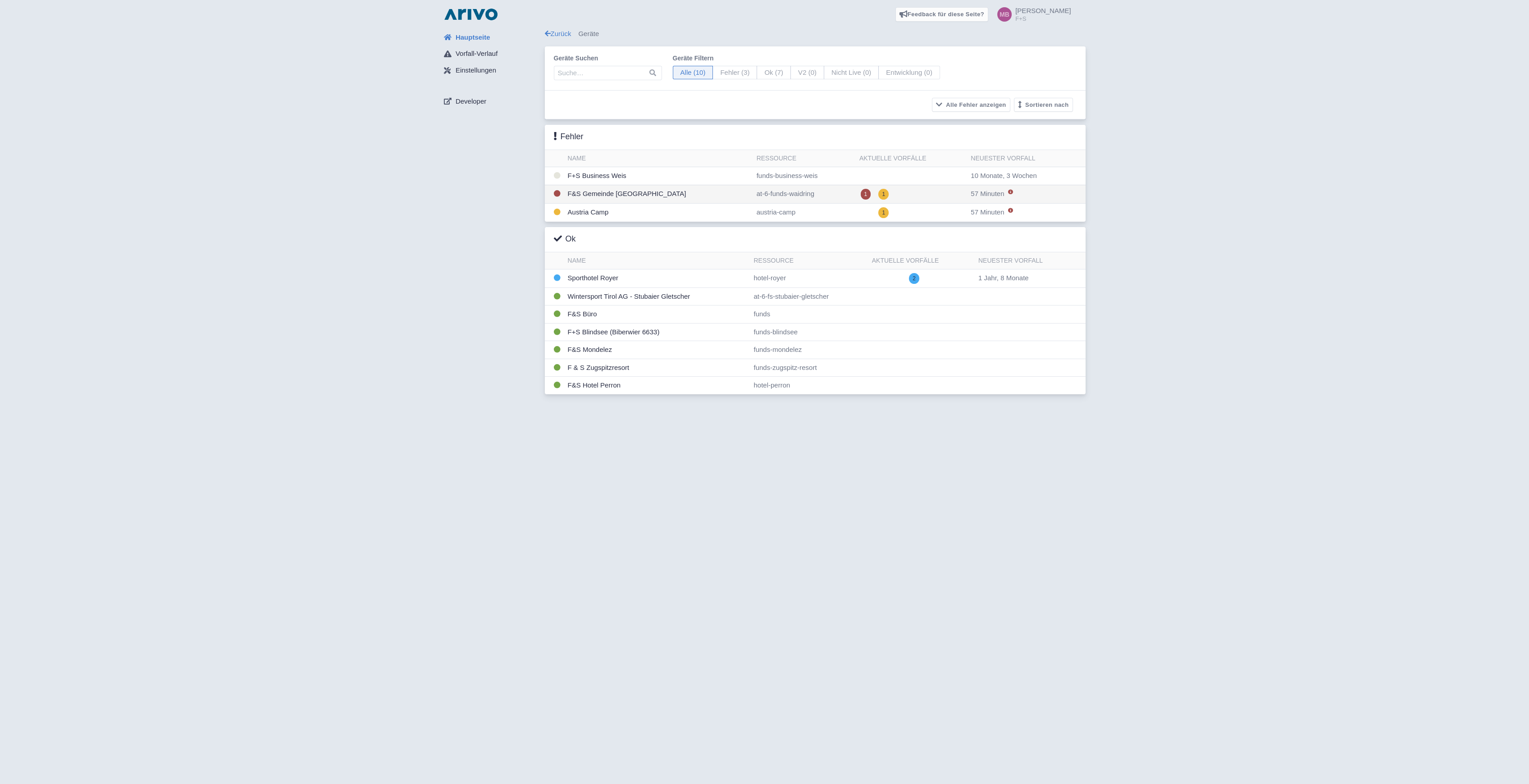
click at [626, 195] on td "F&S Gemeinde [GEOGRAPHIC_DATA]" at bounding box center [659, 193] width 189 height 18
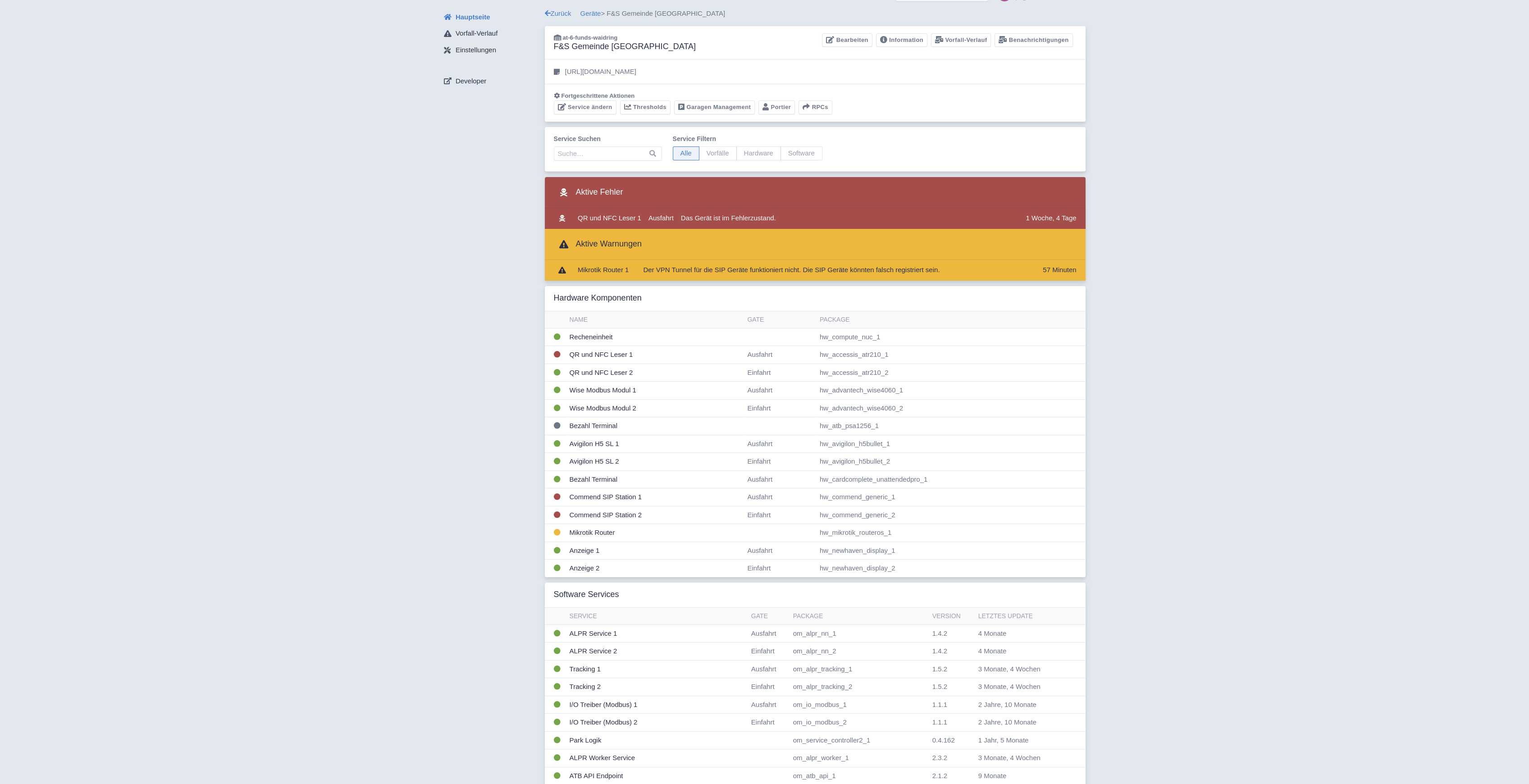
scroll to position [12, 0]
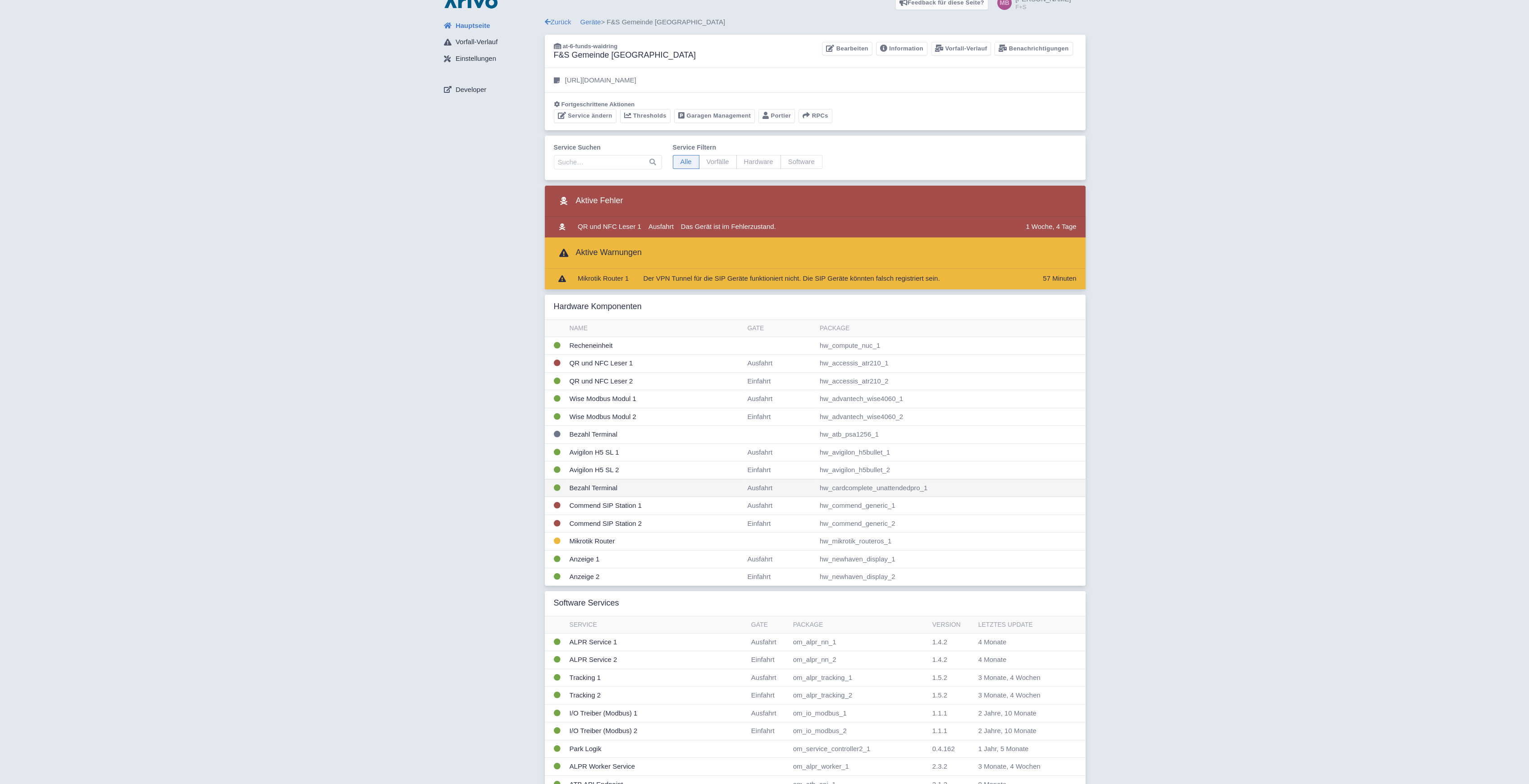
click at [591, 485] on td "Bezahl Terminal" at bounding box center [655, 488] width 178 height 18
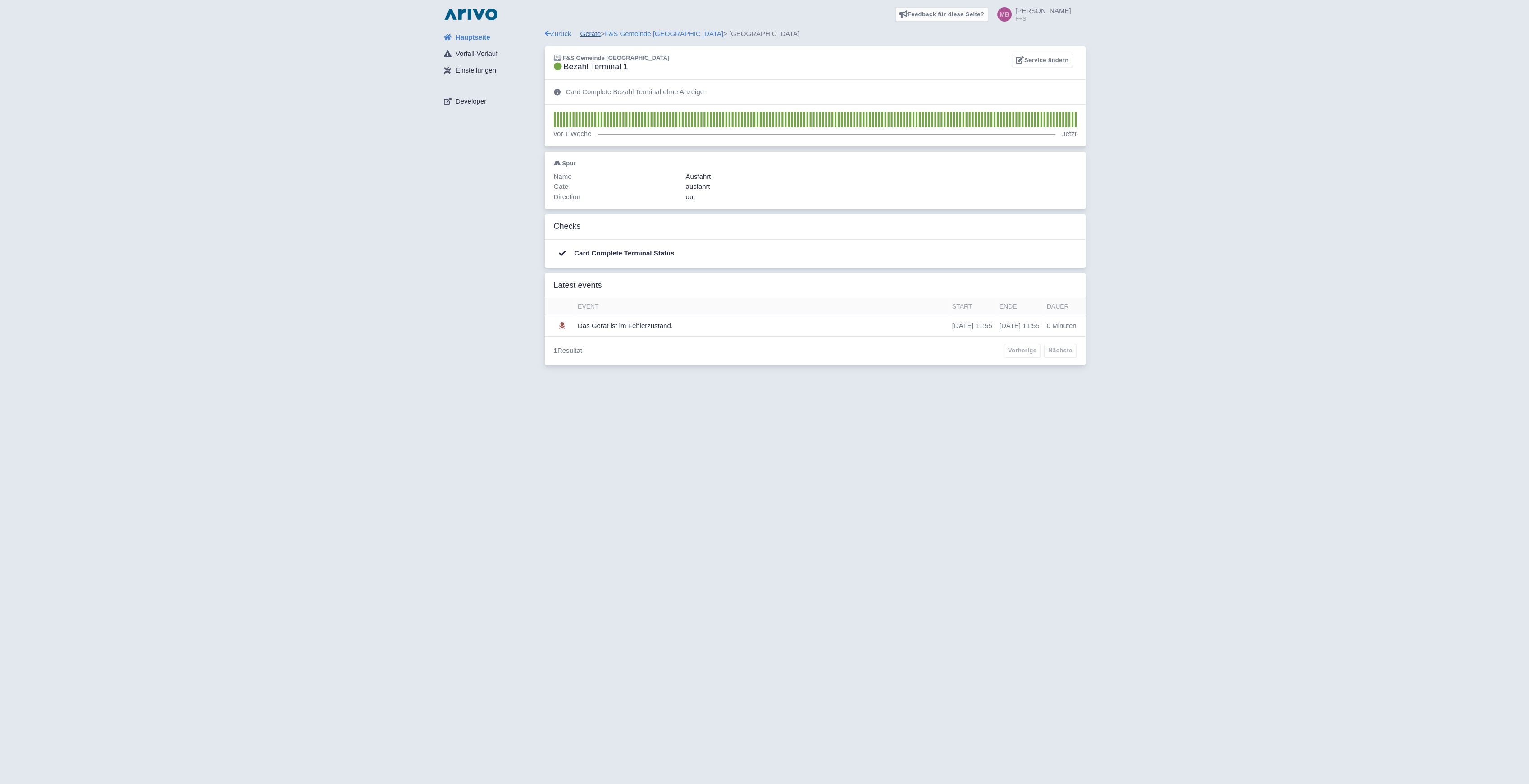
click at [596, 32] on link "Geräte" at bounding box center [591, 33] width 21 height 8
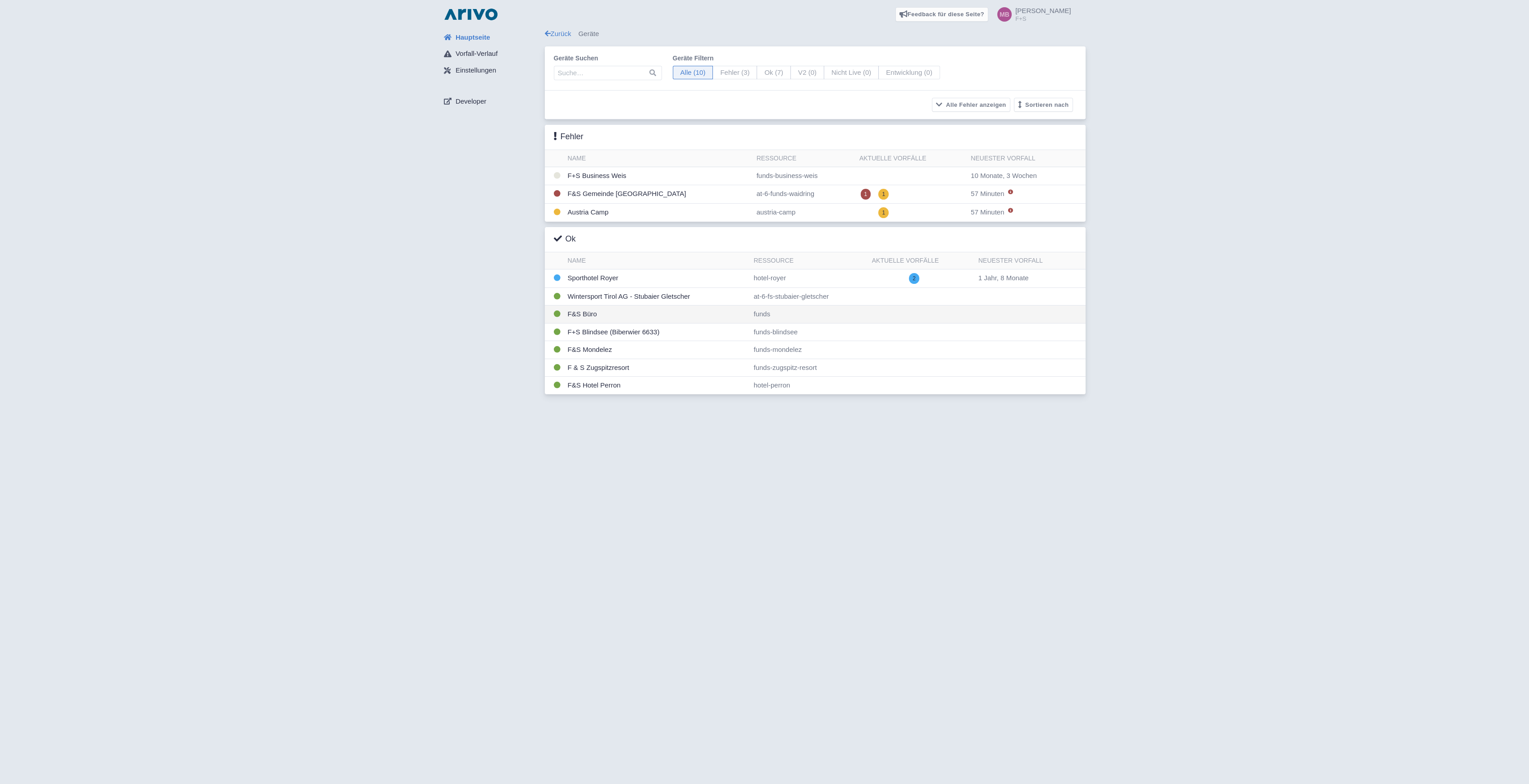
click at [584, 313] on td "F&S Büro" at bounding box center [658, 315] width 186 height 18
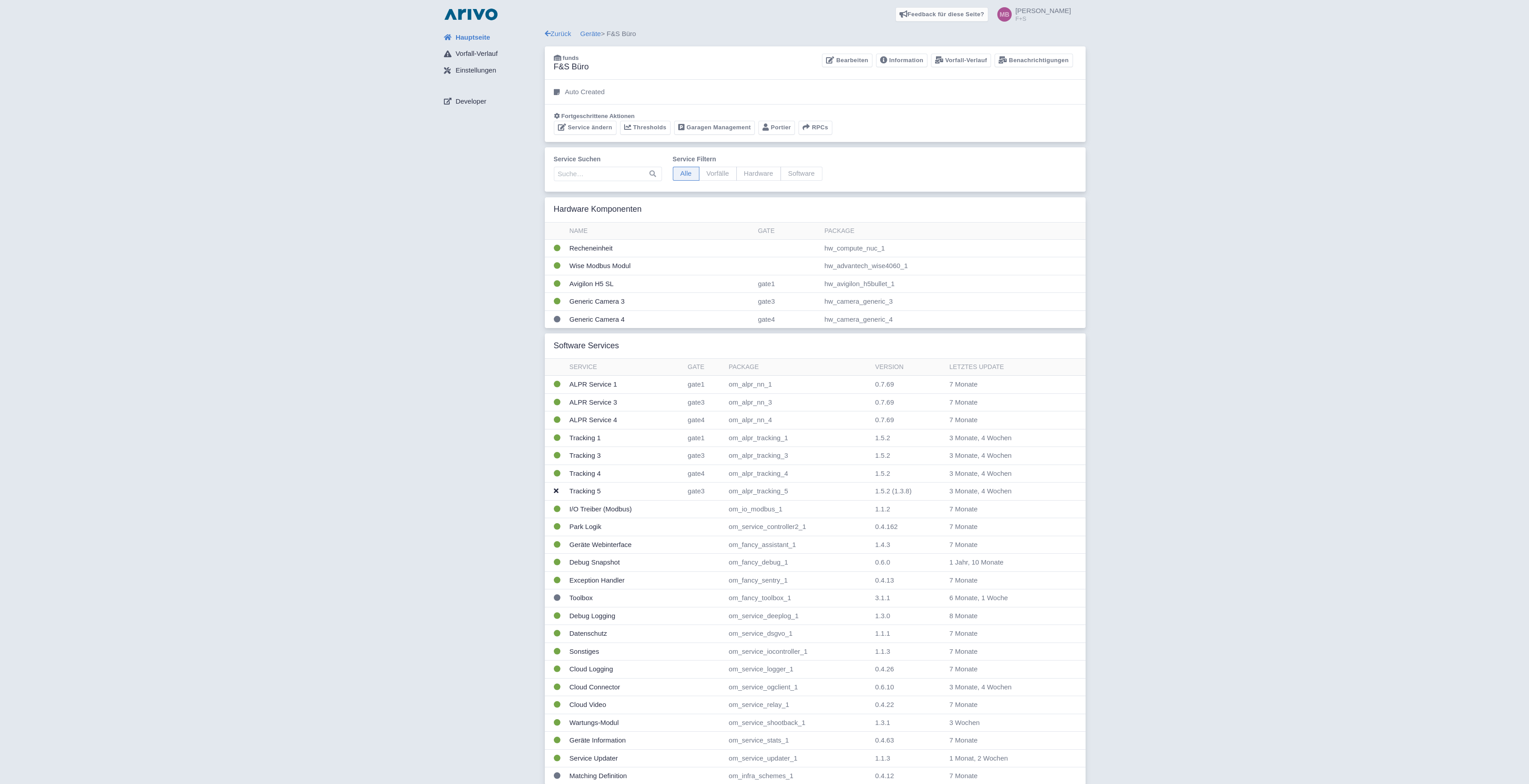
click at [588, 27] on div "Feedback für diese Seite? Screenshot mitsenden Senden Danke für Ihr Feedback Ma…" at bounding box center [764, 14] width 1515 height 29
click at [589, 31] on link "Geräte" at bounding box center [591, 33] width 21 height 8
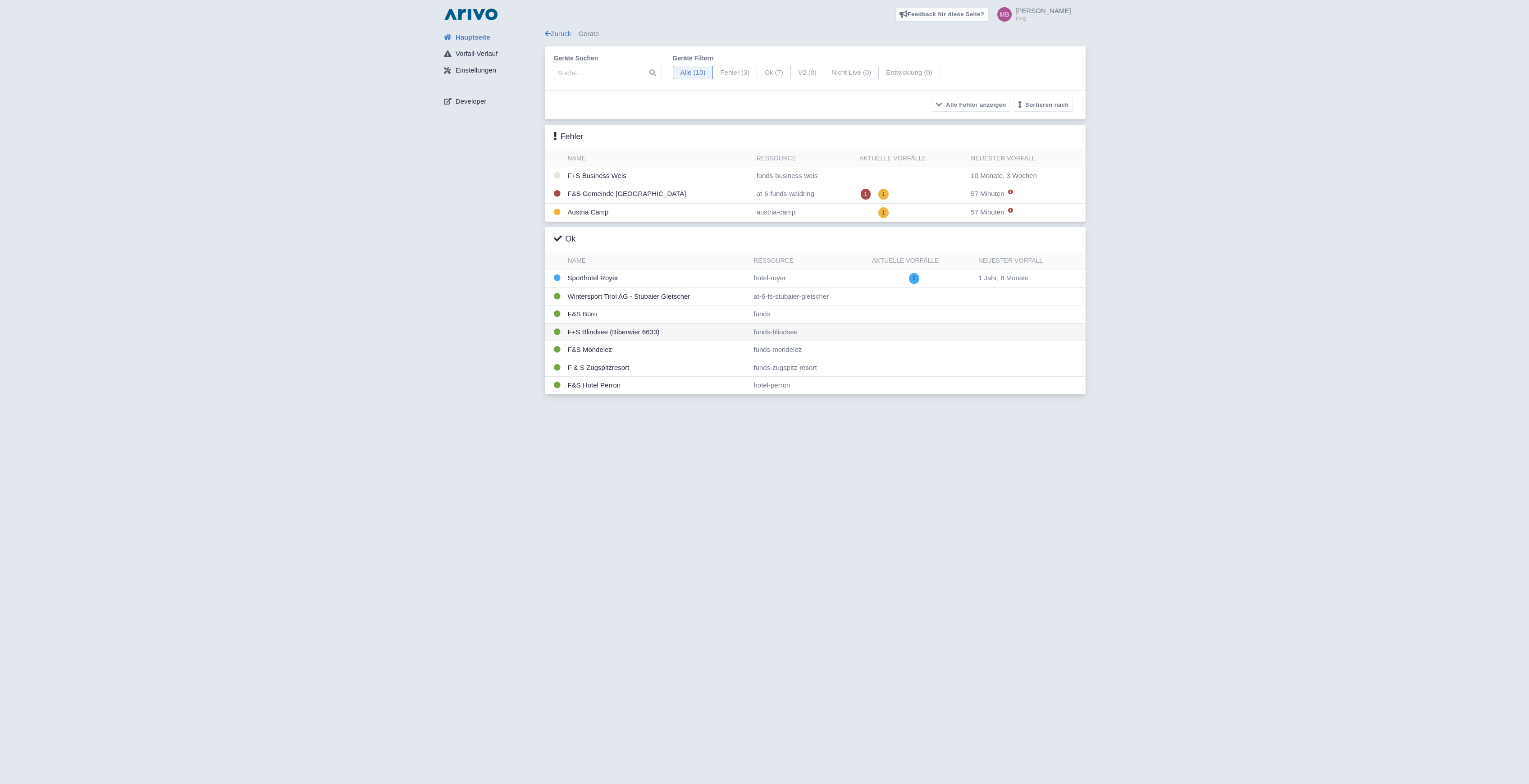
click at [588, 329] on td "F+S Blindsee (Biberwier 6633)" at bounding box center [658, 332] width 186 height 18
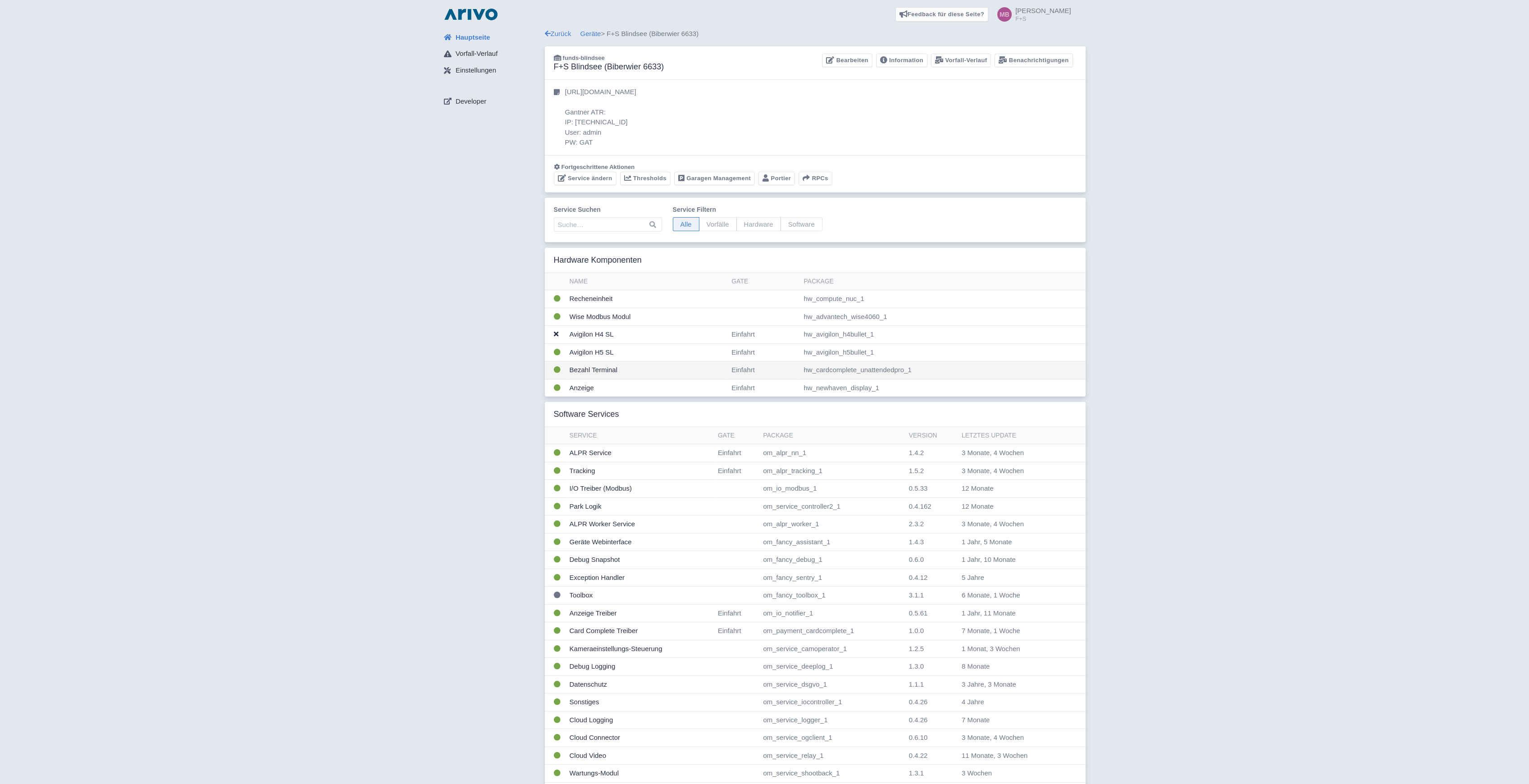
click at [598, 370] on td "Bezahl Terminal" at bounding box center [647, 370] width 162 height 18
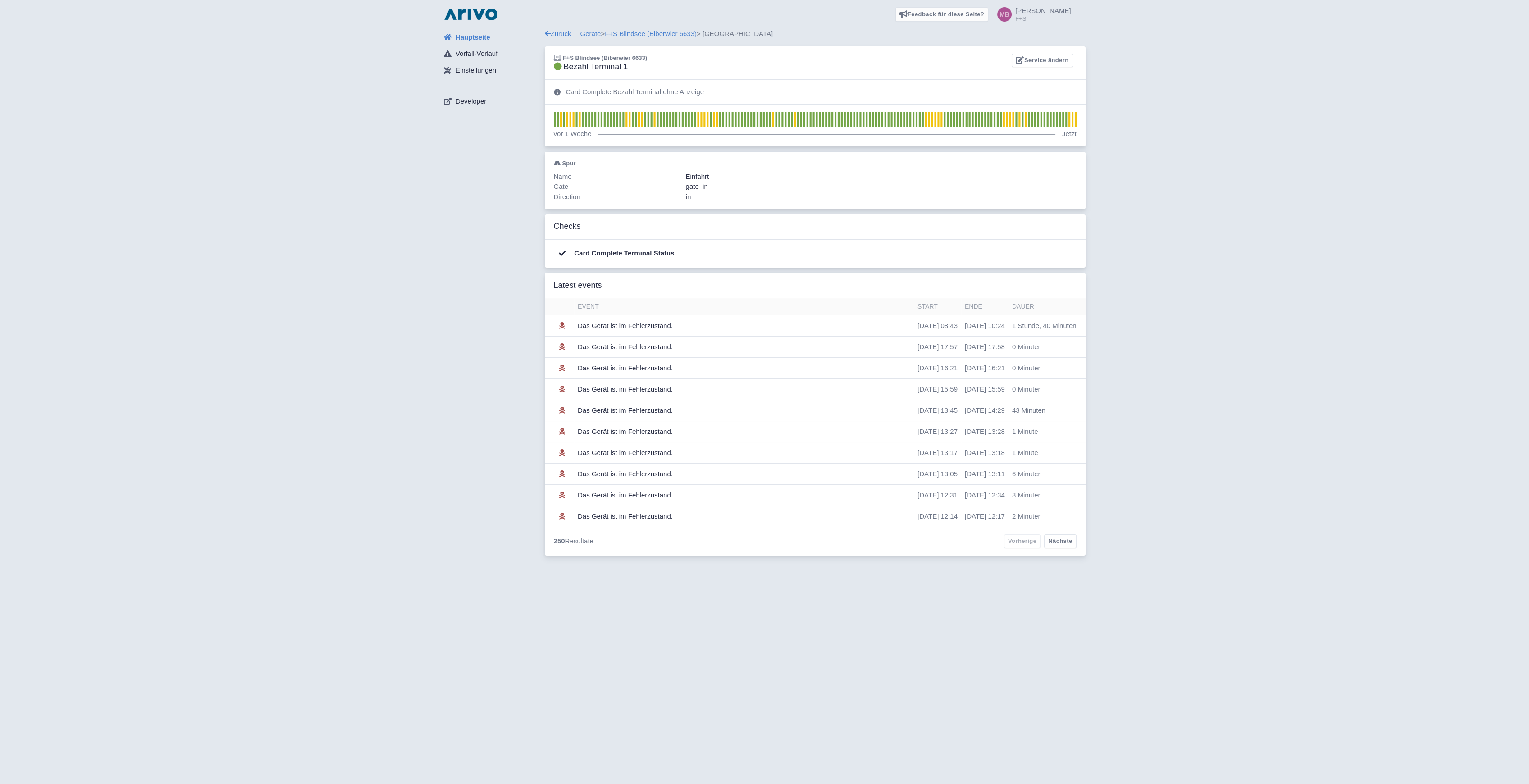
click at [1130, 345] on div "Hauptseite Vorfall-Verlauf Einstellungen Developer Zurück Geräte > F+S Blindsee…" at bounding box center [764, 295] width 1515 height 532
click at [670, 31] on link "F+S Blindsee (Biberwier 6633)" at bounding box center [651, 33] width 92 height 8
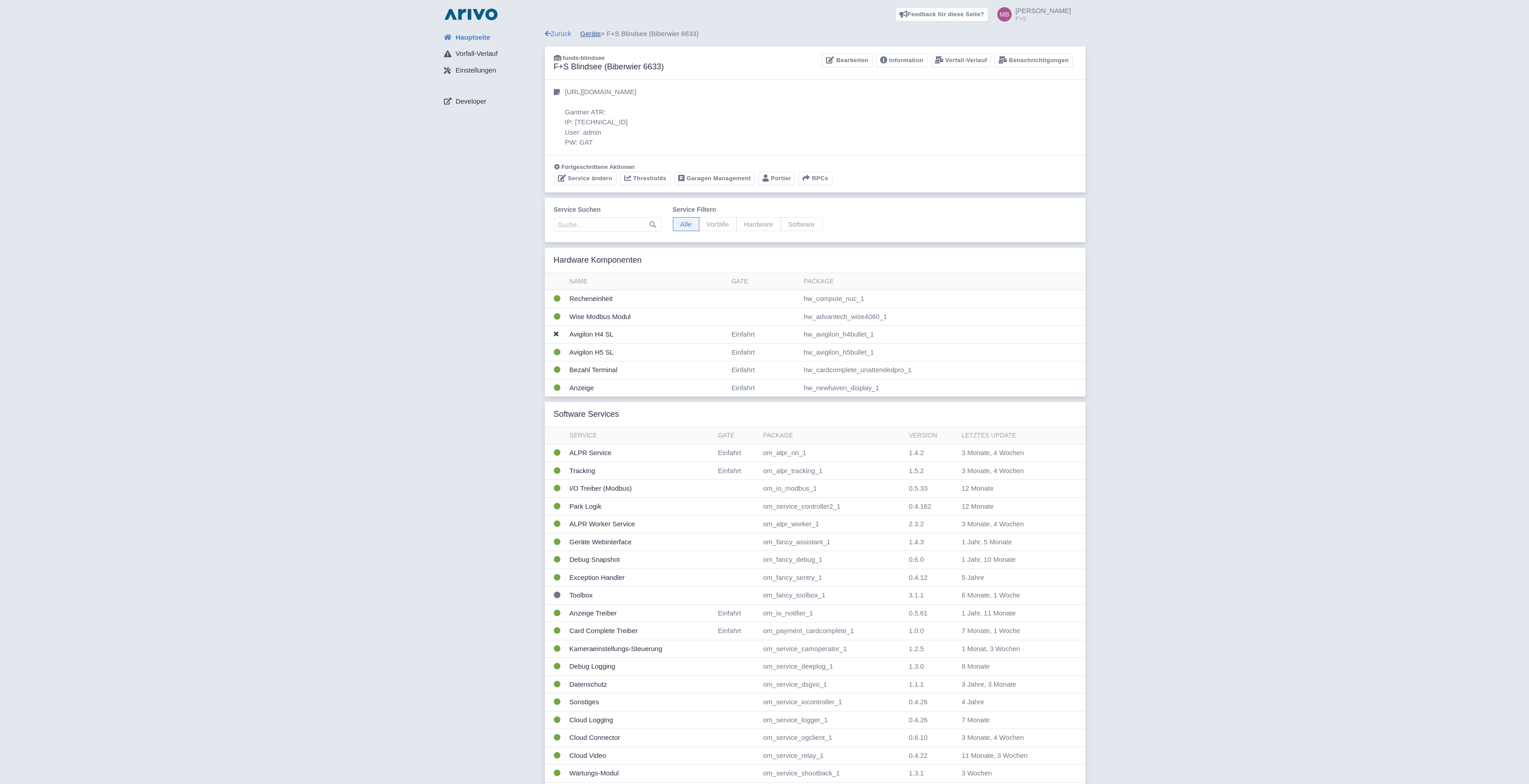
click at [589, 31] on link "Geräte" at bounding box center [591, 33] width 21 height 8
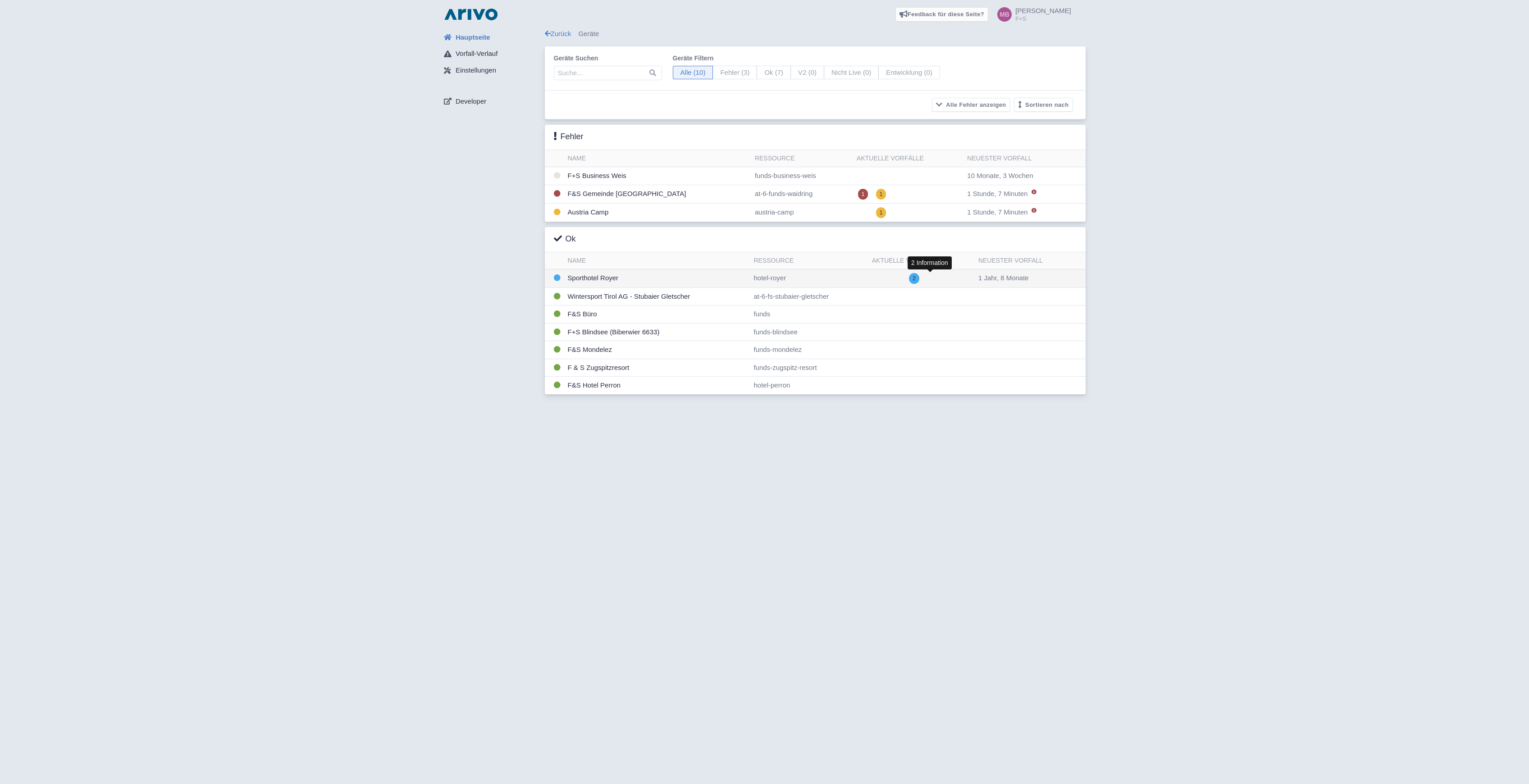
click at [919, 278] on span "2" at bounding box center [913, 278] width 10 height 11
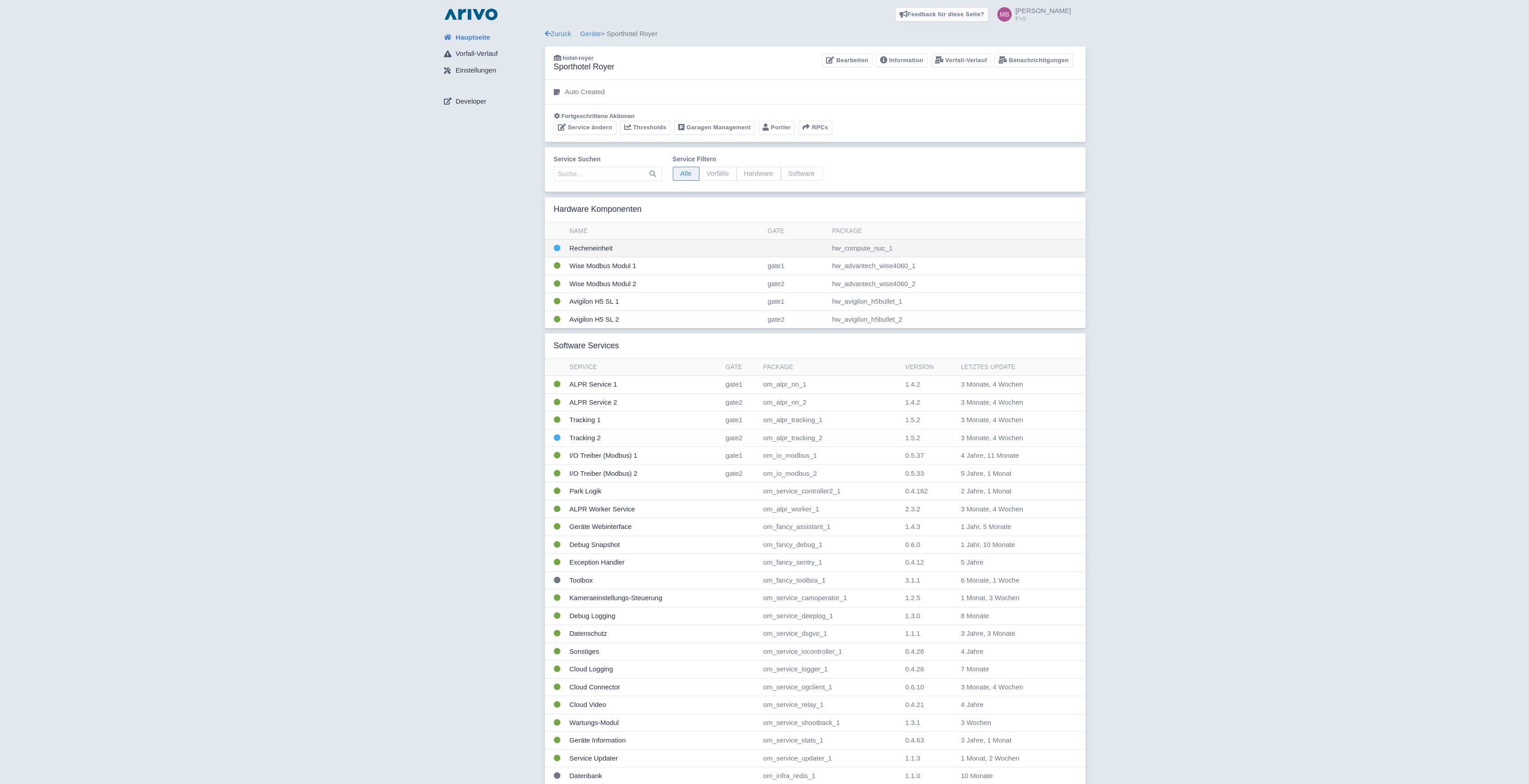
click at [601, 247] on td "Recheneinheit" at bounding box center [665, 248] width 198 height 18
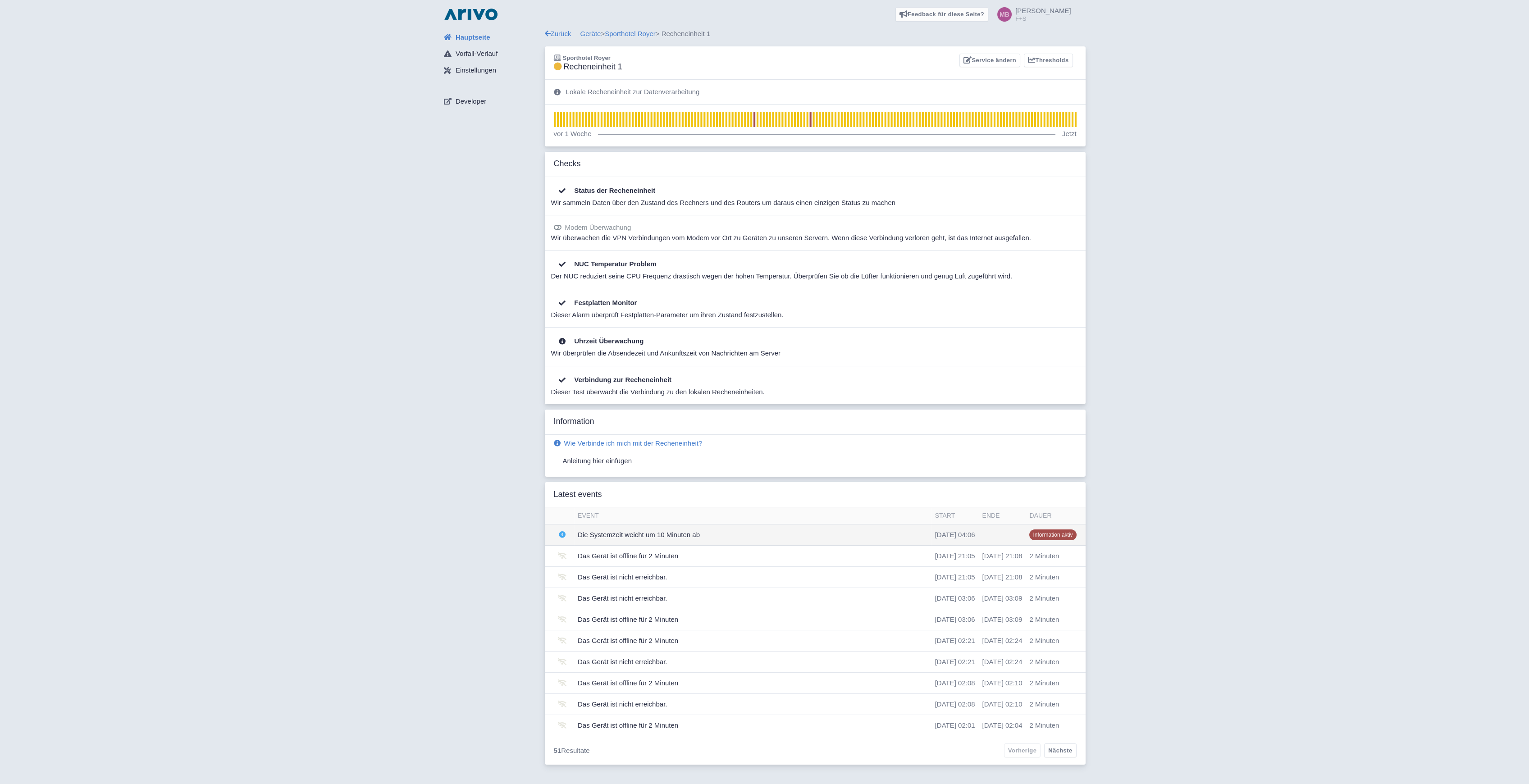
click at [624, 537] on td "Die Systemzeit weicht um 10 Minuten ab" at bounding box center [753, 535] width 357 height 21
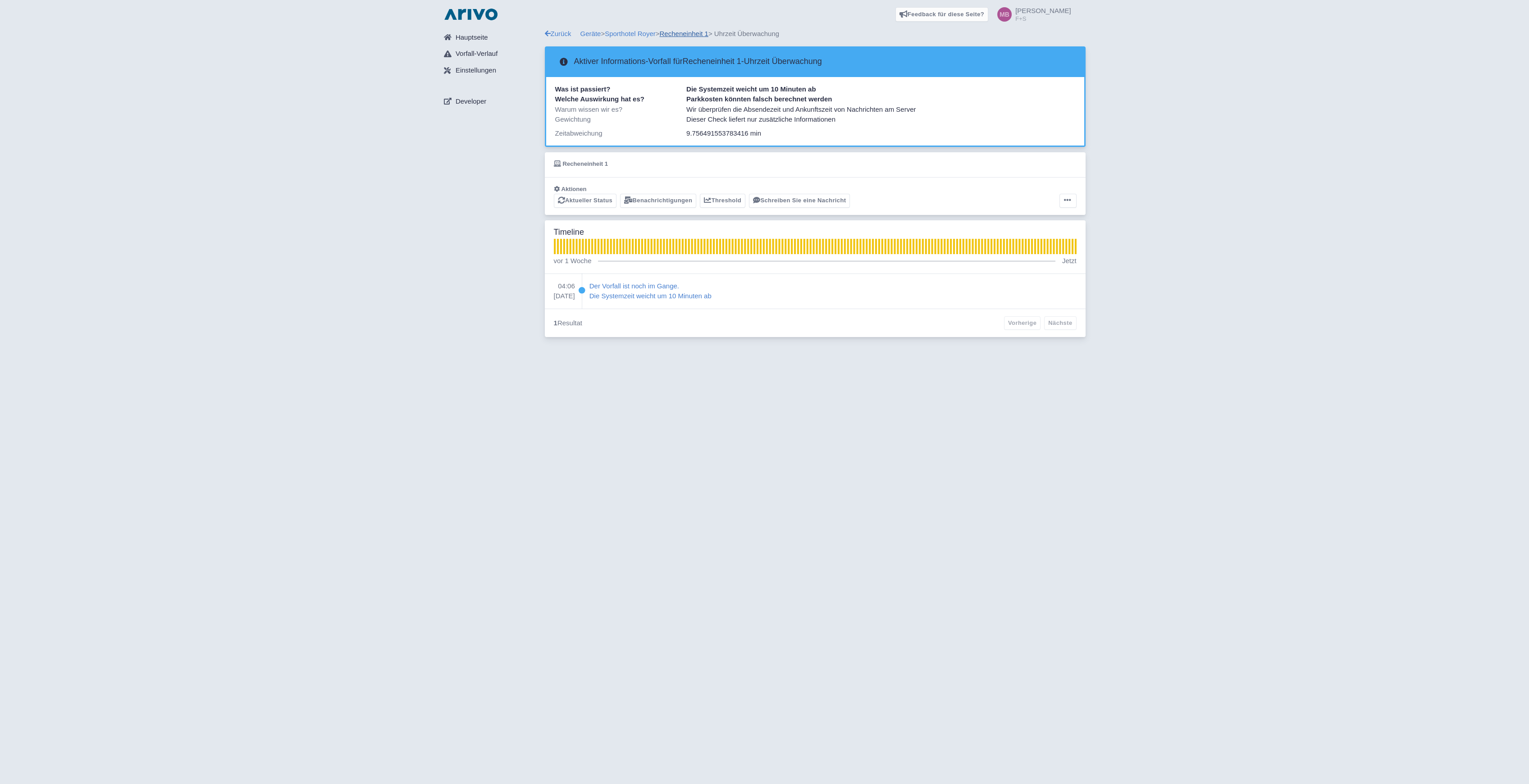
click at [691, 33] on link "Recheneinheit 1" at bounding box center [684, 33] width 49 height 8
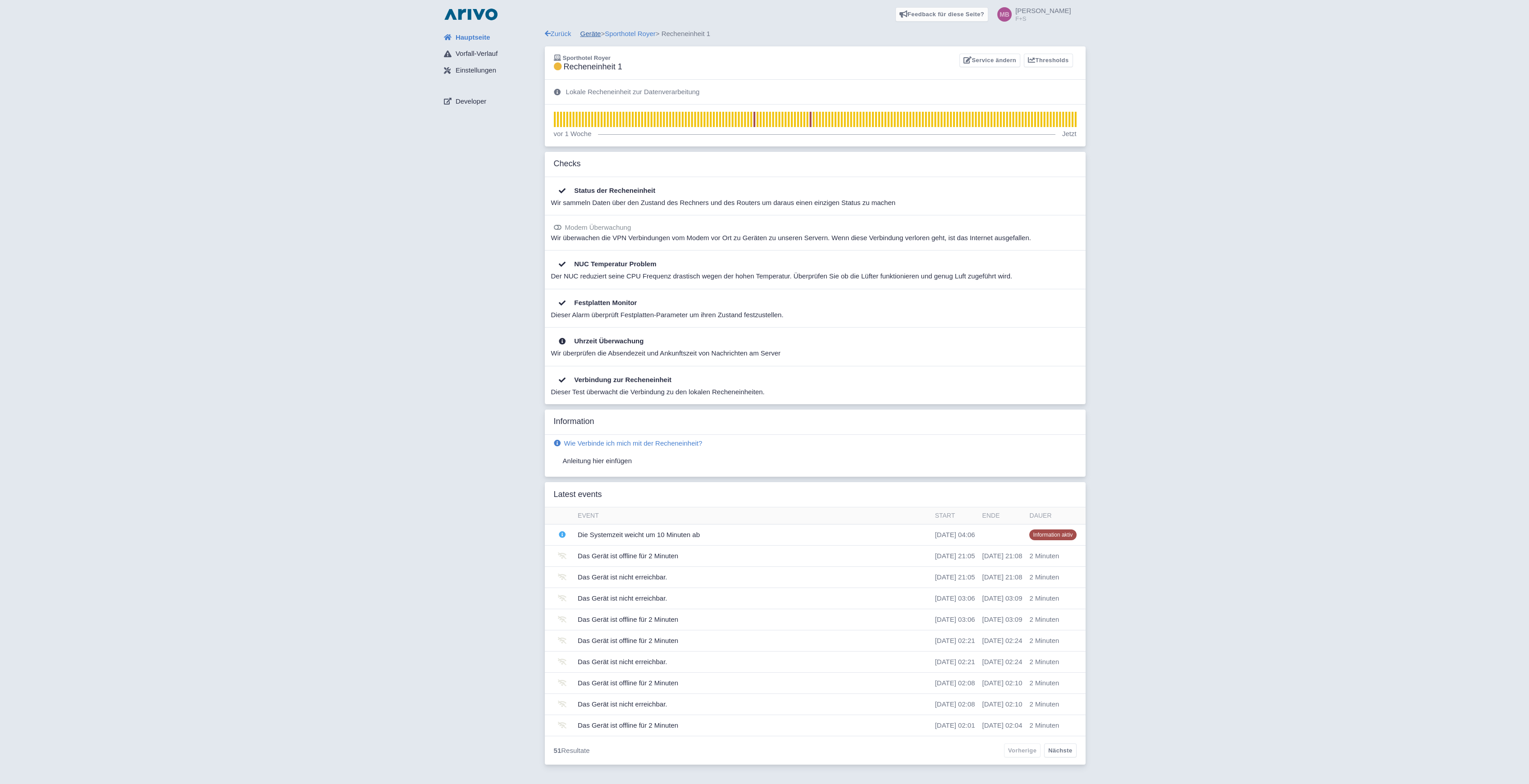
click at [595, 36] on link "Geräte" at bounding box center [591, 33] width 21 height 8
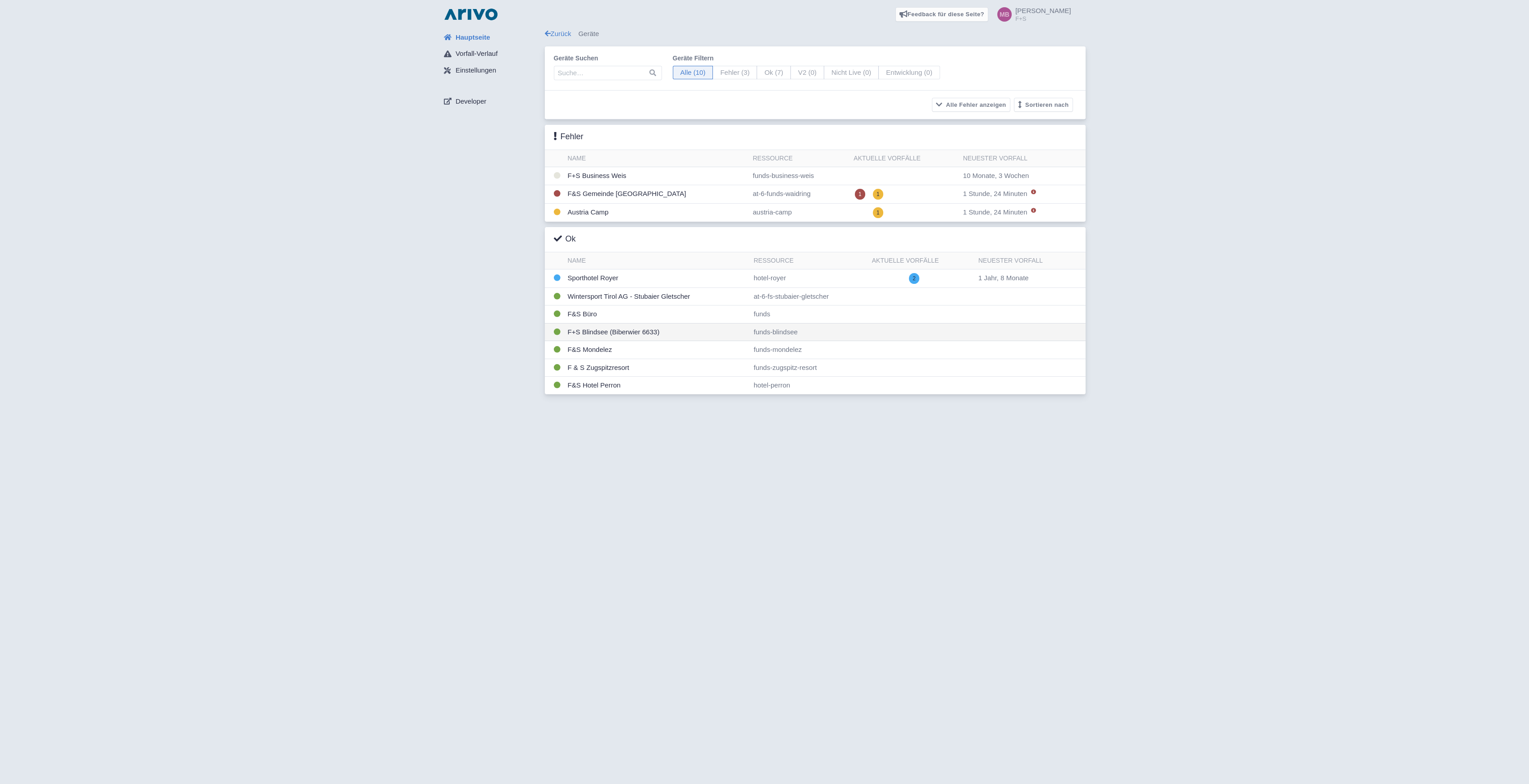
click at [587, 332] on td "F+S Blindsee (Biberwier 6633)" at bounding box center [658, 332] width 186 height 18
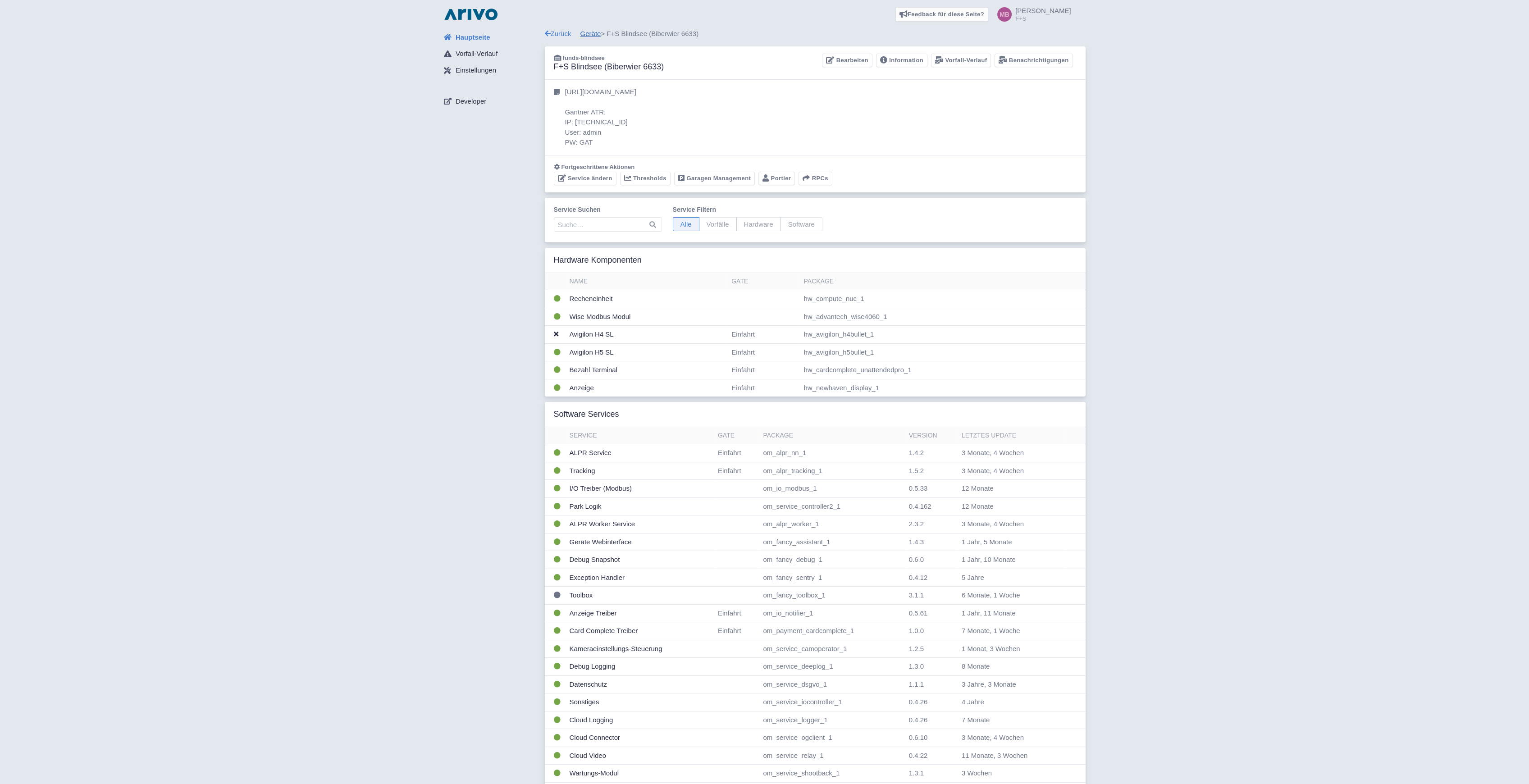
click at [582, 34] on link "Geräte" at bounding box center [591, 33] width 21 height 8
